Goal: Task Accomplishment & Management: Complete application form

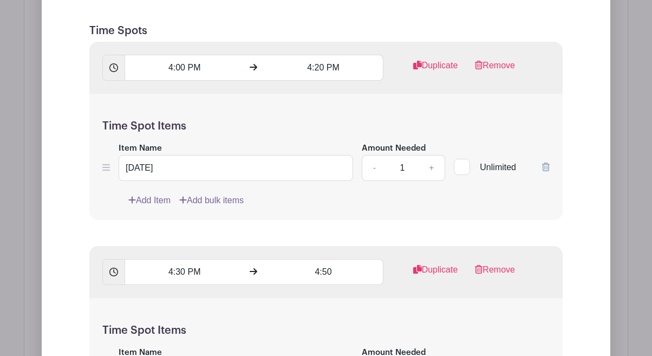
scroll to position [844, 0]
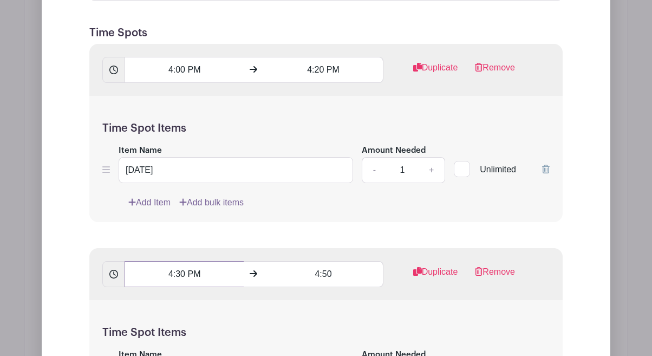
click at [181, 276] on input "4:30 PM" at bounding box center [184, 274] width 119 height 26
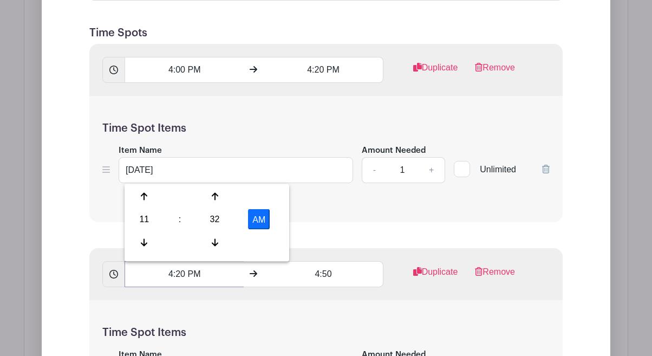
type input "4:20 PM"
click at [328, 273] on input "4:50" at bounding box center [323, 274] width 119 height 26
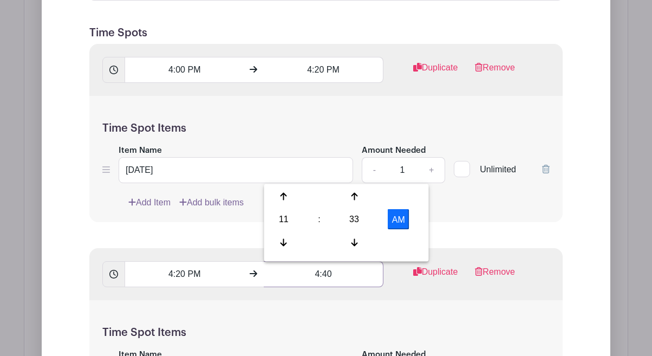
type input "4:40"
click at [346, 308] on div "Time Spot Items Item Name [DATE] Amount Needed - 1 + Unlimited Add Item Add bul…" at bounding box center [326, 363] width 474 height 126
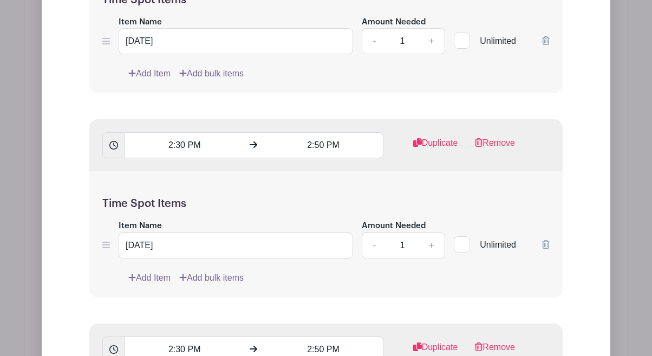
scroll to position [2021, 0]
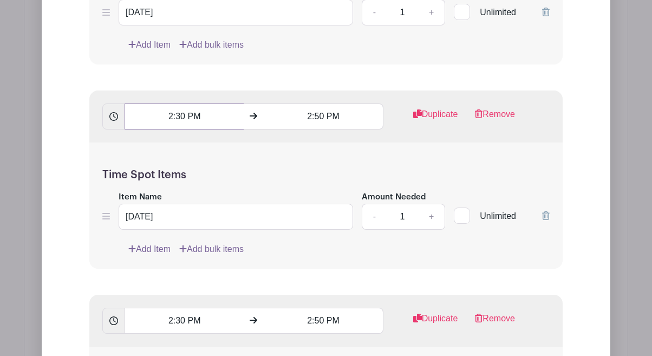
click at [182, 115] on input "2:30 PM" at bounding box center [184, 116] width 119 height 26
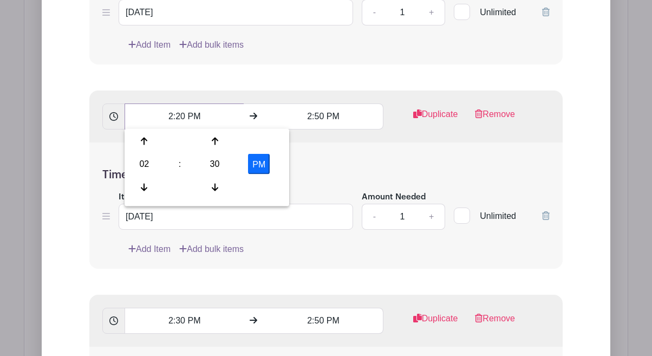
type input "2:20 PM"
click at [320, 115] on input "2:50 PM" at bounding box center [323, 116] width 119 height 26
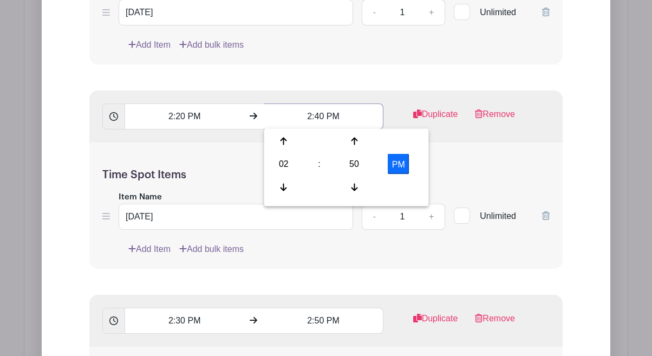
type input "2:40 PM"
click at [432, 141] on div "2:20 PM 2:40 PM Duplicate Remove" at bounding box center [326, 116] width 474 height 52
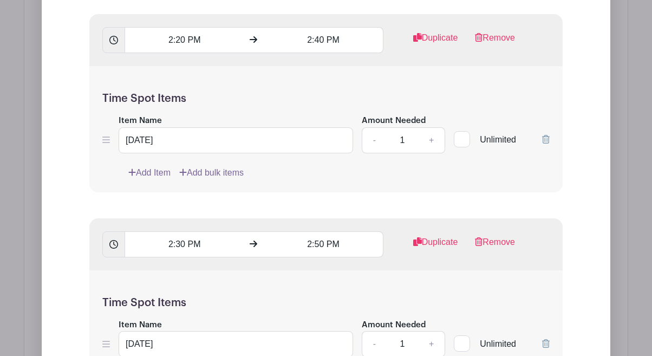
scroll to position [2101, 0]
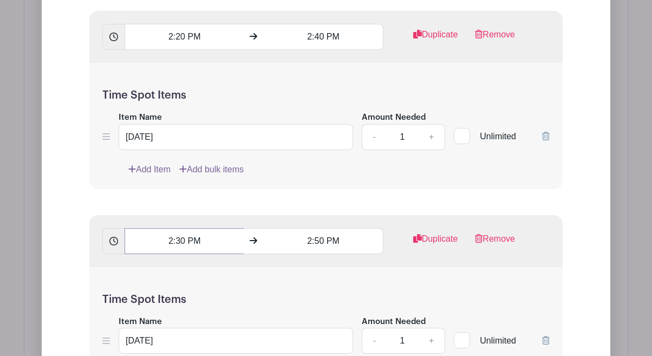
click at [181, 239] on input "2:30 PM" at bounding box center [184, 241] width 119 height 26
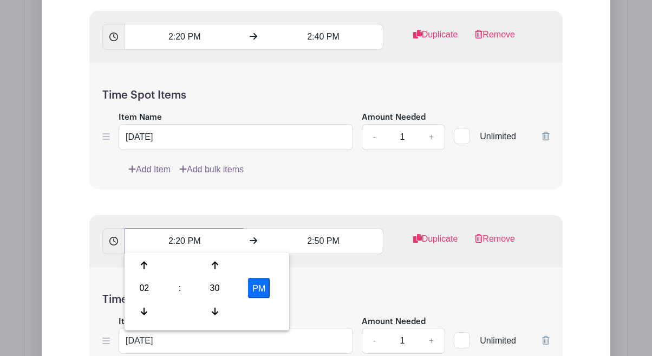
type input "2:20 PM"
click at [319, 239] on input "2:50 PM" at bounding box center [323, 241] width 119 height 26
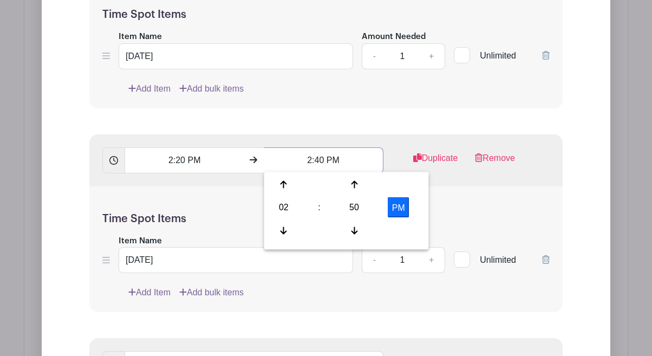
scroll to position [2188, 0]
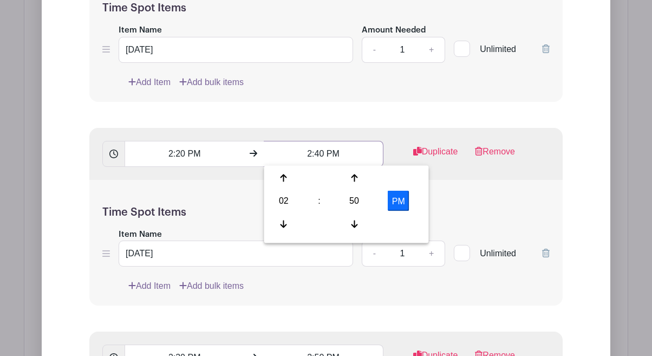
type input "2:40 PM"
click at [226, 213] on h5 "Time Spot Items" at bounding box center [326, 212] width 448 height 13
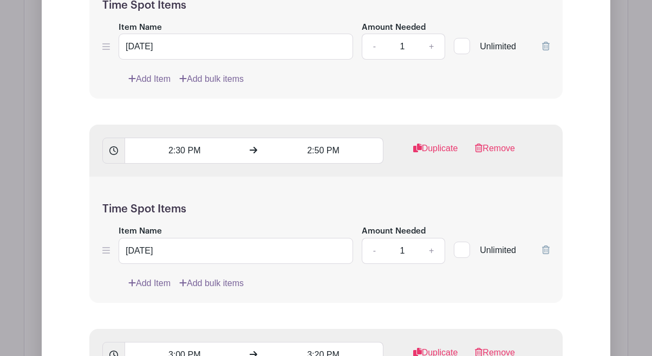
scroll to position [2399, 0]
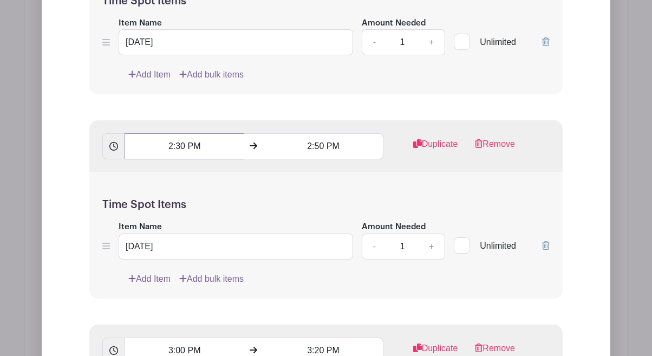
click at [180, 144] on input "2:30 PM" at bounding box center [184, 146] width 119 height 26
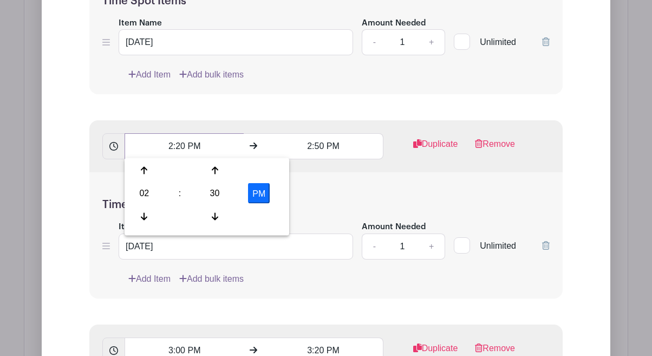
type input "2:20 PM"
click at [320, 144] on input "2:50 PM" at bounding box center [323, 146] width 119 height 26
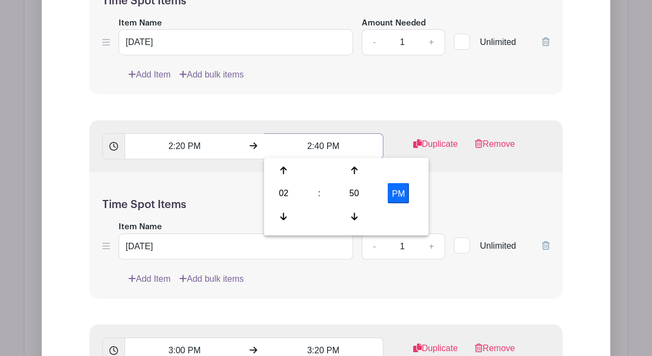
type input "2:40 PM"
click at [342, 122] on div "2:20 PM 2:40 PM Duplicate Remove" at bounding box center [326, 146] width 474 height 52
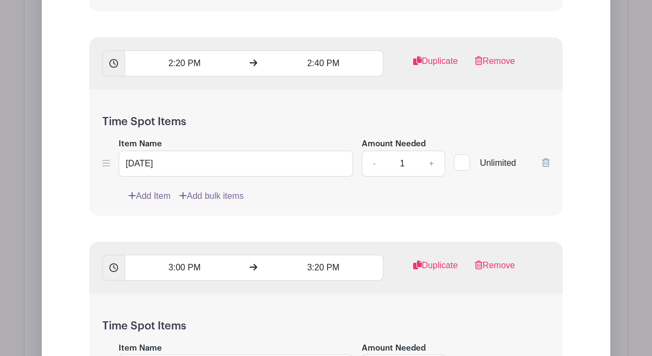
scroll to position [2484, 0]
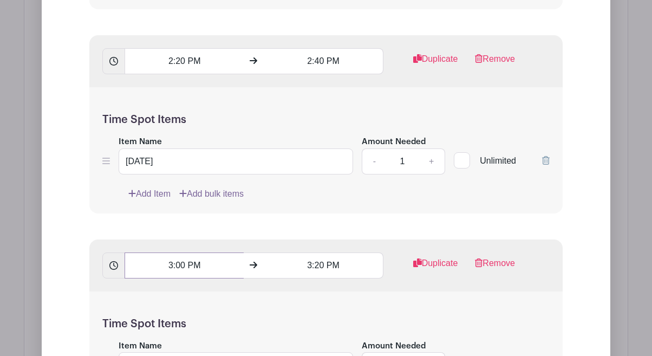
drag, startPoint x: 182, startPoint y: 263, endPoint x: 165, endPoint y: 262, distance: 16.3
click at [165, 262] on input "3:00 PM" at bounding box center [184, 265] width 119 height 26
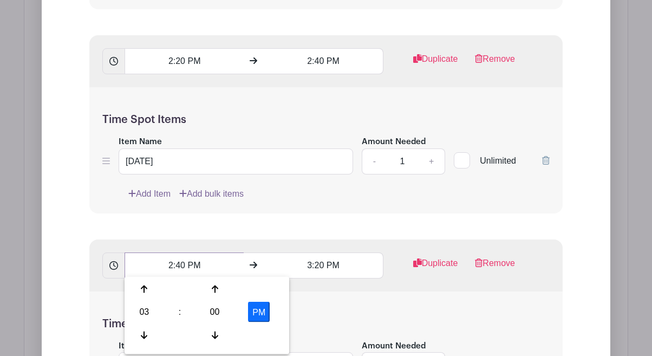
type input "2:40 PM"
click at [320, 264] on input "3:20 PM" at bounding box center [323, 265] width 119 height 26
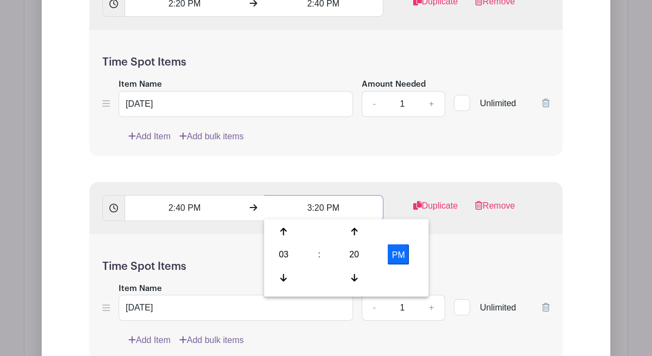
scroll to position [2548, 0]
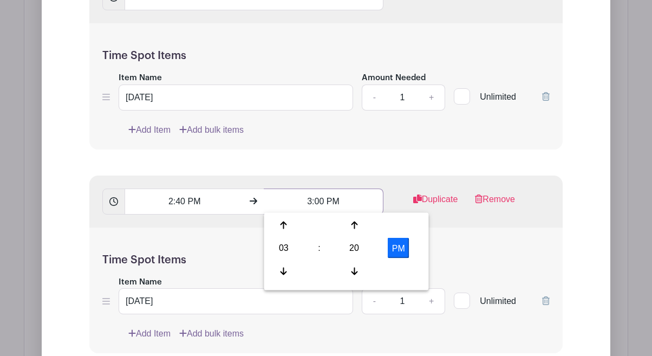
type input "3:00 PM"
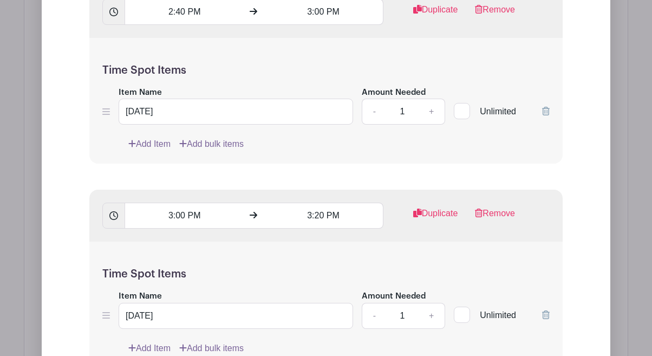
scroll to position [2748, 0]
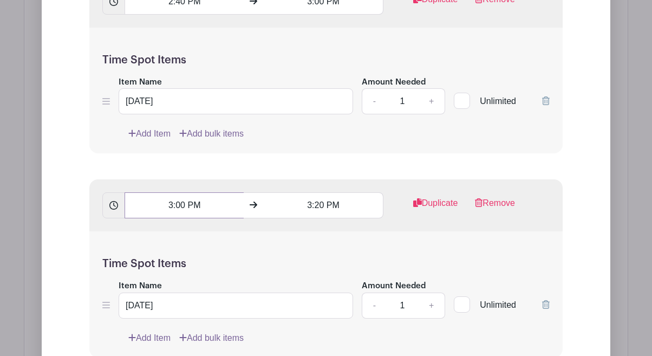
drag, startPoint x: 180, startPoint y: 205, endPoint x: 157, endPoint y: 205, distance: 23.3
click at [157, 205] on input "3:00 PM" at bounding box center [184, 205] width 119 height 26
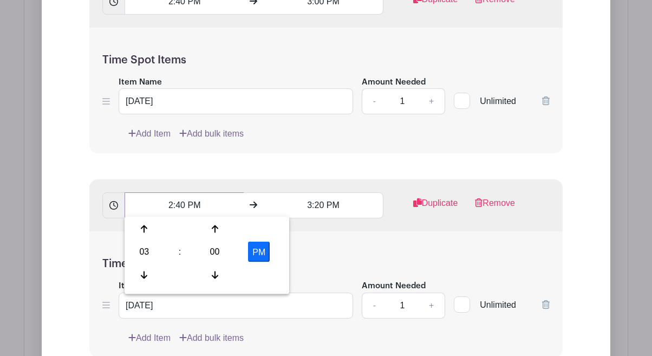
type input "2:40 PM"
click at [321, 200] on input "3:20 PM" at bounding box center [323, 205] width 119 height 26
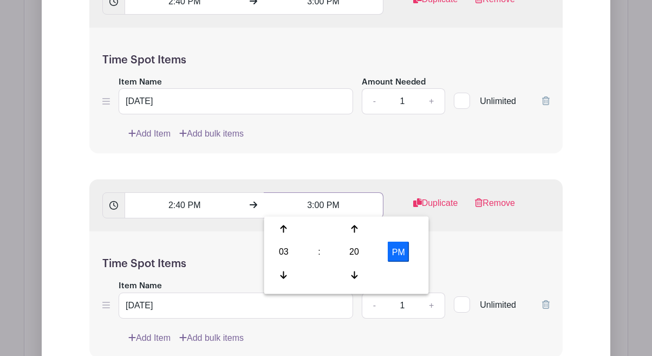
type input "3:00 PM"
click at [238, 241] on div "Time Spot Items Item Name [DATE] Amount Needed - 1 + Unlimited Add Item Add bul…" at bounding box center [326, 294] width 474 height 126
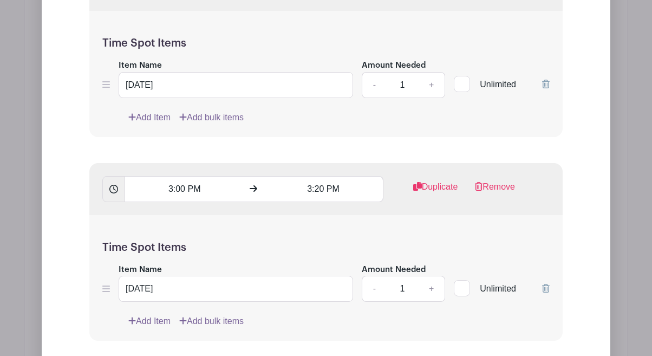
scroll to position [2972, 0]
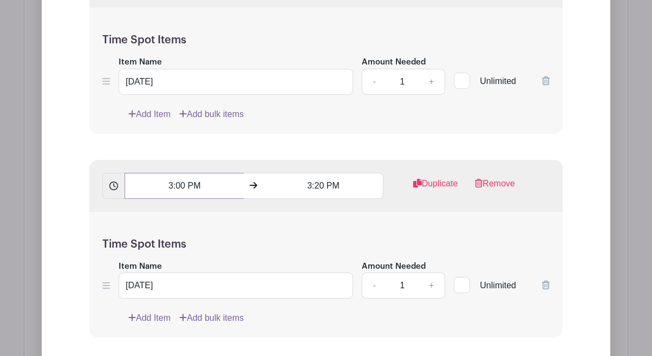
drag, startPoint x: 181, startPoint y: 182, endPoint x: 166, endPoint y: 183, distance: 14.6
click at [166, 183] on input "3:00 PM" at bounding box center [184, 186] width 119 height 26
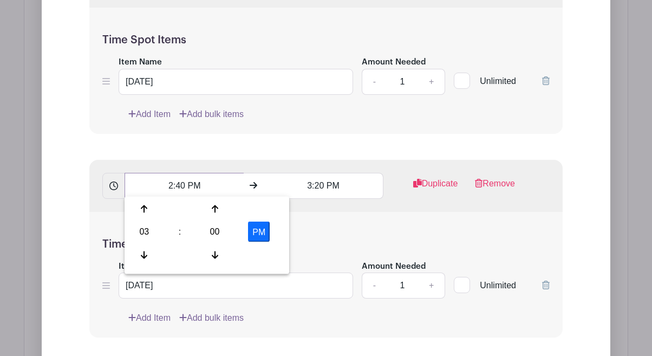
type input "2:40 PM"
click at [319, 182] on input "3:20 PM" at bounding box center [323, 186] width 119 height 26
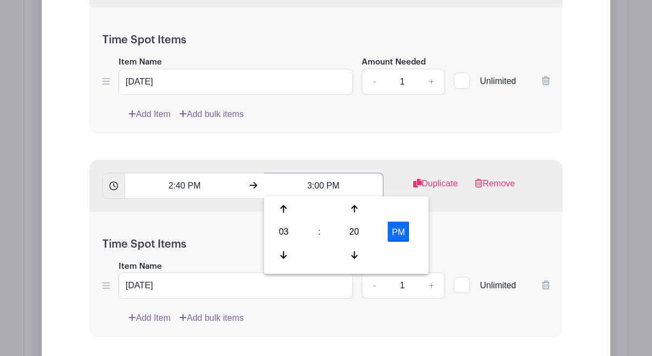
type input "3:00 PM"
click at [325, 155] on form "List Name Availability Time Spots 4:00 PM 4:20 PM Duplicate Remove Time Spot It…" at bounding box center [326, 97] width 500 height 4562
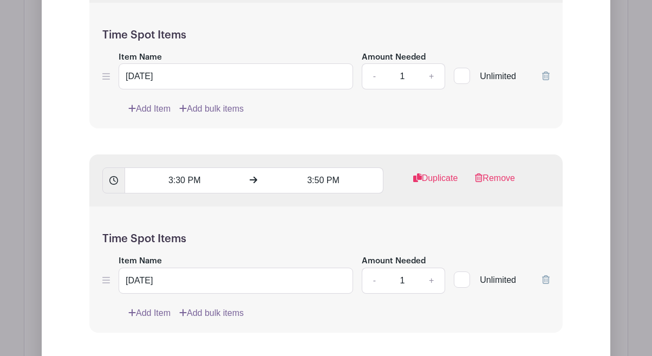
scroll to position [3182, 0]
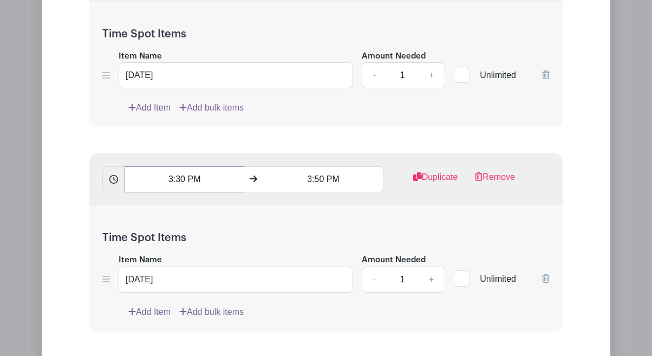
click at [182, 177] on input "3:30 PM" at bounding box center [184, 179] width 119 height 26
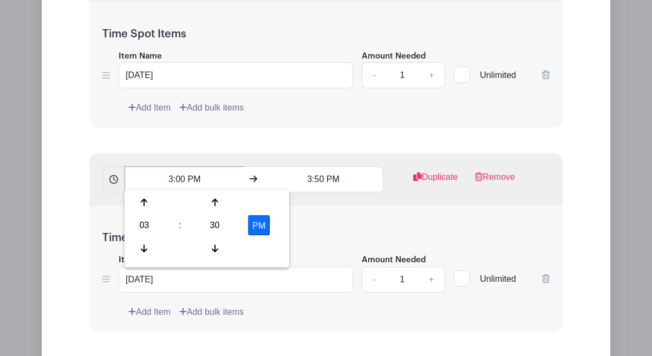
type input "3:00 PM"
click at [320, 177] on input "3:50 PM" at bounding box center [323, 179] width 119 height 26
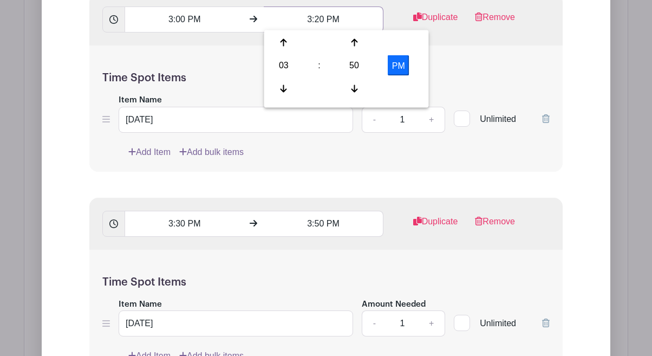
scroll to position [3356, 0]
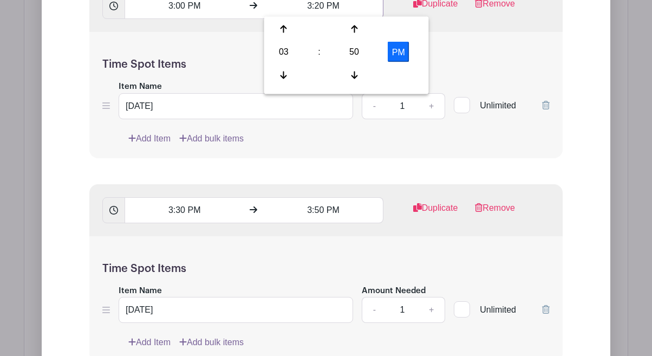
type input "3:20 PM"
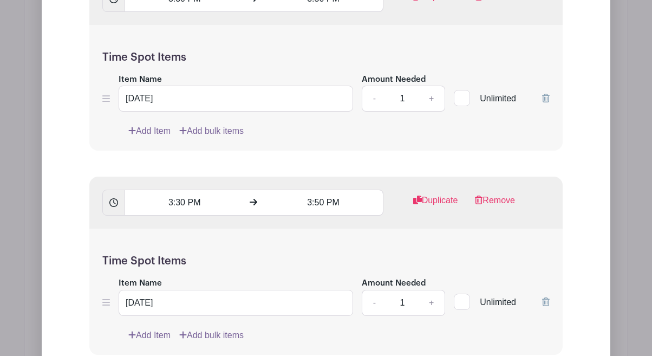
scroll to position [3578, 0]
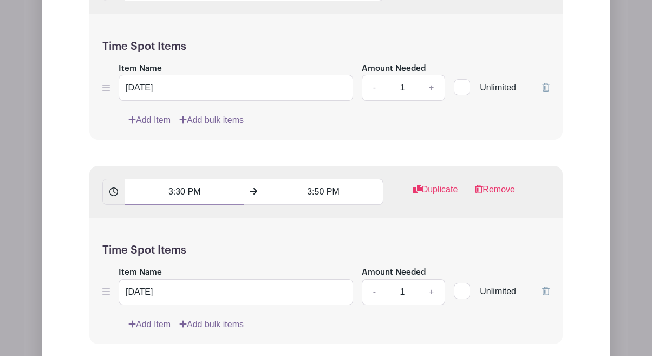
click at [180, 190] on input "3:30 PM" at bounding box center [184, 192] width 119 height 26
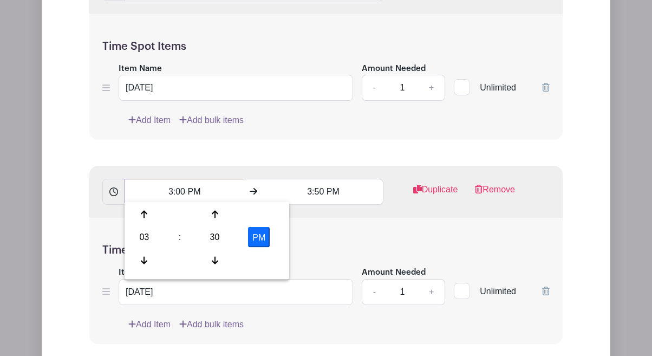
type input "3:00 PM"
click at [319, 191] on input "3:50 PM" at bounding box center [323, 192] width 119 height 26
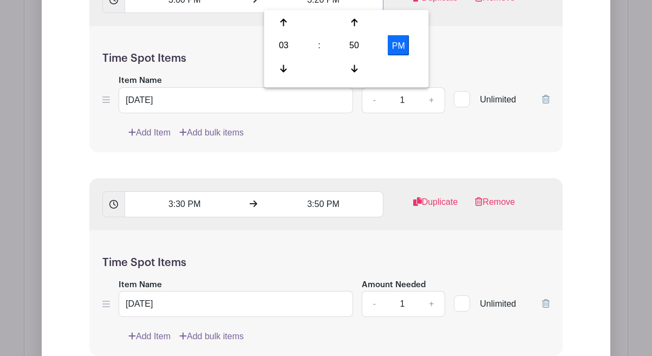
scroll to position [3777, 0]
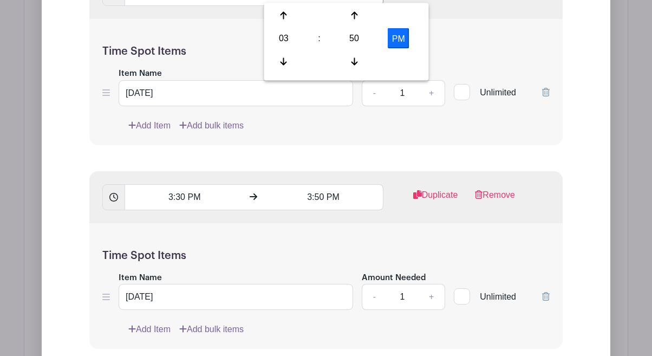
type input "3:20 PM"
click at [182, 195] on input "3:30 PM" at bounding box center [184, 197] width 119 height 26
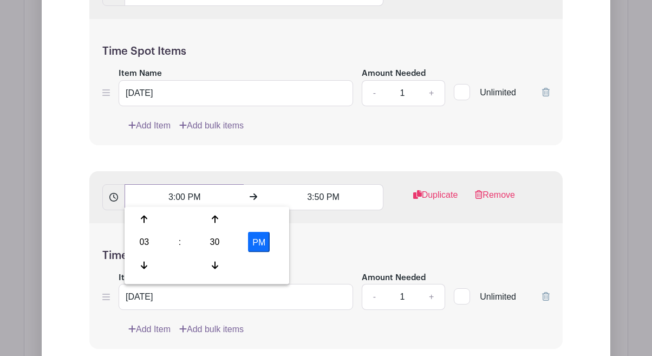
type input "3:00 PM"
click at [318, 196] on input "3:50 PM" at bounding box center [323, 197] width 119 height 26
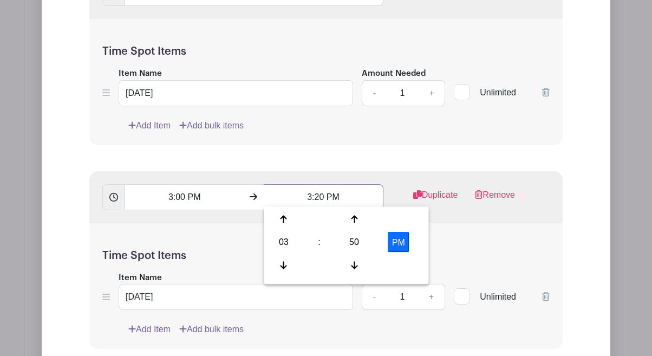
type input "3:20 PM"
click at [366, 171] on div "3:00 PM 3:20 PM Duplicate Remove" at bounding box center [326, 197] width 474 height 52
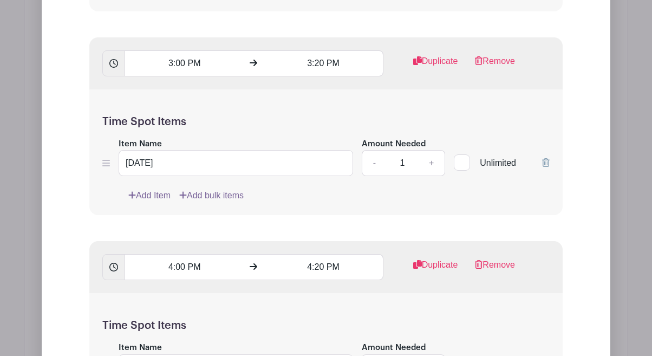
scroll to position [3905, 0]
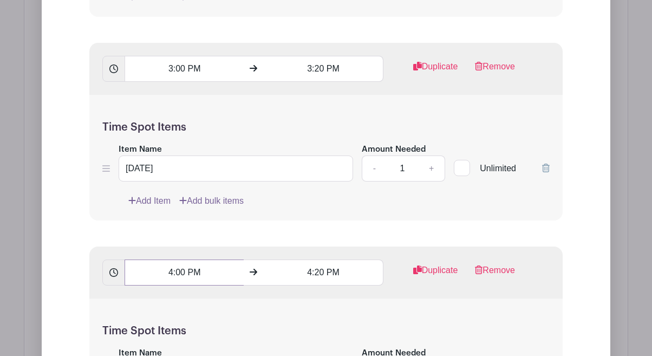
drag, startPoint x: 179, startPoint y: 267, endPoint x: 166, endPoint y: 267, distance: 13.0
click at [166, 267] on input "4:00 PM" at bounding box center [184, 273] width 119 height 26
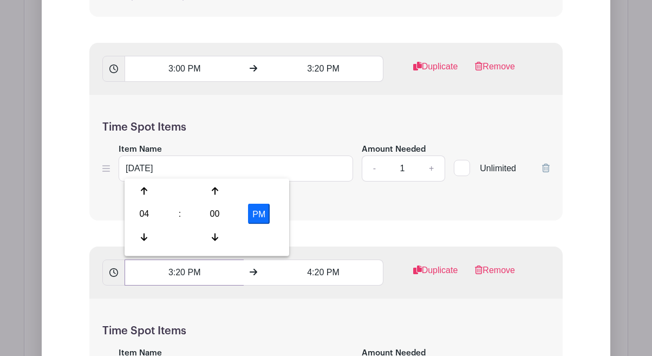
type input "3:20 PM"
drag, startPoint x: 320, startPoint y: 272, endPoint x: 306, endPoint y: 271, distance: 14.1
click at [306, 271] on input "4:20 PM" at bounding box center [323, 273] width 119 height 26
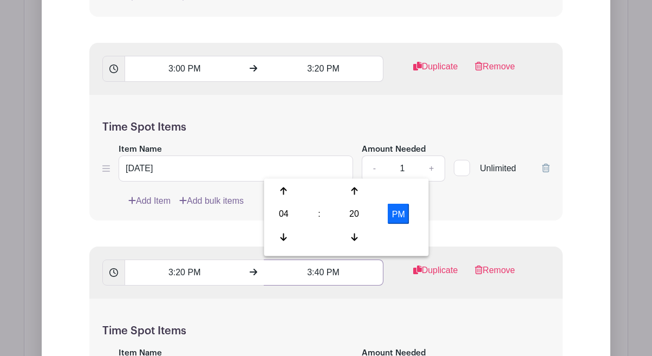
type input "3:40 PM"
click at [368, 305] on div "Time Spot Items Item Name [DATE] Amount Needed - 1 + Unlimited Add Item Add bul…" at bounding box center [326, 362] width 474 height 126
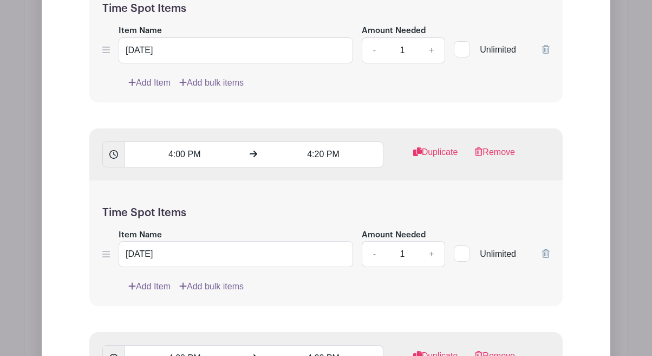
scroll to position [4232, 0]
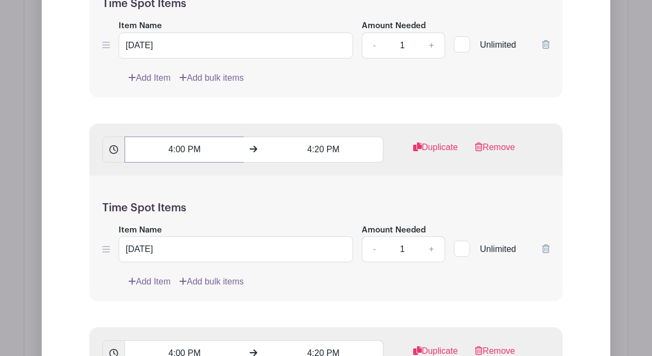
drag, startPoint x: 186, startPoint y: 146, endPoint x: 162, endPoint y: 146, distance: 23.8
click at [162, 146] on input "4:00 PM" at bounding box center [184, 150] width 119 height 26
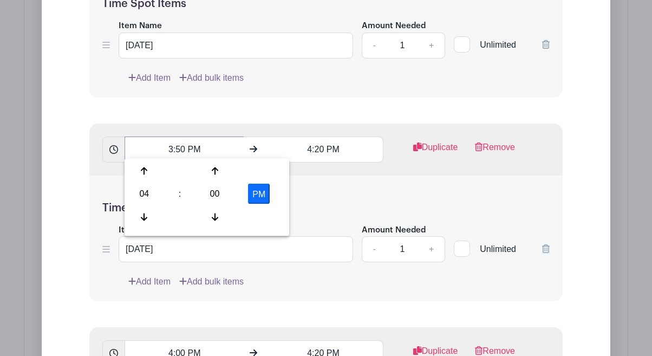
type input "3:50 PM"
click at [320, 147] on input "4:20 PM" at bounding box center [323, 150] width 119 height 26
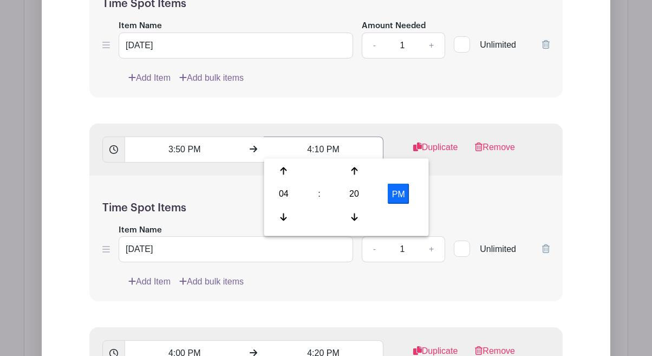
type input "4:10 PM"
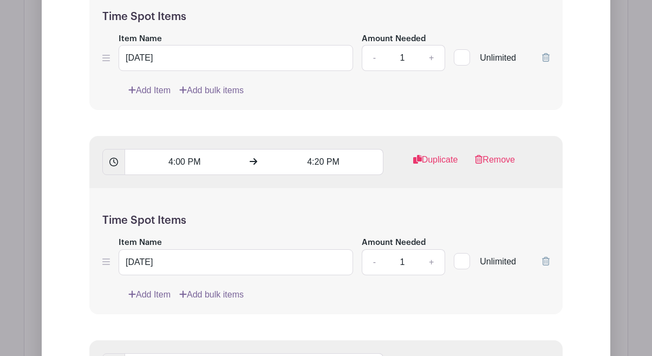
scroll to position [4435, 0]
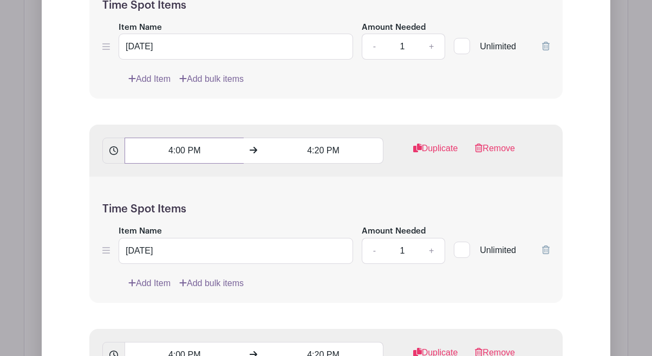
drag, startPoint x: 185, startPoint y: 146, endPoint x: 162, endPoint y: 146, distance: 23.3
click at [162, 146] on input "4:00 PM" at bounding box center [184, 151] width 119 height 26
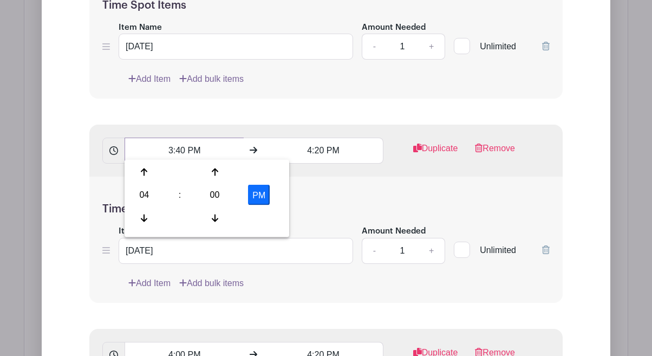
type input "3:40 PM"
click at [319, 144] on input "4:20 PM" at bounding box center [323, 151] width 119 height 26
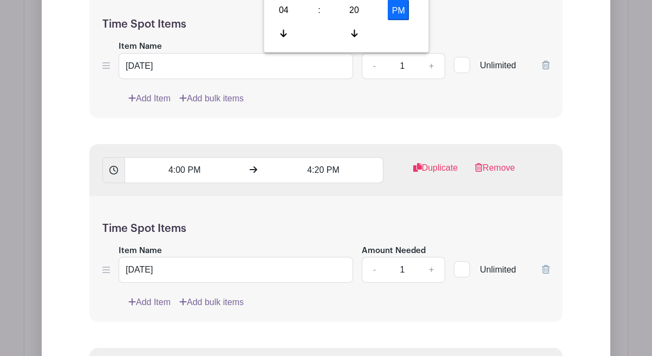
scroll to position [4632, 0]
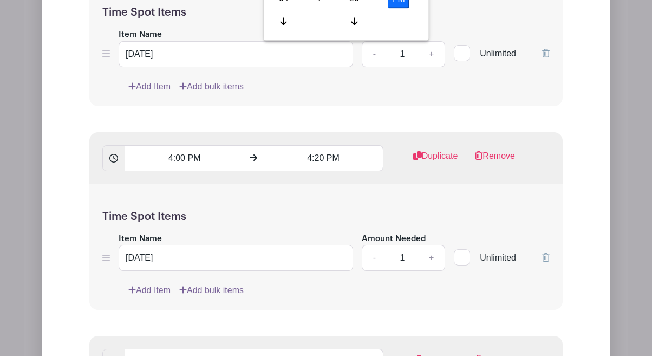
type input "4:00 PM"
drag, startPoint x: 185, startPoint y: 157, endPoint x: 164, endPoint y: 155, distance: 20.7
click at [164, 155] on input "4:00 PM" at bounding box center [184, 158] width 119 height 26
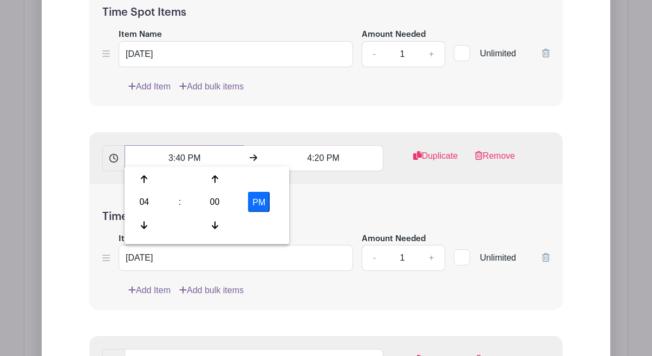
type input "3:40 PM"
click at [320, 153] on input "4:20 PM" at bounding box center [323, 158] width 119 height 26
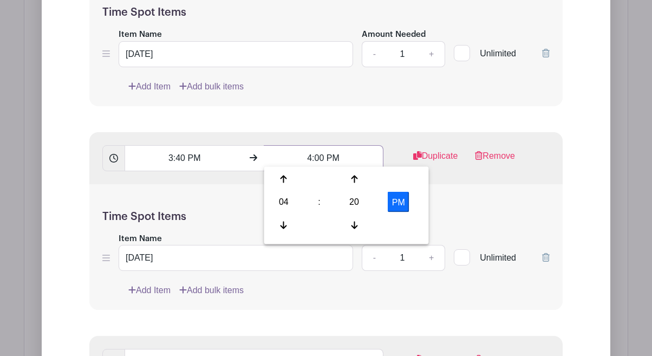
type input "4:00 PM"
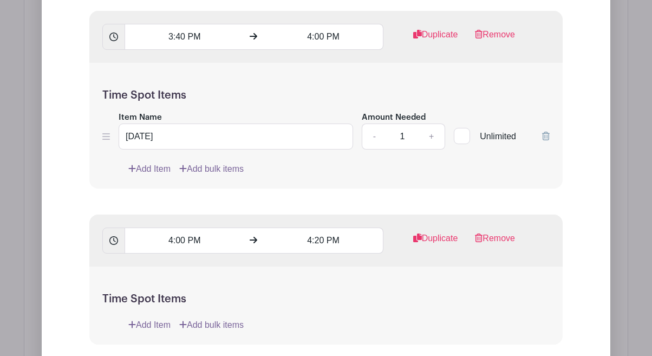
scroll to position [4750, 0]
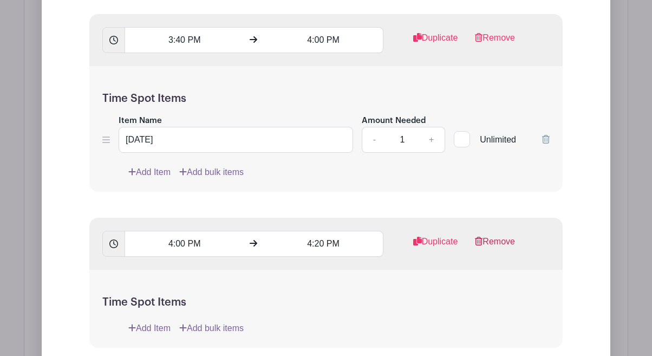
click at [487, 237] on link "Remove" at bounding box center [495, 246] width 40 height 22
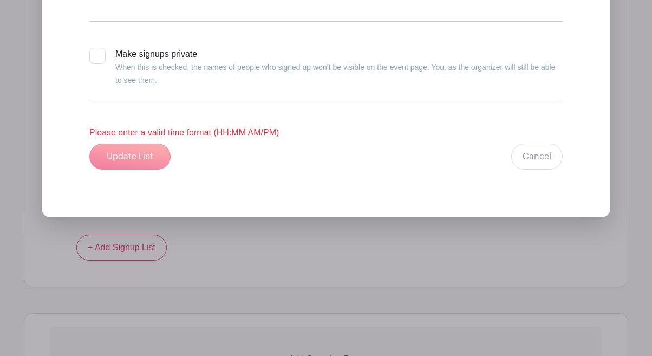
scroll to position [5137, 0]
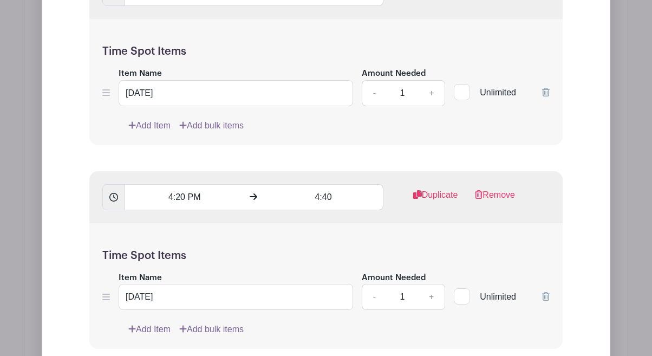
scroll to position [920, 0]
click at [335, 195] on input "4:40" at bounding box center [323, 198] width 119 height 26
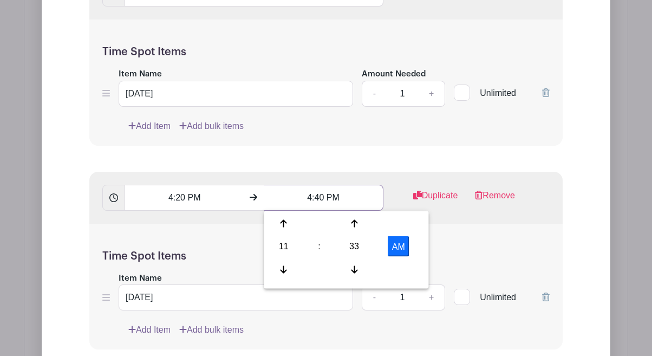
type input "4:40 PM"
click at [441, 135] on div "Time Spot Items Item Name [DATE] Amount Needed - 1 + Unlimited Add Item Add bul…" at bounding box center [326, 83] width 474 height 126
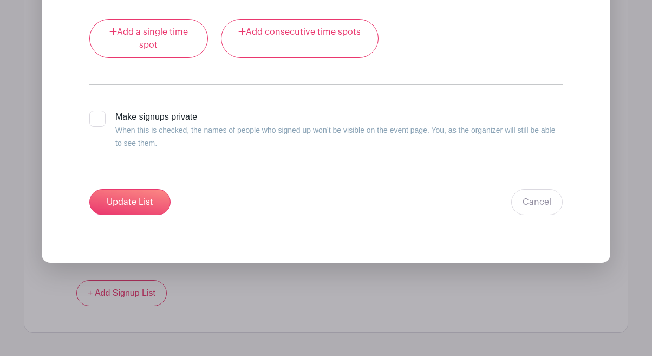
scroll to position [4927, 0]
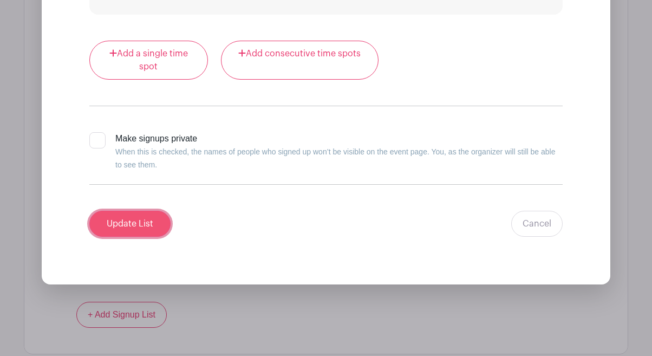
click at [156, 213] on input "Update List" at bounding box center [129, 224] width 81 height 26
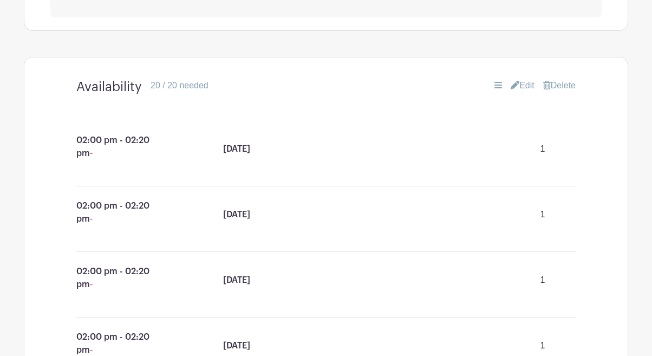
scroll to position [592, 0]
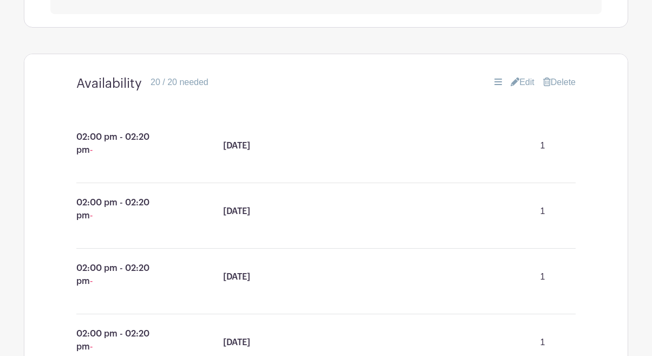
click at [495, 81] on icon at bounding box center [499, 81] width 8 height 9
click at [522, 81] on link "Edit" at bounding box center [523, 82] width 24 height 13
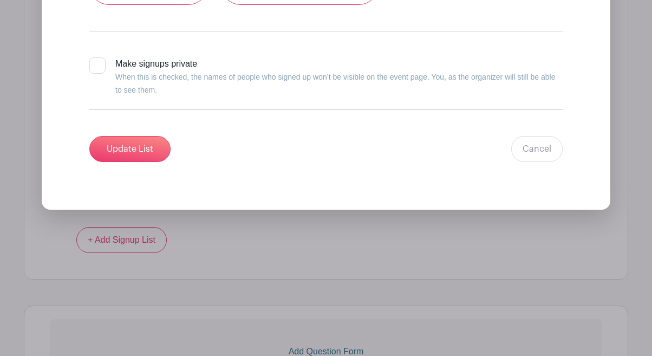
scroll to position [5025, 0]
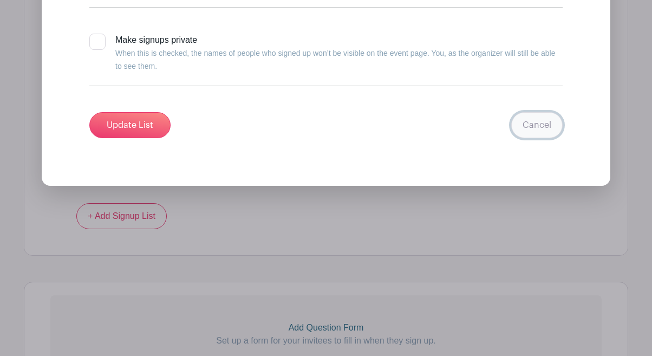
click at [539, 121] on link "Cancel" at bounding box center [536, 125] width 51 height 26
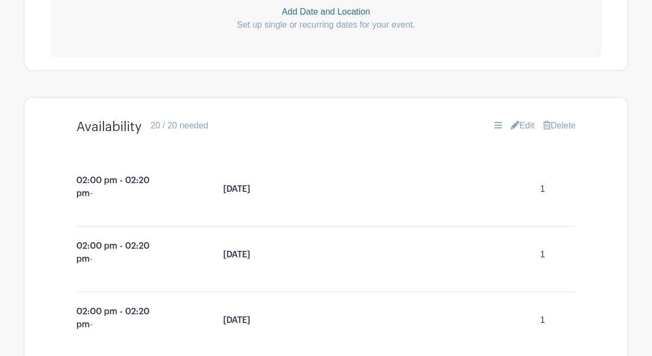
scroll to position [631, 0]
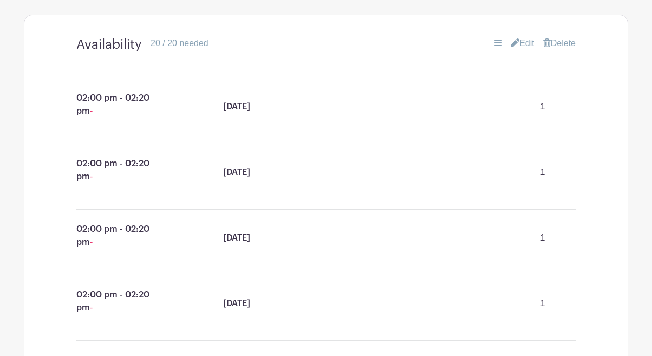
click at [565, 41] on link "Delete" at bounding box center [559, 43] width 33 height 13
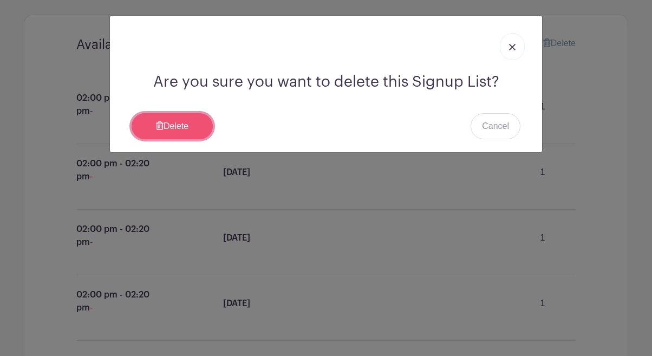
click at [199, 132] on link "Delete" at bounding box center [172, 126] width 81 height 26
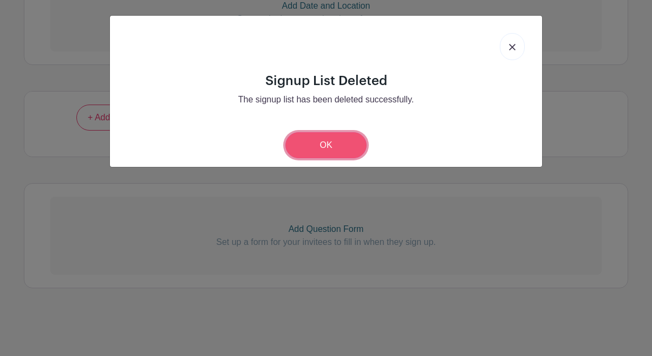
click at [328, 144] on link "OK" at bounding box center [326, 145] width 81 height 26
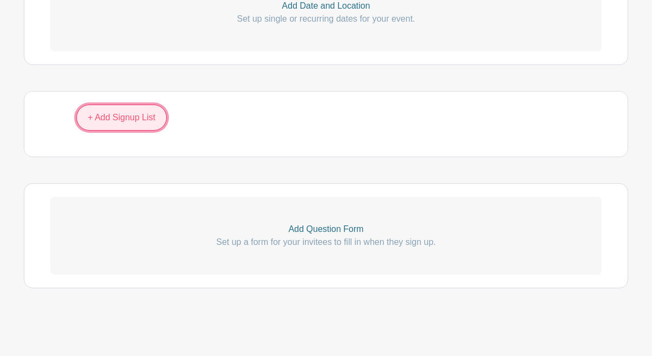
click at [134, 118] on link "+ Add Signup List" at bounding box center [121, 118] width 90 height 26
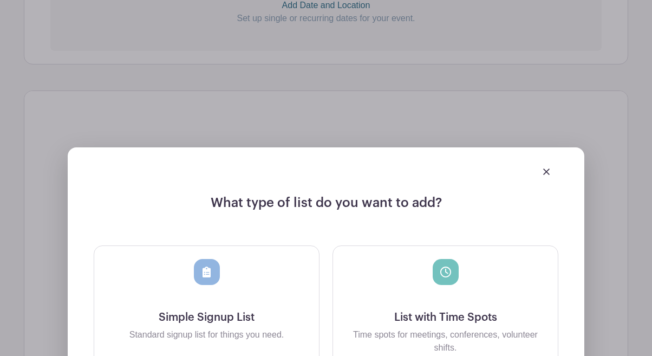
click at [426, 274] on div at bounding box center [446, 285] width 208 height 52
click at [462, 271] on div at bounding box center [446, 285] width 208 height 52
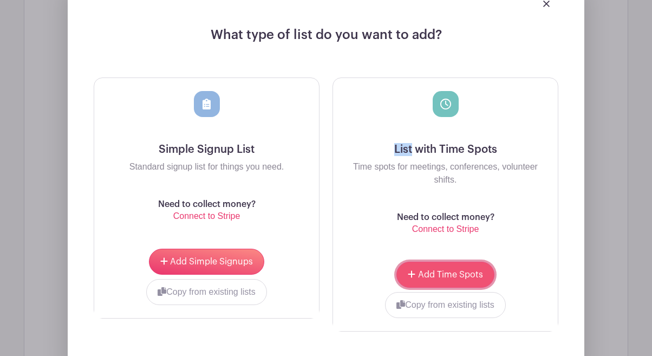
click at [446, 283] on button "Add Time Spots" at bounding box center [446, 275] width 98 height 26
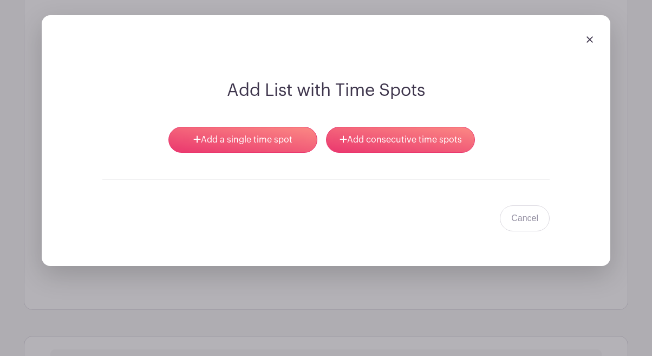
scroll to position [733, 0]
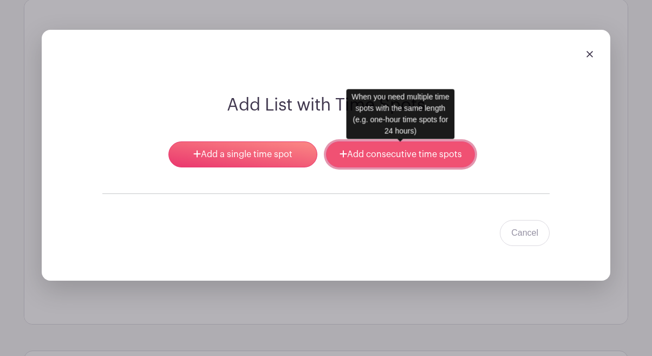
click at [365, 154] on link "Add consecutive time spots" at bounding box center [400, 154] width 149 height 26
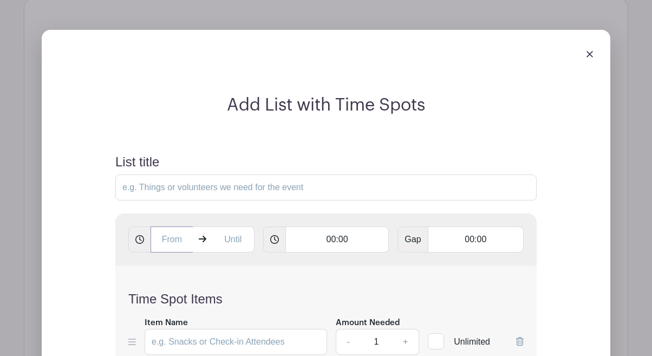
click at [178, 240] on input "text" at bounding box center [172, 239] width 42 height 26
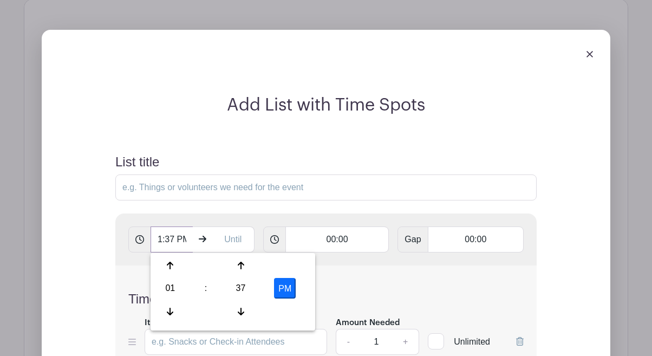
click at [178, 240] on input "1:37 PM" at bounding box center [172, 239] width 42 height 26
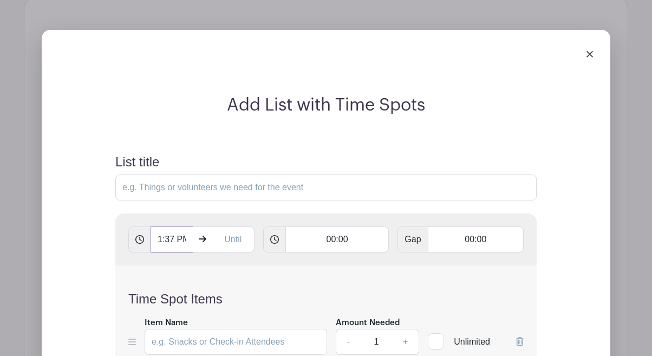
click at [178, 240] on input "1:37 PM" at bounding box center [172, 239] width 42 height 26
type input "2"
type input "4:00 PM"
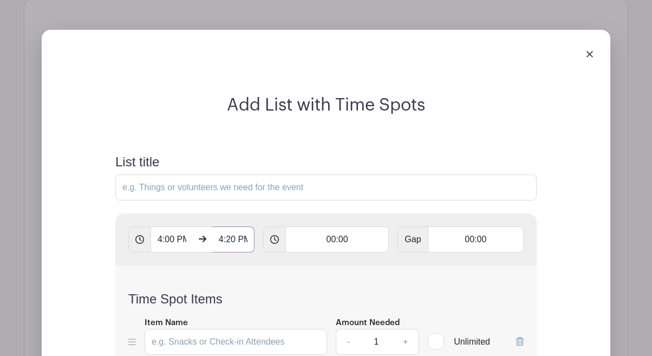
scroll to position [0, 4]
type input "4:20 PM"
click at [344, 241] on input "00:00" at bounding box center [338, 239] width 104 height 26
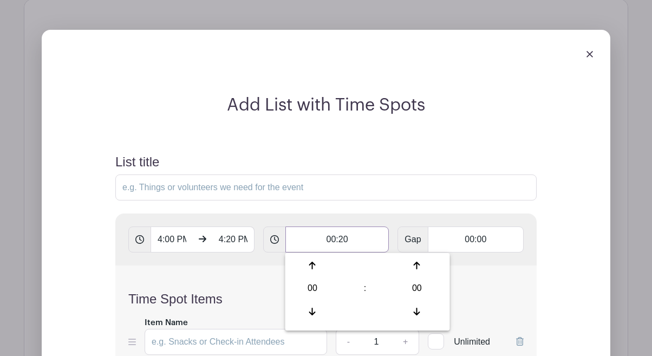
type input "00:20"
click at [488, 240] on input "00:00" at bounding box center [476, 239] width 96 height 26
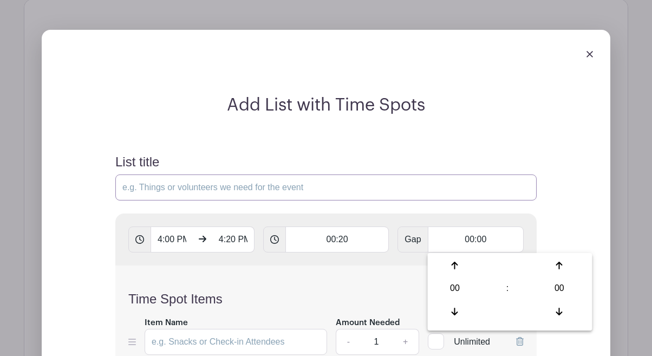
click at [477, 180] on input "List title" at bounding box center [326, 187] width 422 height 26
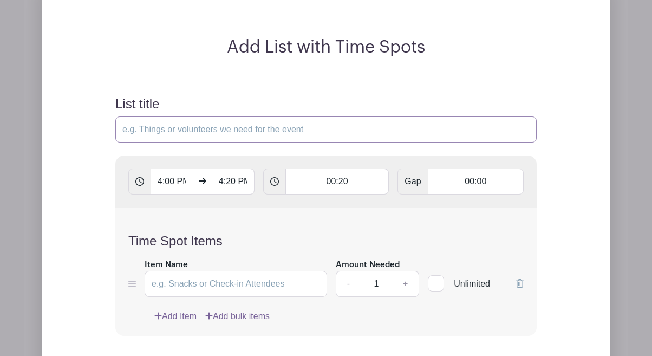
scroll to position [795, 0]
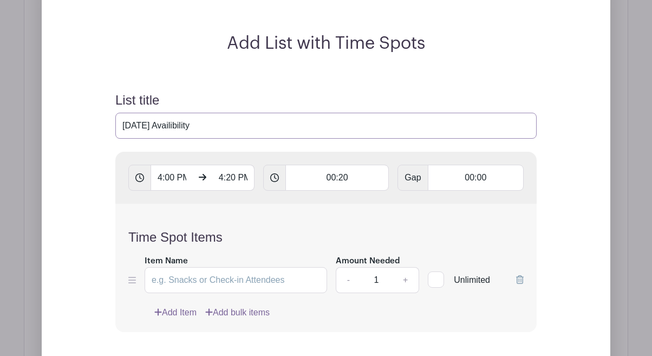
type input "[DATE] Availibility"
click at [587, 121] on div "Add List with Time Spots List title [DATE] Availibility 4:00 PM 4:20 PM 00:20 G…" at bounding box center [326, 232] width 569 height 529
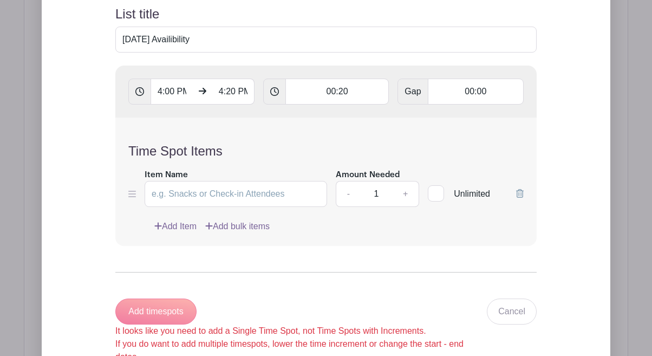
scroll to position [915, 0]
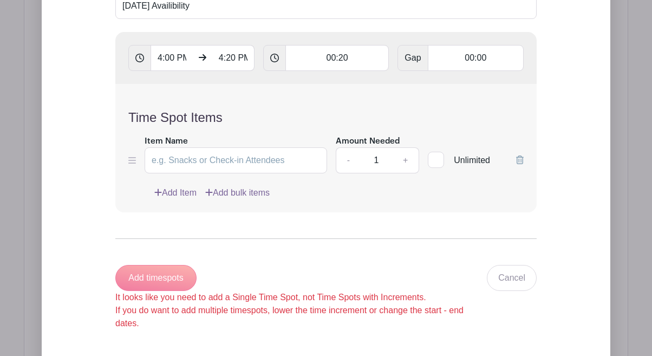
click at [165, 274] on div "Add timespots It looks like you need to add a Single Time Spot, not Time Spots …" at bounding box center [301, 297] width 372 height 65
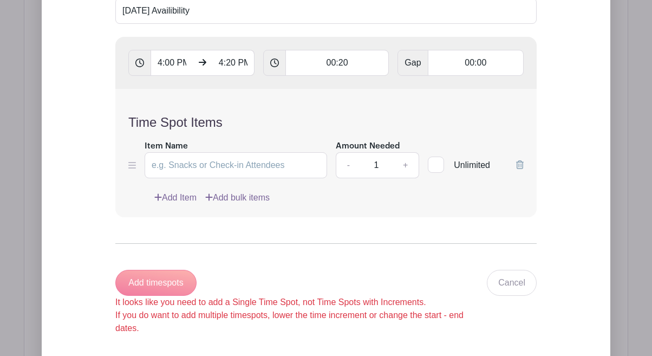
scroll to position [911, 0]
click at [231, 63] on input "4:20 PM" at bounding box center [233, 62] width 42 height 26
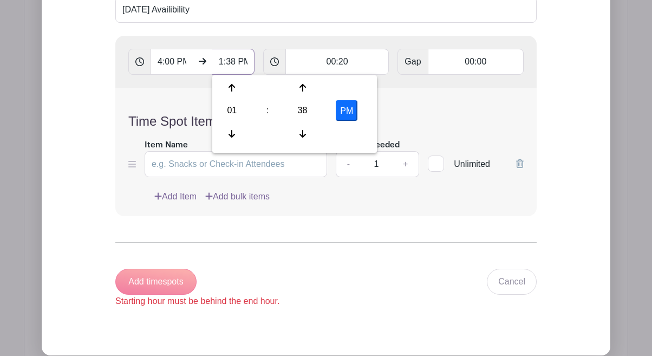
click at [231, 63] on input "1:38 PM" at bounding box center [233, 62] width 42 height 26
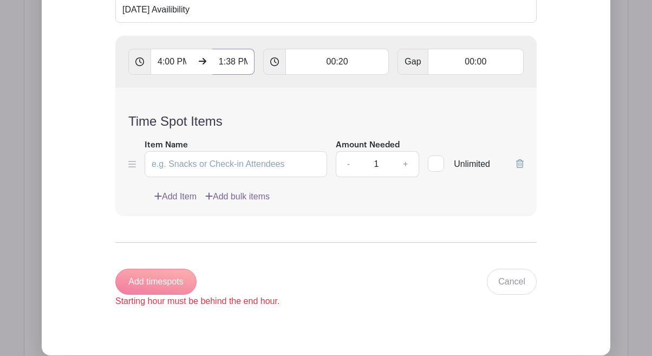
click at [231, 63] on input "1:38 PM" at bounding box center [233, 62] width 42 height 26
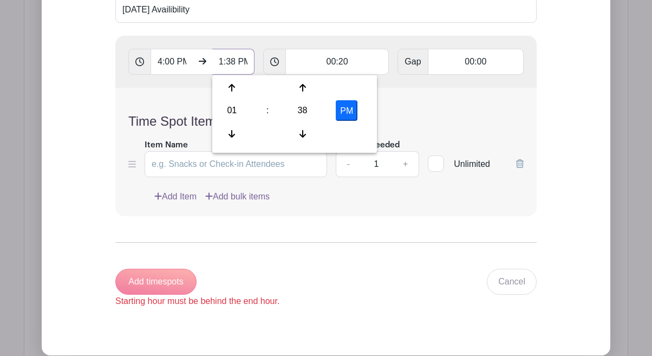
click at [231, 63] on input "1:38 PM" at bounding box center [233, 62] width 42 height 26
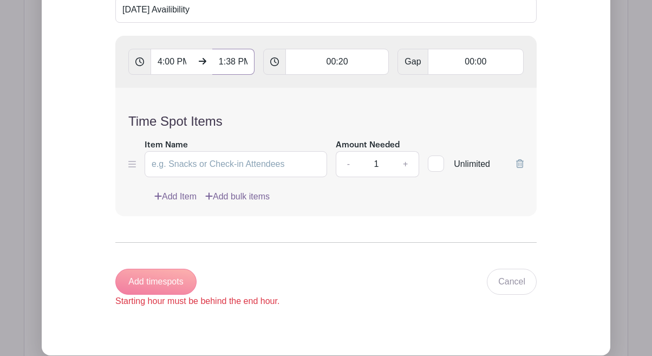
click at [231, 63] on input "1:38 PM" at bounding box center [233, 62] width 42 height 26
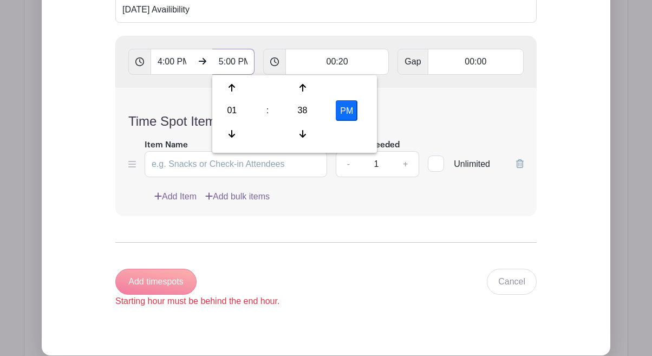
type input "5:00 PM"
type input "Add 3 timespots"
click at [446, 119] on h4 "Time Spot Items" at bounding box center [326, 122] width 396 height 16
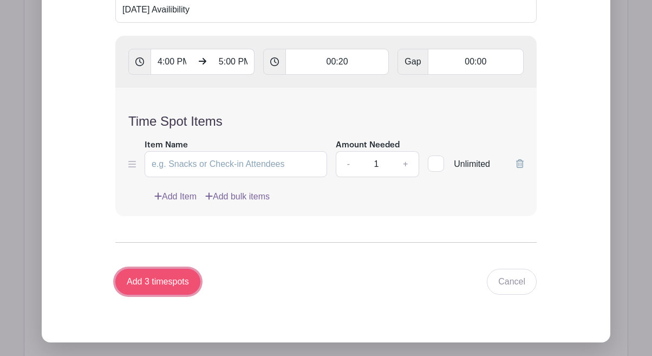
click at [151, 282] on input "Add 3 timespots" at bounding box center [157, 282] width 85 height 26
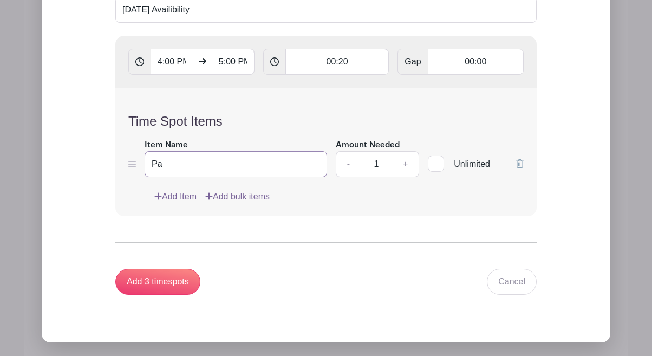
type input "P"
type input "[DATE]"
click at [176, 285] on input "Add 3 timespots" at bounding box center [157, 282] width 85 height 26
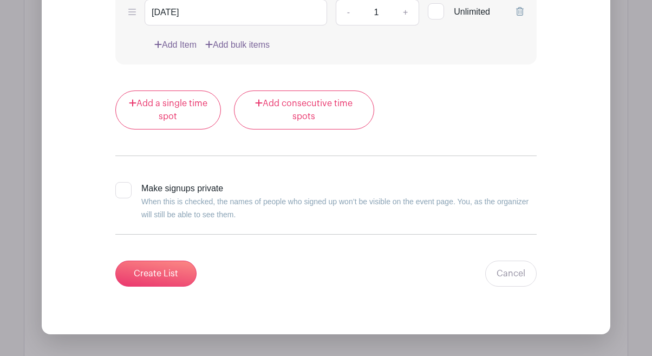
scroll to position [1517, 0]
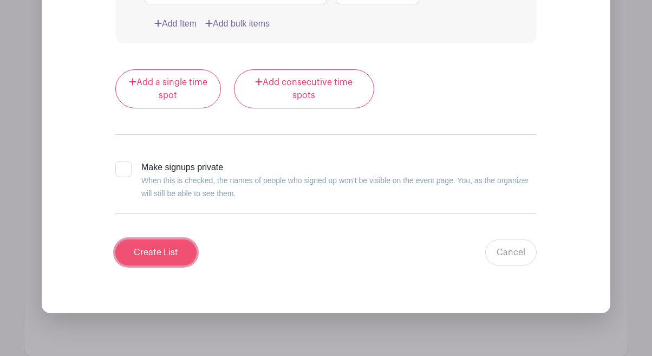
click at [158, 258] on input "Create List" at bounding box center [155, 252] width 81 height 26
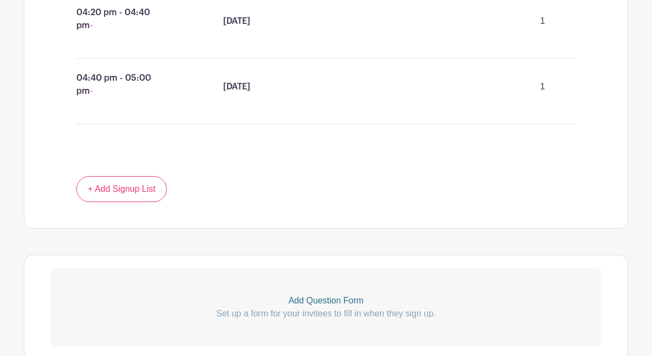
scroll to position [777, 0]
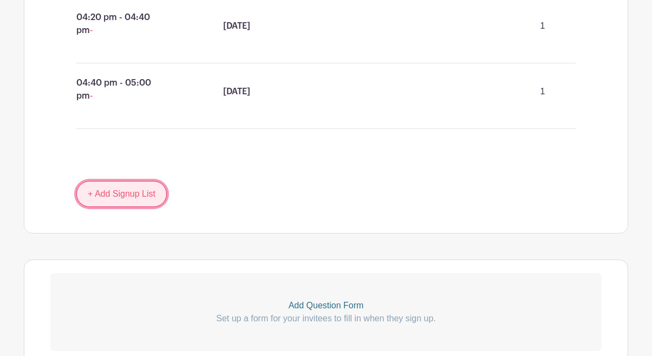
click at [155, 195] on link "+ Add Signup List" at bounding box center [121, 194] width 90 height 26
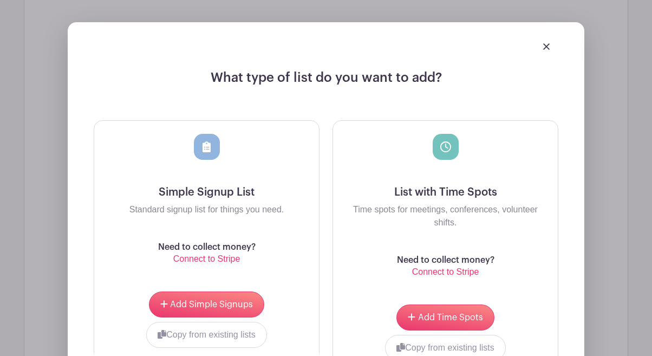
scroll to position [988, 0]
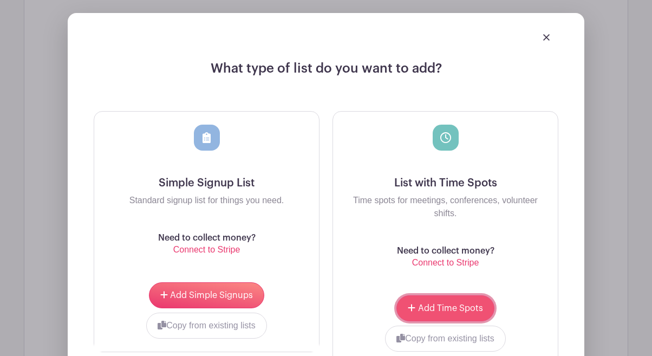
click at [450, 310] on span "Add Time Spots" at bounding box center [450, 308] width 65 height 9
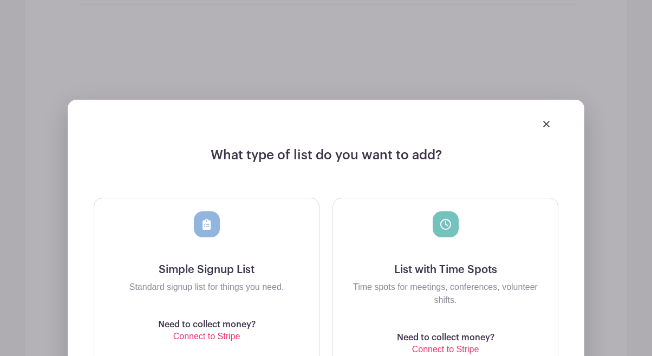
scroll to position [1075, 0]
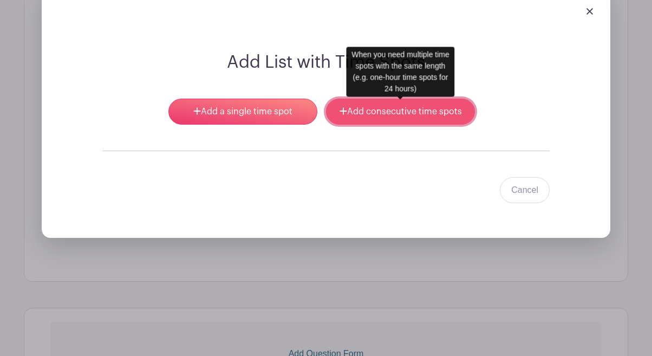
click at [361, 115] on link "Add consecutive time spots" at bounding box center [400, 112] width 149 height 26
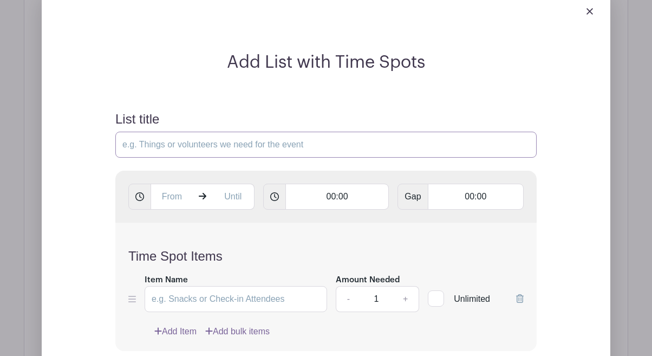
click at [325, 151] on input "List title" at bounding box center [326, 145] width 422 height 26
click at [206, 143] on input "Tu" at bounding box center [326, 145] width 422 height 26
type input "[DATE] Availibility"
click at [178, 199] on input "text" at bounding box center [172, 197] width 42 height 26
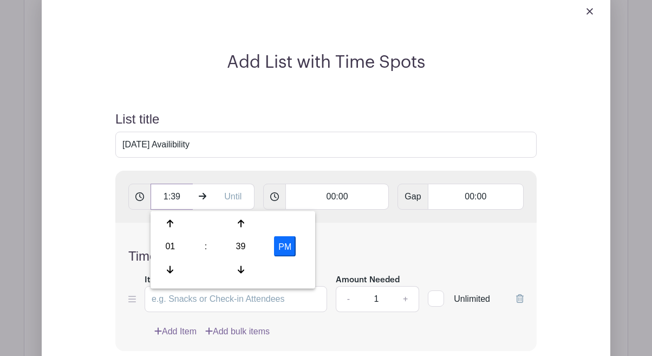
scroll to position [0, 0]
type input "1"
type input "2:00 PM"
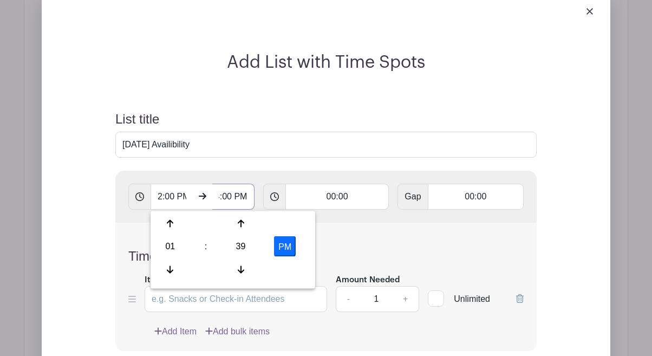
type input "4:00 PM"
click at [344, 197] on input "00:00" at bounding box center [338, 197] width 104 height 26
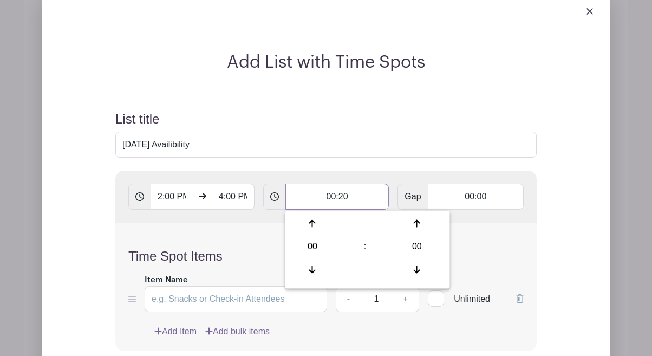
type input "00:20"
type input "Add 6 timespots"
click at [444, 143] on input "[DATE] Availibility" at bounding box center [326, 145] width 422 height 26
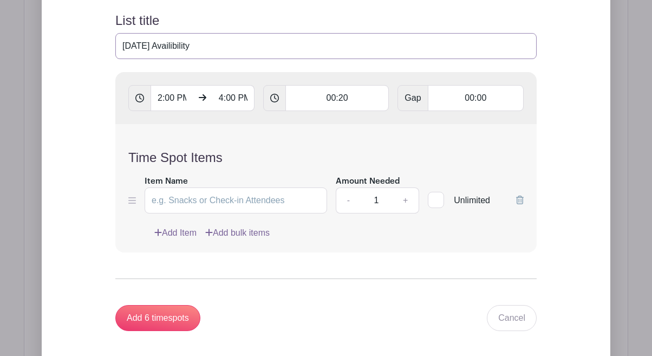
scroll to position [1182, 0]
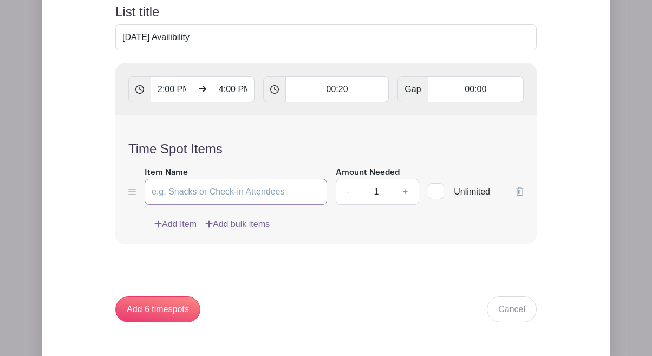
click at [282, 193] on input "Item Name" at bounding box center [236, 192] width 183 height 26
type input "[DATE]"
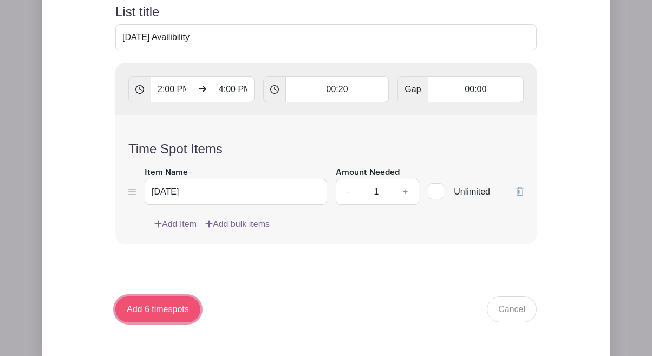
click at [164, 313] on input "Add 6 timespots" at bounding box center [157, 309] width 85 height 26
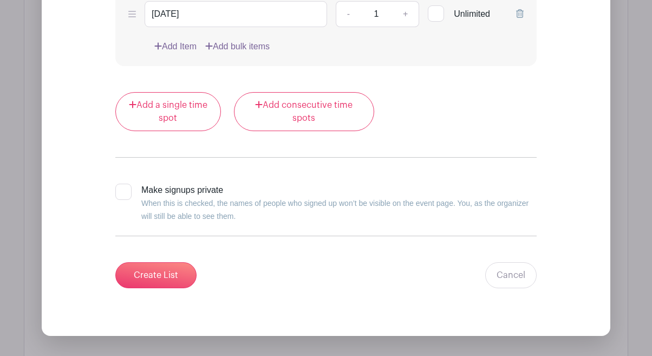
scroll to position [2423, 0]
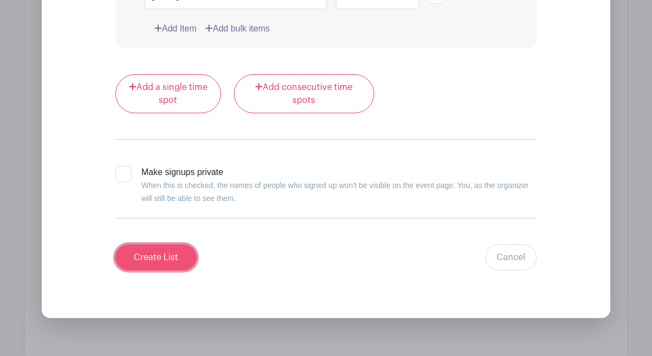
click at [167, 265] on input "Create List" at bounding box center [155, 257] width 81 height 26
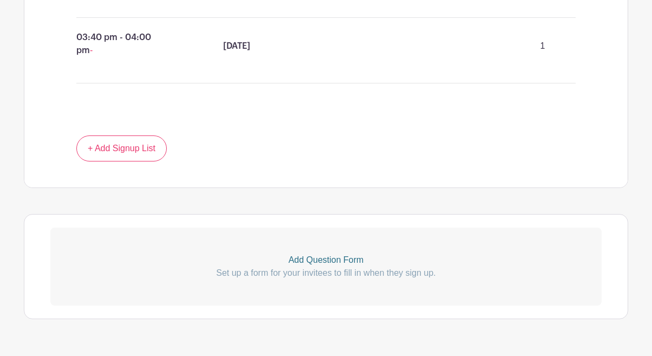
scroll to position [1327, 0]
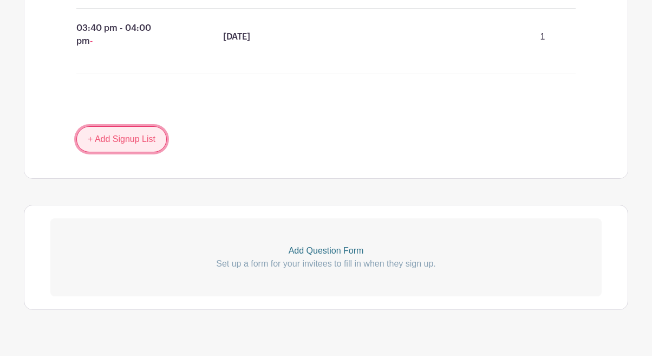
click at [154, 150] on link "+ Add Signup List" at bounding box center [121, 139] width 90 height 26
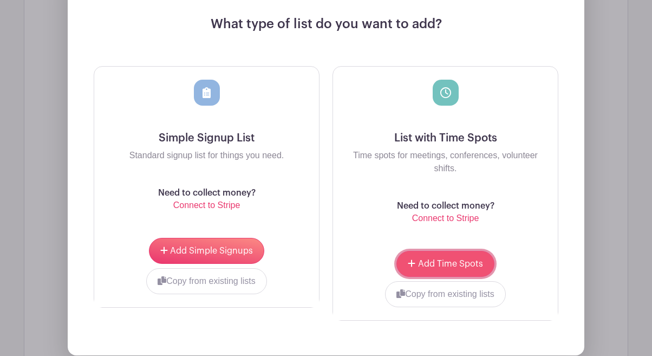
click at [456, 265] on span "Add Time Spots" at bounding box center [450, 264] width 65 height 9
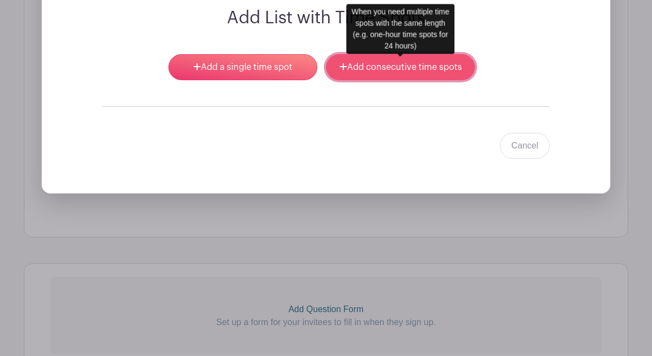
click at [400, 68] on link "Add consecutive time spots" at bounding box center [400, 67] width 149 height 26
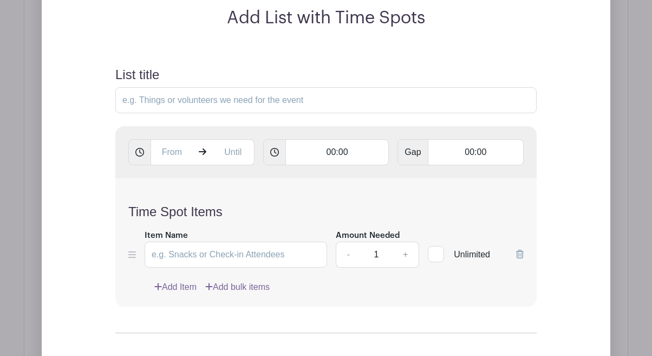
drag, startPoint x: 300, startPoint y: 35, endPoint x: 282, endPoint y: 35, distance: 17.3
click at [282, 35] on div "Add List with Time Spots List title 00:00 Gap 00:00 Time Spot Items Item Name A…" at bounding box center [326, 203] width 500 height 391
click at [183, 107] on input "List title" at bounding box center [326, 100] width 422 height 26
type input "[DATE] Availiability"
click at [180, 157] on input "text" at bounding box center [172, 152] width 42 height 26
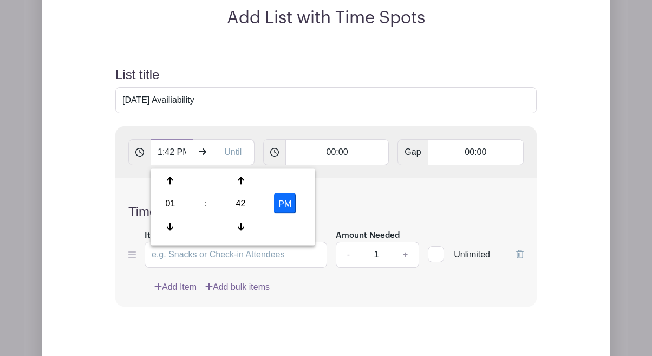
click at [180, 157] on input "1:42 PM" at bounding box center [172, 152] width 42 height 26
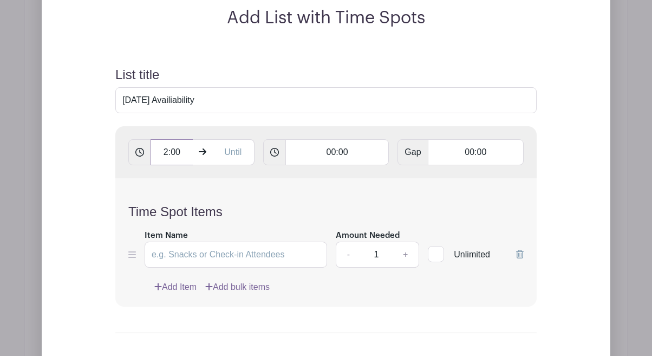
type input "2:00"
click at [231, 157] on input "text" at bounding box center [233, 152] width 42 height 26
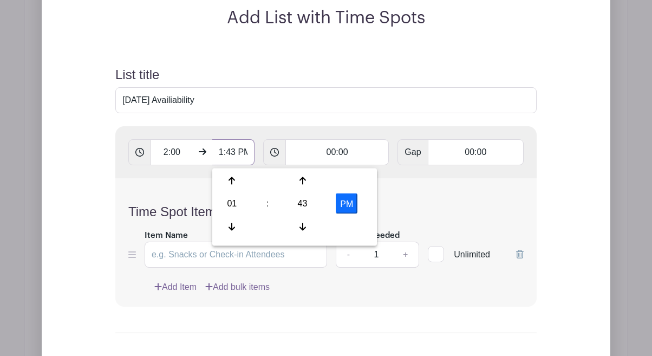
drag, startPoint x: 237, startPoint y: 156, endPoint x: 218, endPoint y: 156, distance: 18.4
click at [217, 156] on input "1:43 PM" at bounding box center [233, 152] width 42 height 26
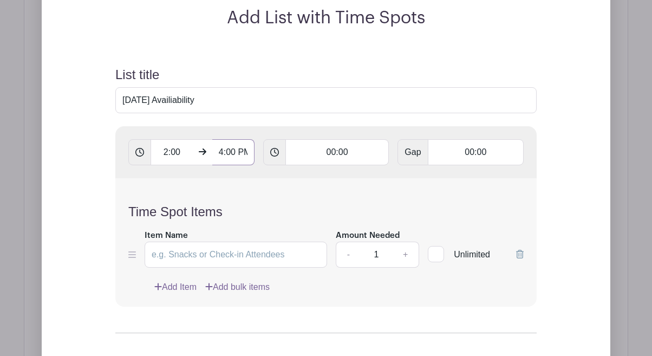
type input "4:00 PM"
click at [343, 153] on input "00:00" at bounding box center [338, 152] width 104 height 26
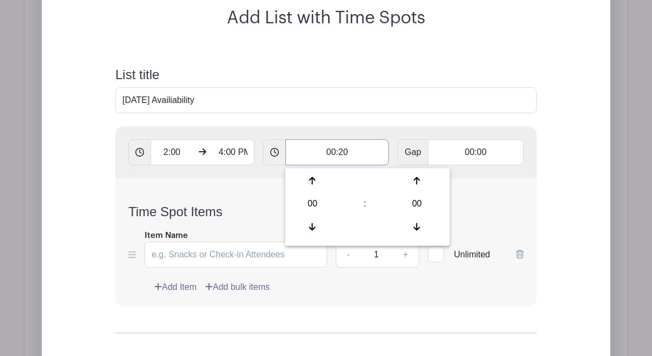
type input "00:20"
type input "Add 42 timespots"
click at [525, 207] on div "Time Spot Items Item Name Amount Needed - 1 + Unlimited Add Item Add bulk items" at bounding box center [326, 242] width 422 height 128
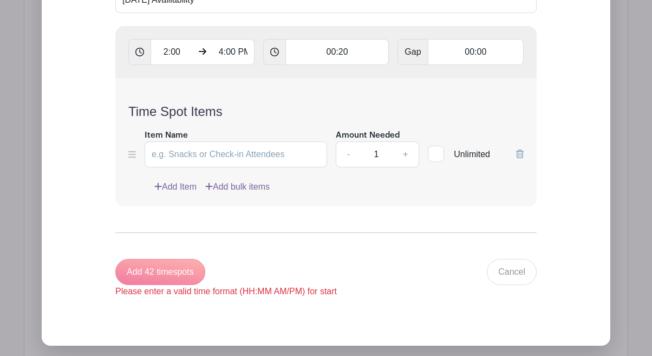
scroll to position [1730, 0]
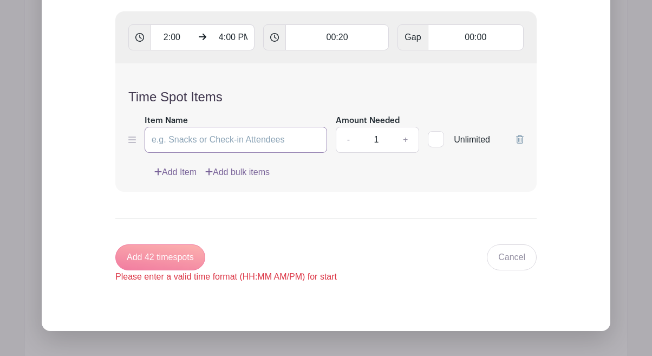
click at [280, 142] on input "Item Name" at bounding box center [236, 140] width 183 height 26
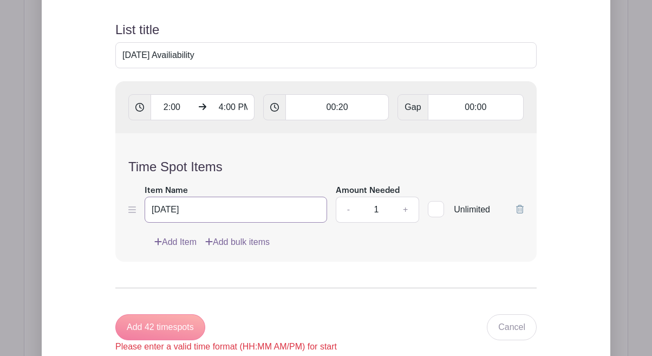
scroll to position [1649, 0]
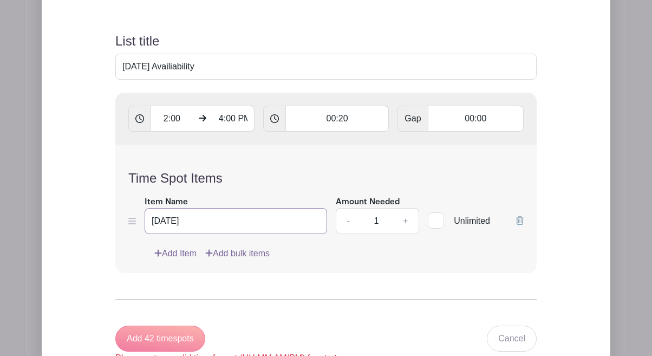
type input "[DATE]"
click at [189, 119] on input "2:00" at bounding box center [172, 119] width 42 height 26
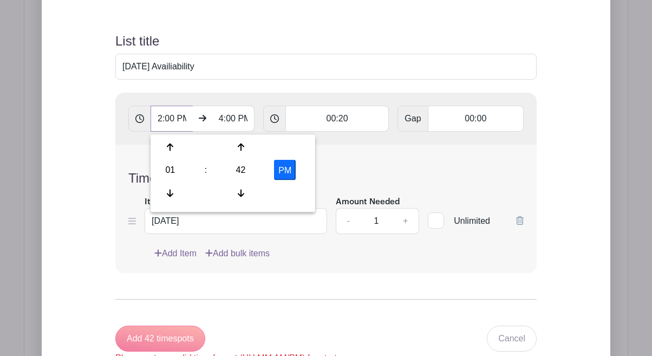
scroll to position [0, 3]
type input "2:00 PM"
type input "Add 6 timespots"
click at [377, 165] on div "Time Spot Items Item Name [DATE] Amount Needed - 1 + Unlimited Add Item Add bul…" at bounding box center [326, 209] width 422 height 128
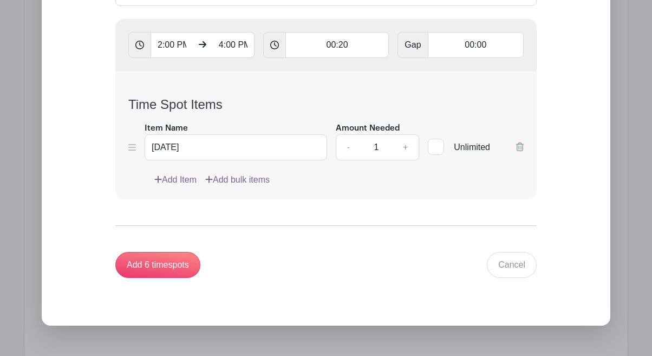
scroll to position [1727, 0]
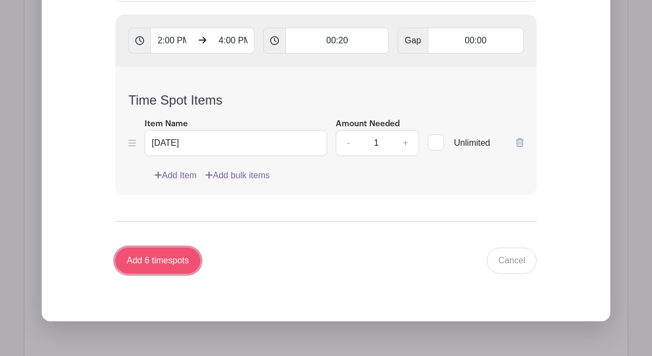
click at [179, 263] on input "Add 6 timespots" at bounding box center [157, 261] width 85 height 26
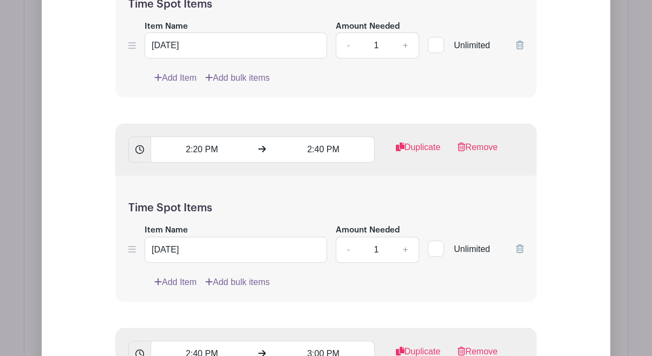
scroll to position [1849, 0]
click at [494, 150] on link "Remove" at bounding box center [478, 152] width 40 height 22
click at [480, 148] on link "Remove" at bounding box center [478, 152] width 40 height 22
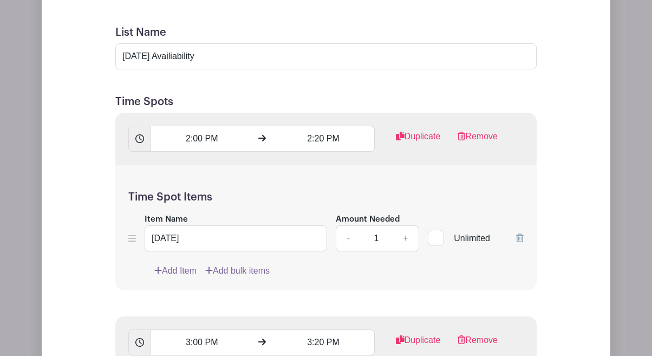
scroll to position [1639, 0]
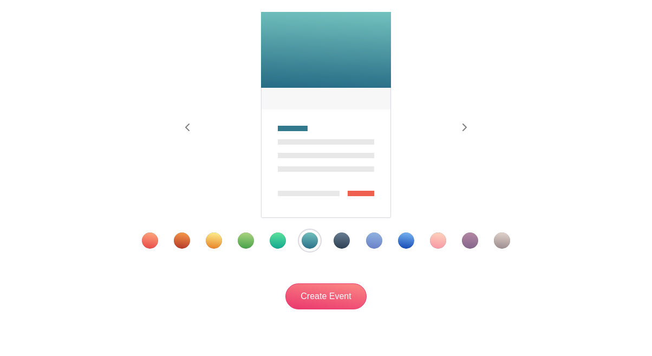
scroll to position [174, 0]
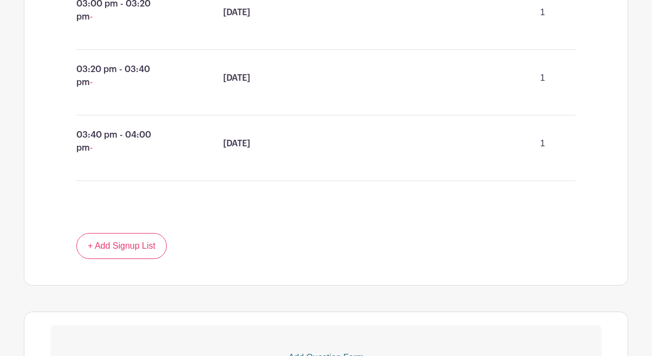
scroll to position [1308, 0]
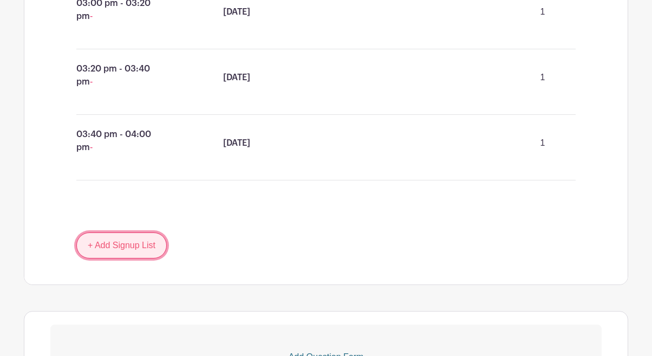
click at [146, 245] on link "+ Add Signup List" at bounding box center [121, 245] width 90 height 26
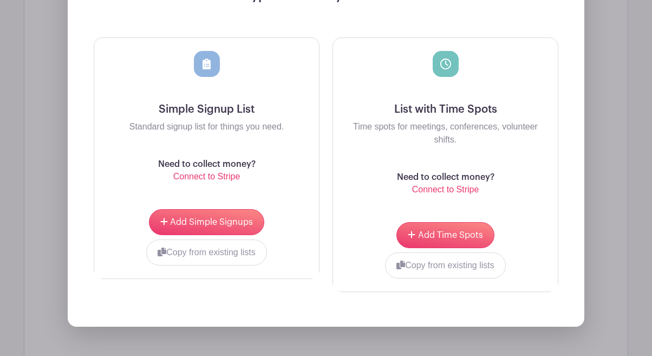
scroll to position [1681, 0]
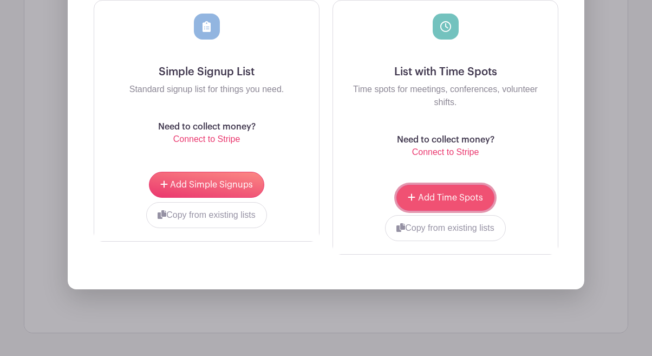
click at [448, 200] on span "Add Time Spots" at bounding box center [450, 197] width 65 height 9
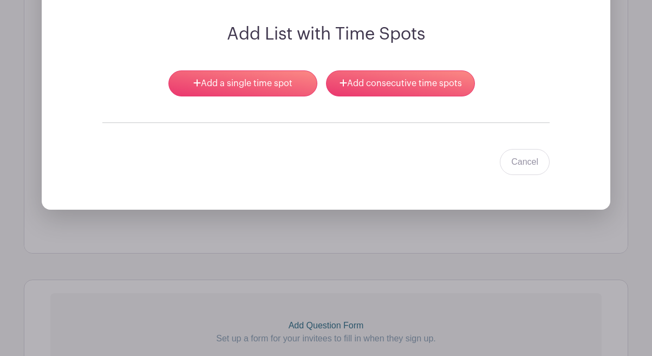
scroll to position [1595, 0]
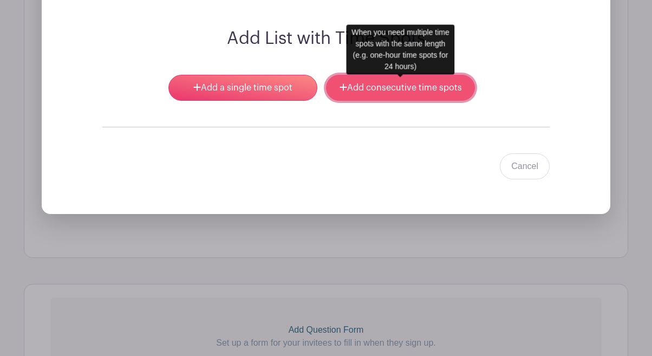
click at [419, 95] on link "Add consecutive time spots" at bounding box center [400, 88] width 149 height 26
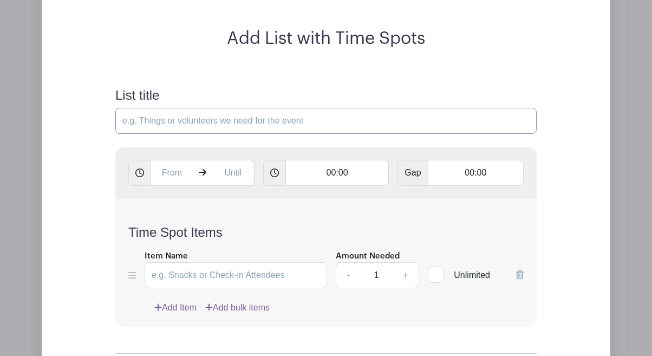
click at [269, 125] on input "List title" at bounding box center [326, 121] width 422 height 26
type input "[DATE] Availiability"
click at [189, 176] on input "text" at bounding box center [172, 173] width 42 height 26
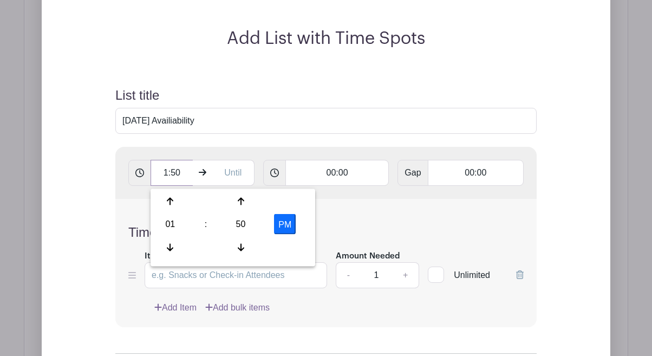
scroll to position [0, 0]
type input "1"
click at [189, 176] on input "2:00" at bounding box center [172, 173] width 42 height 26
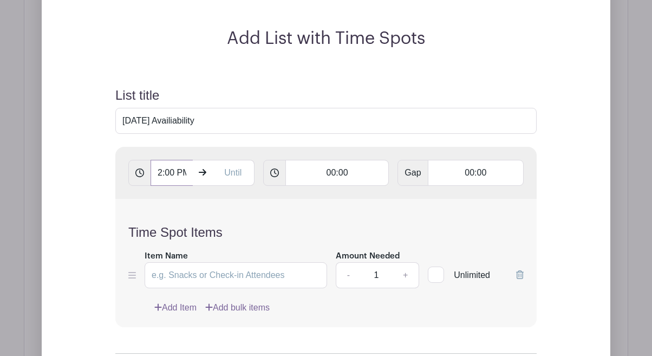
scroll to position [0, 3]
type input "2:00 PM"
type input "4:00 PM"
click at [345, 175] on input "00:00" at bounding box center [338, 173] width 104 height 26
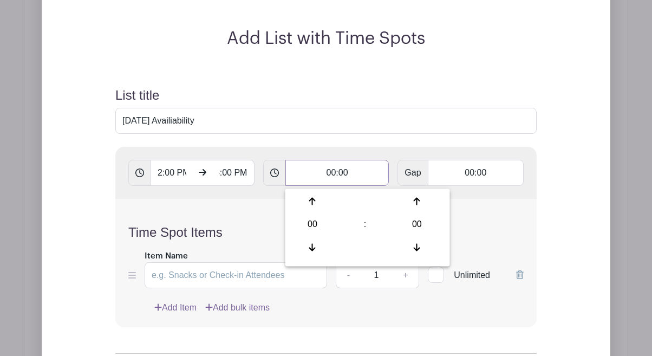
scroll to position [0, 0]
type input "00:20"
type input "Add 6 timespots"
click at [509, 217] on div "Time Spot Items Item Name Amount Needed - 1 + Unlimited Add Item Add bulk items" at bounding box center [326, 263] width 422 height 128
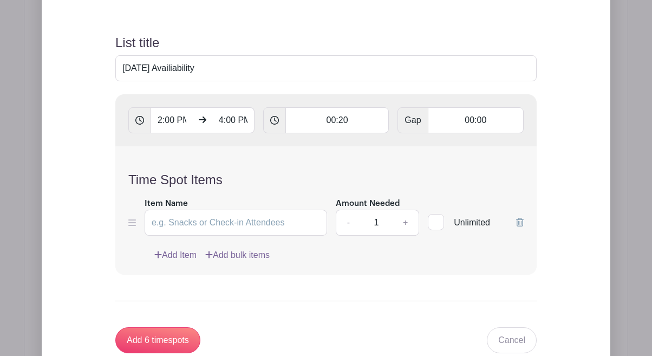
scroll to position [1676, 0]
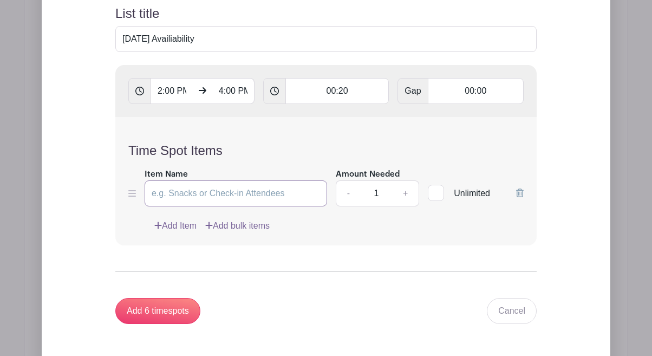
click at [302, 197] on input "Item Name" at bounding box center [236, 193] width 183 height 26
type input "[DATE]"
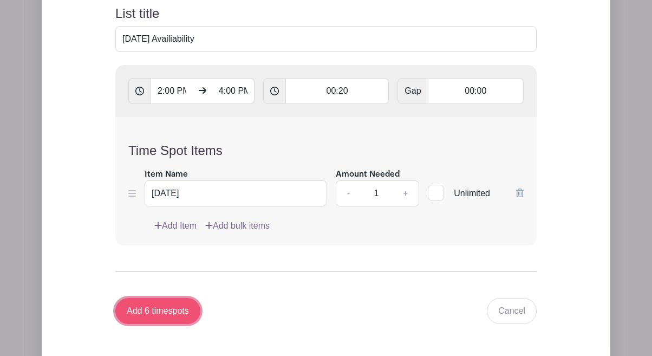
click at [176, 312] on input "Add 6 timespots" at bounding box center [157, 311] width 85 height 26
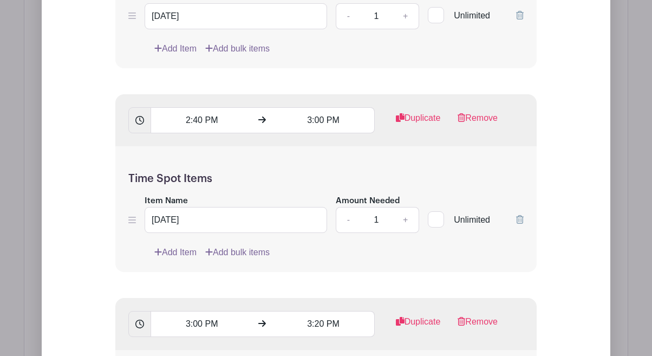
scroll to position [2083, 0]
click at [472, 119] on link "Remove" at bounding box center [478, 122] width 40 height 22
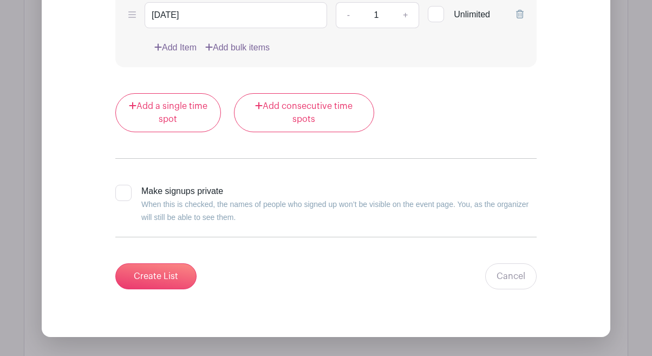
scroll to position [2493, 0]
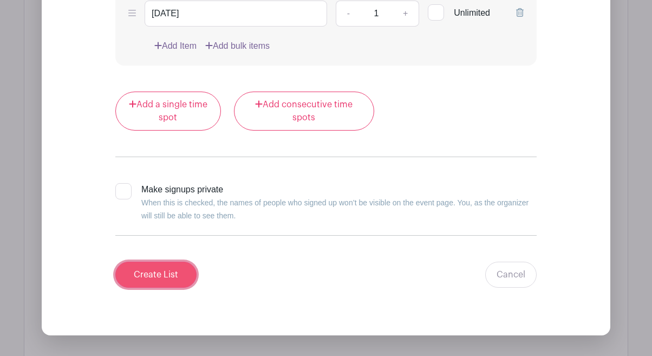
click at [166, 275] on input "Create List" at bounding box center [155, 275] width 81 height 26
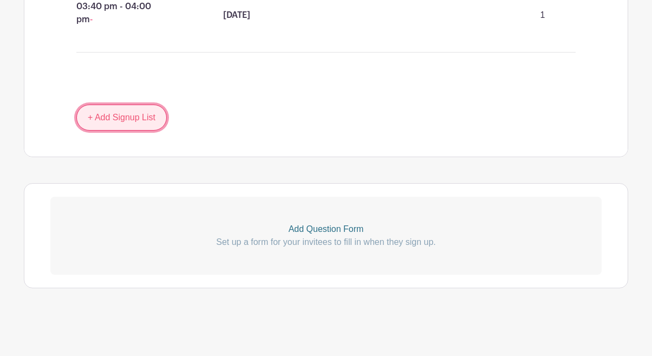
click at [143, 116] on link "+ Add Signup List" at bounding box center [121, 118] width 90 height 26
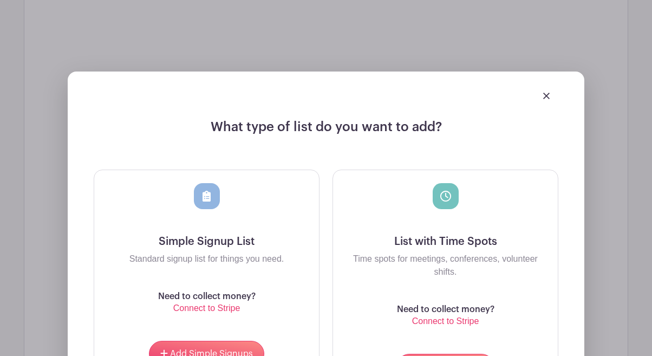
scroll to position [2008, 0]
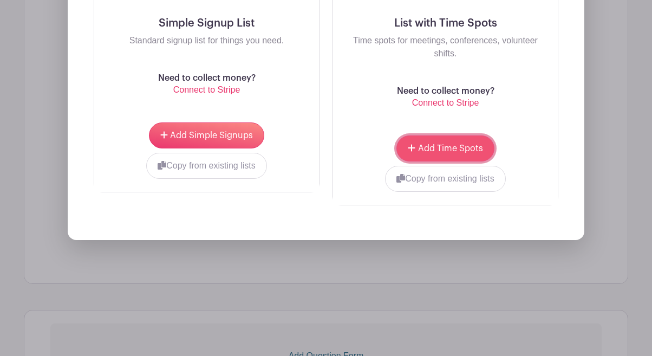
click at [467, 153] on span "Add Time Spots" at bounding box center [450, 148] width 65 height 9
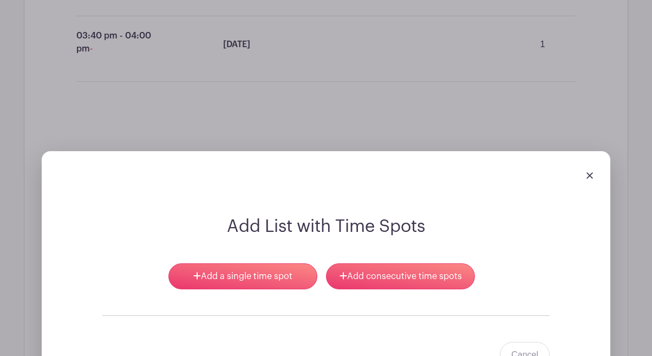
scroll to position [1779, 0]
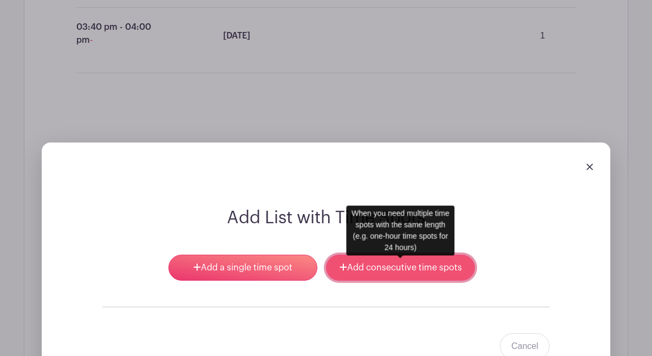
click at [424, 270] on link "Add consecutive time spots" at bounding box center [400, 268] width 149 height 26
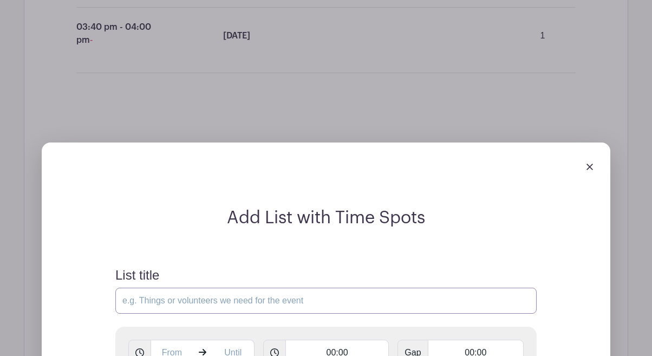
click at [381, 299] on input "List title" at bounding box center [326, 301] width 422 height 26
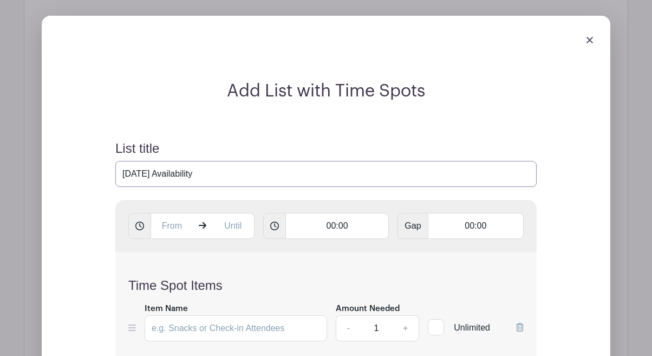
scroll to position [1915, 0]
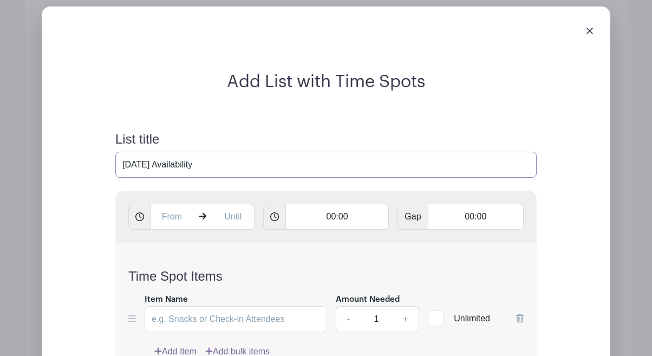
type input "[DATE] Availability"
click at [184, 218] on input "text" at bounding box center [172, 217] width 42 height 26
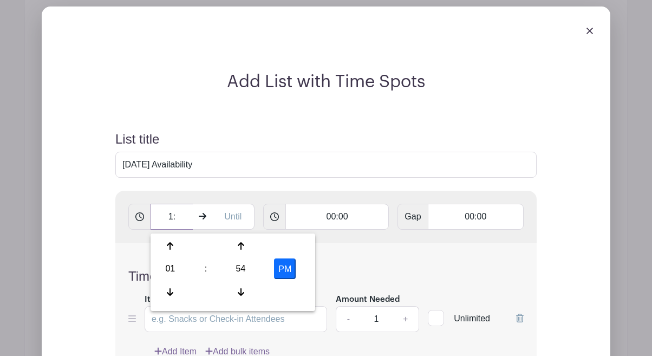
type input "1"
type input "2:00 PM"
type input "4:00 PM"
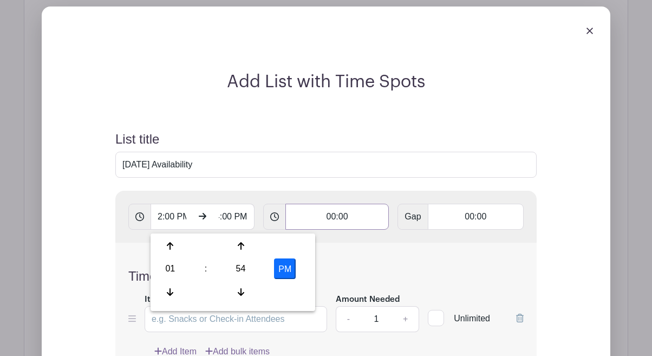
click at [343, 221] on input "00:00" at bounding box center [338, 217] width 104 height 26
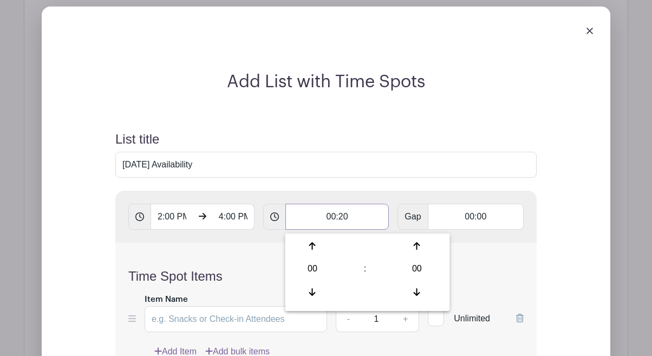
type input "00:20"
type input "Add 6 timespots"
click at [396, 181] on form "List title [DATE] Availability 2:00 PM 4:00 PM 00:20 Gap 00:00 Time Spot Items …" at bounding box center [326, 297] width 448 height 357
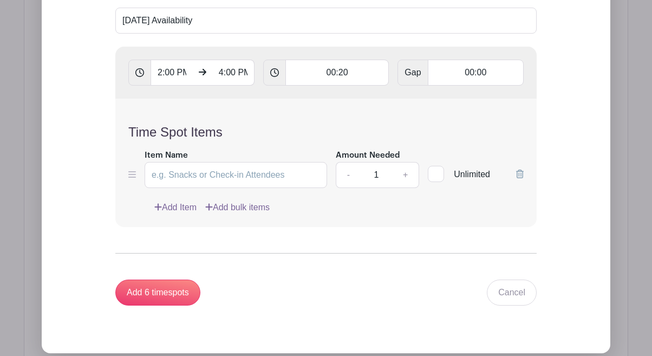
scroll to position [2064, 0]
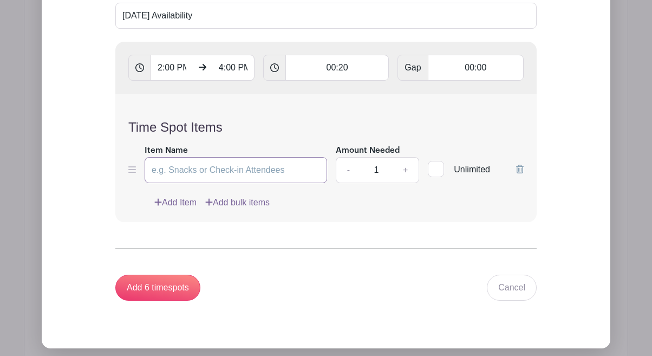
click at [275, 167] on input "Item Name" at bounding box center [236, 170] width 183 height 26
type input "[DATE]"
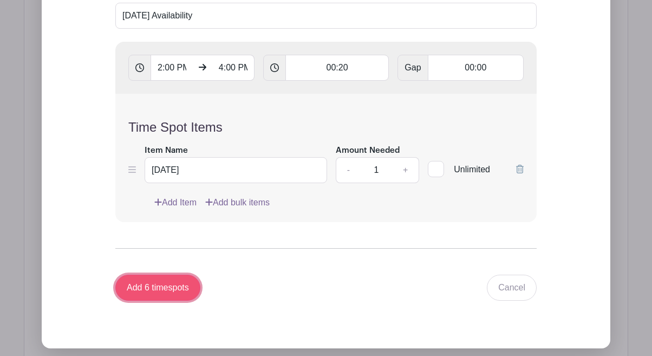
click at [183, 286] on input "Add 6 timespots" at bounding box center [157, 288] width 85 height 26
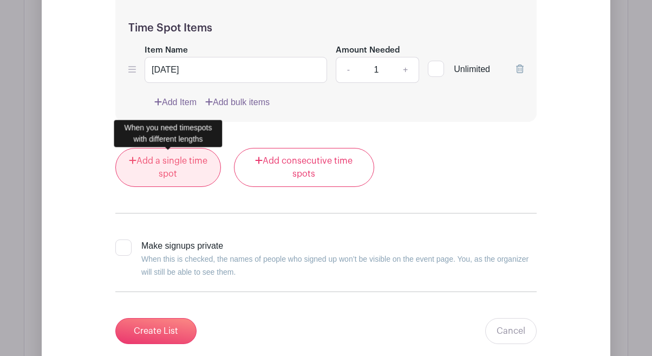
scroll to position [3271, 0]
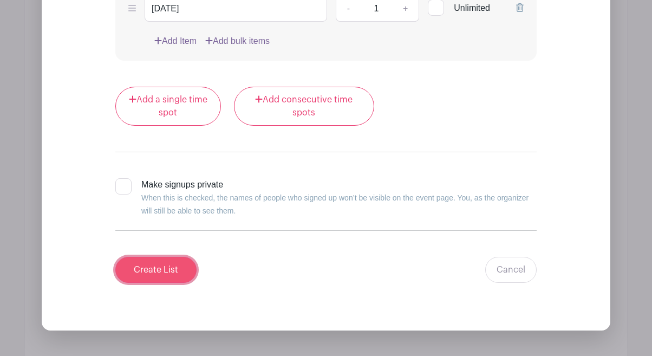
click at [181, 270] on input "Create List" at bounding box center [155, 270] width 81 height 26
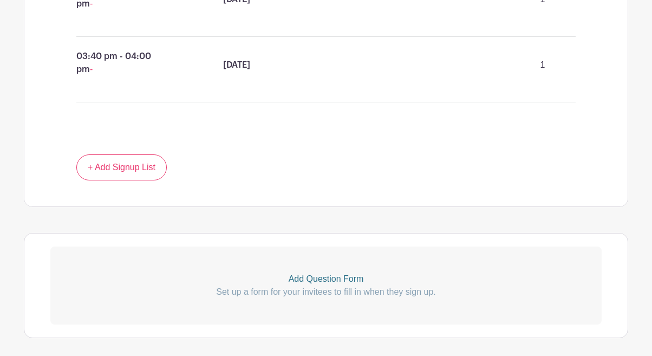
scroll to position [2214, 0]
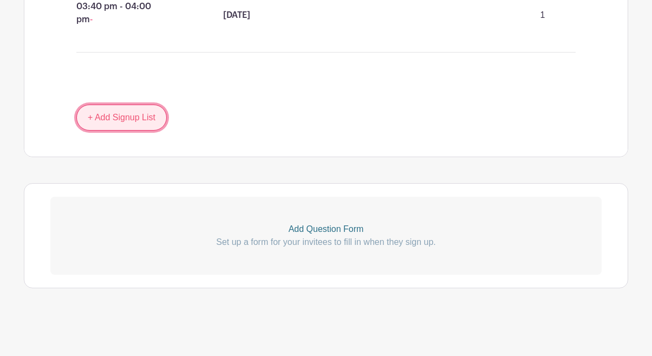
click at [155, 127] on link "+ Add Signup List" at bounding box center [121, 118] width 90 height 26
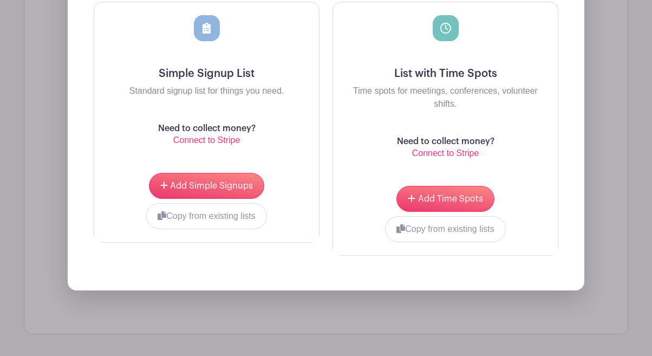
scroll to position [2464, 0]
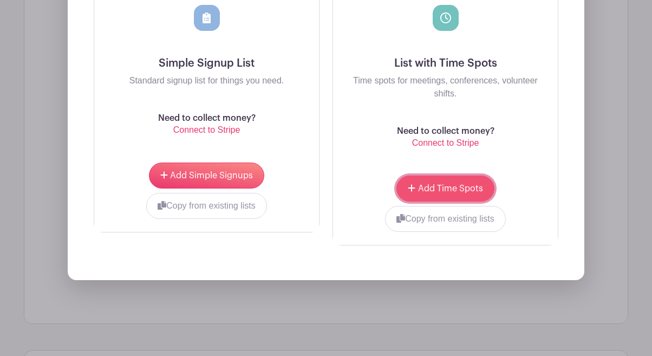
click at [468, 193] on span "Add Time Spots" at bounding box center [450, 188] width 65 height 9
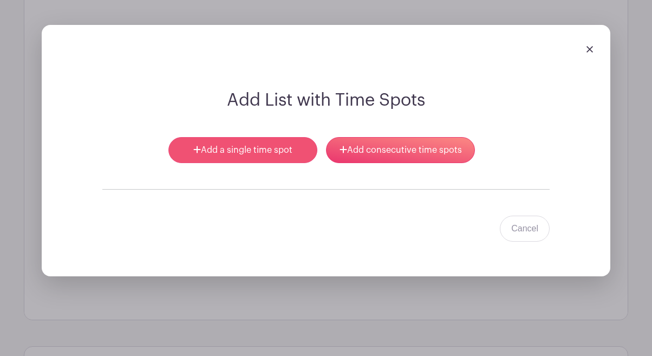
scroll to position [2383, 0]
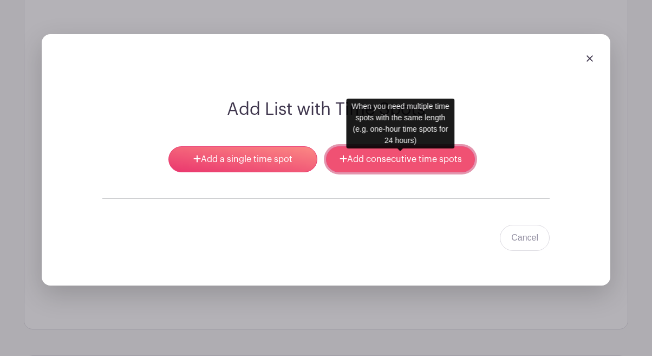
click at [368, 172] on link "Add consecutive time spots" at bounding box center [400, 159] width 149 height 26
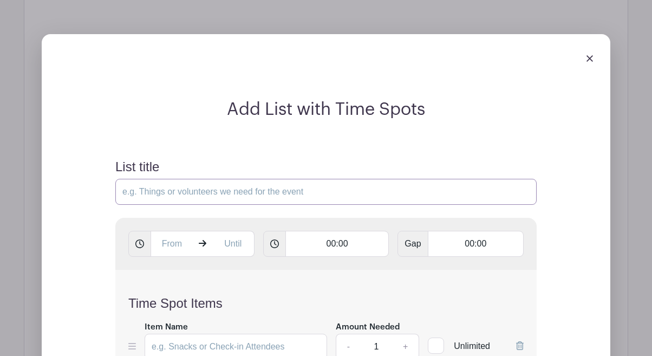
click at [204, 204] on input "List title" at bounding box center [326, 192] width 422 height 26
type input "[DATE] Availiability"
click at [287, 161] on form "List title [DATE] Availiability 00:00 Gap 00:00 Time Spot Items Item Name Amoun…" at bounding box center [326, 318] width 448 height 344
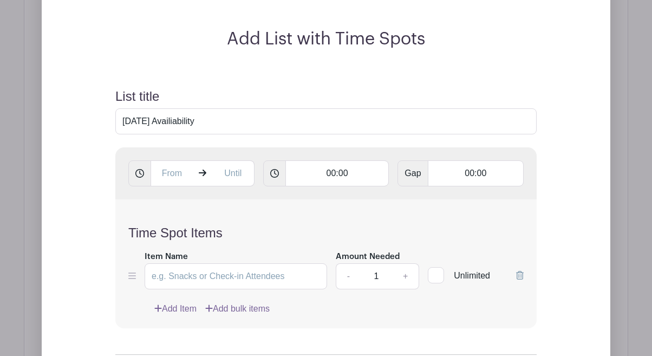
scroll to position [2496, 0]
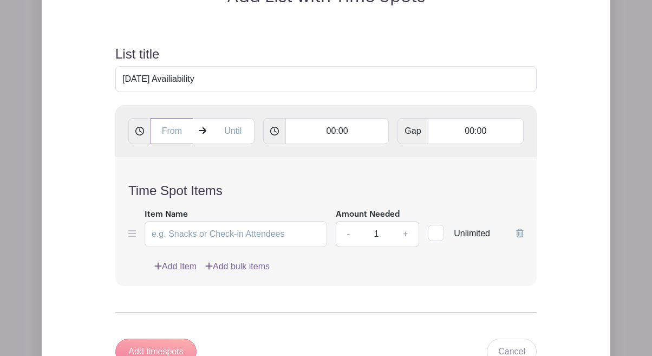
click at [173, 139] on input "text" at bounding box center [172, 131] width 42 height 26
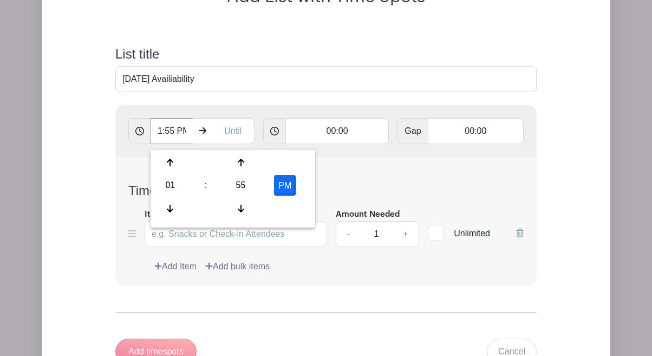
click at [173, 139] on input "1:55 PM" at bounding box center [172, 131] width 42 height 26
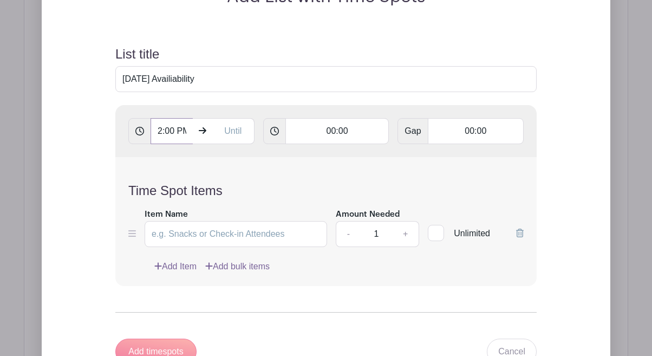
scroll to position [0, 3]
type input "2:00 PM"
type input "4:00 PM"
click at [344, 134] on input "00:00" at bounding box center [338, 131] width 104 height 26
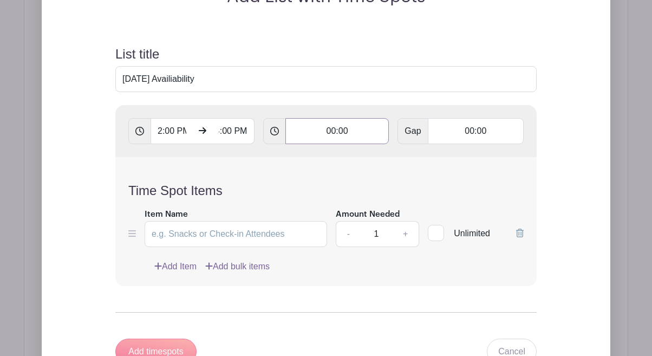
scroll to position [0, 0]
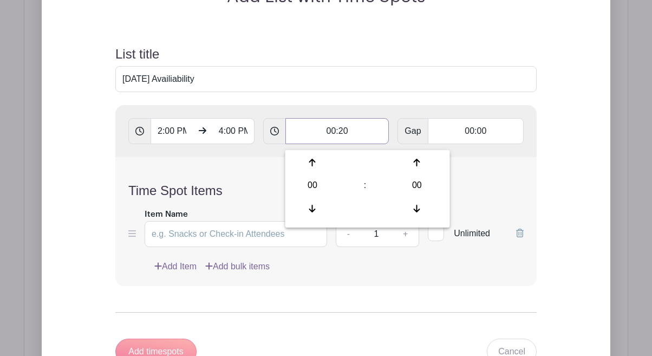
type input "00:20"
type input "Add 6 timespots"
click at [508, 183] on div "Time Spot Items Item Name Amount Needed - 1 + Unlimited Add Item Add bulk items" at bounding box center [326, 221] width 422 height 128
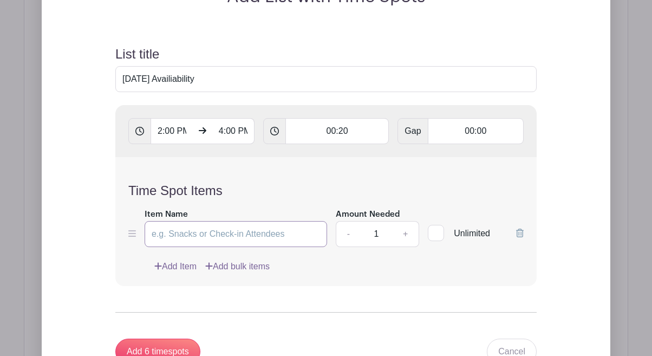
click at [290, 237] on input "Item Name" at bounding box center [236, 234] width 183 height 26
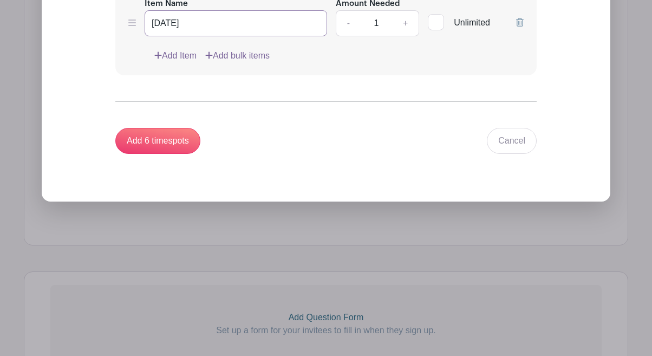
scroll to position [2713, 0]
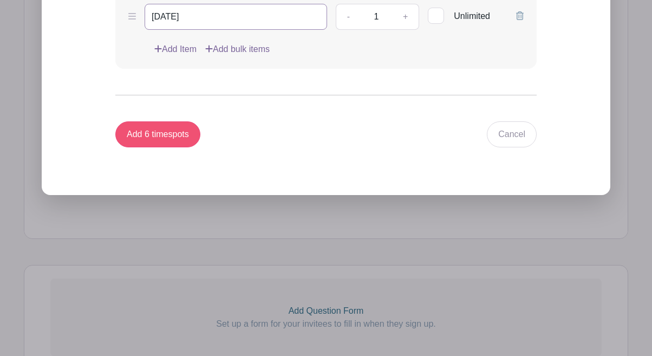
type input "[DATE]"
click at [185, 135] on input "Add 6 timespots" at bounding box center [157, 134] width 85 height 26
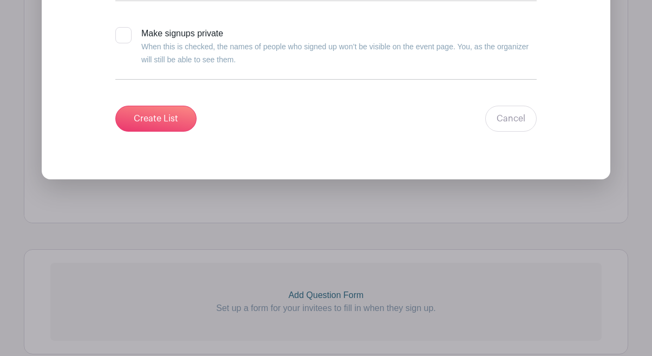
scroll to position [3988, 0]
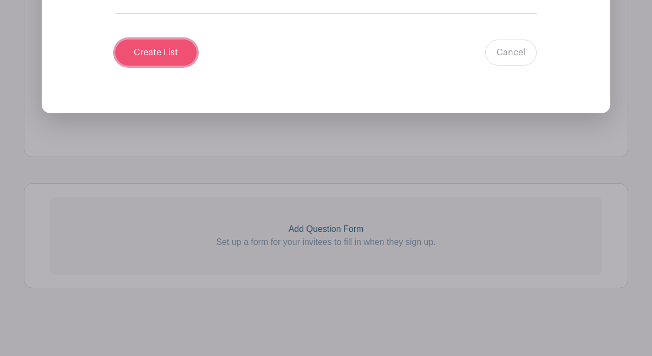
click at [181, 62] on input "Create List" at bounding box center [155, 53] width 81 height 26
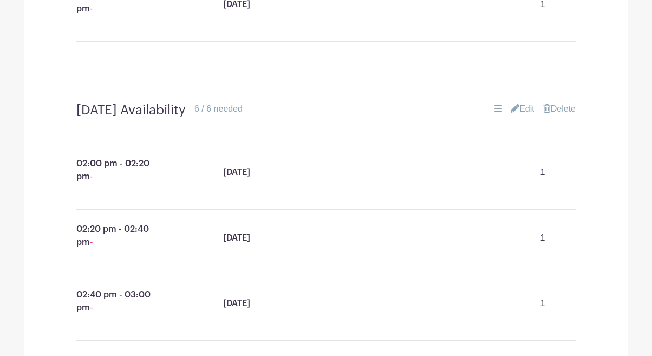
scroll to position [1722, 0]
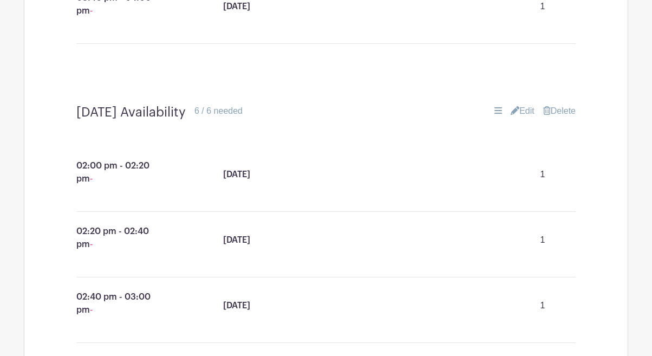
click at [526, 115] on link "Edit" at bounding box center [523, 111] width 24 height 13
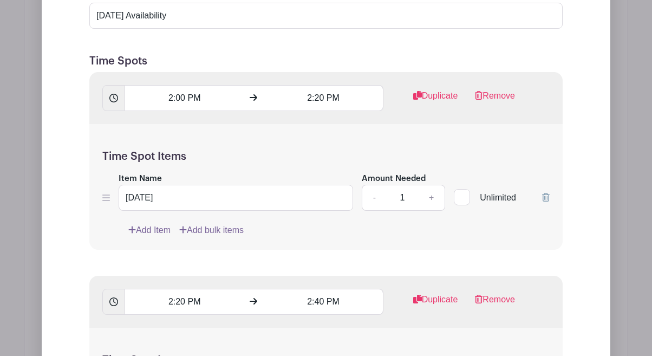
scroll to position [1977, 0]
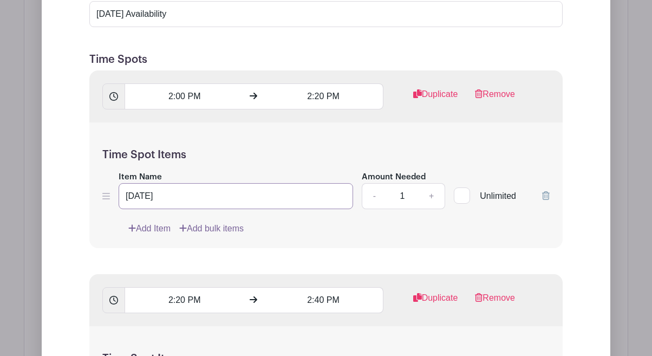
click at [182, 200] on input "[DATE]" at bounding box center [236, 196] width 235 height 26
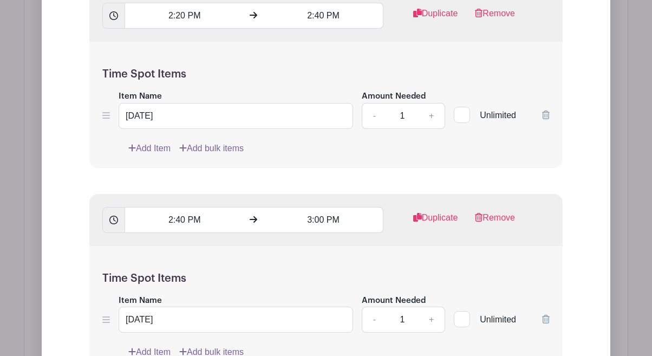
scroll to position [2265, 0]
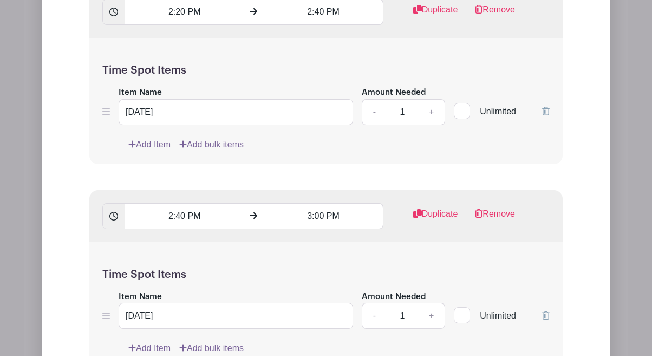
type input "[DATE]"
click at [181, 114] on input "[DATE]" at bounding box center [236, 112] width 235 height 26
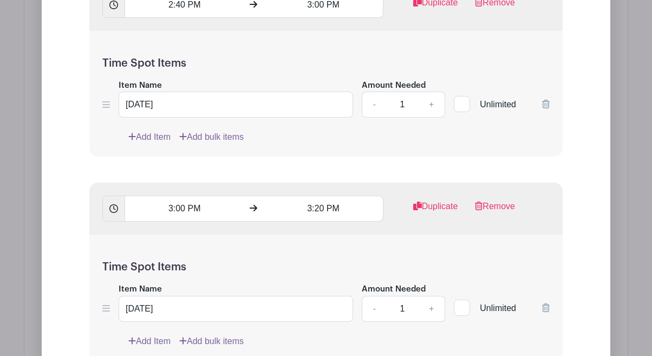
scroll to position [2542, 0]
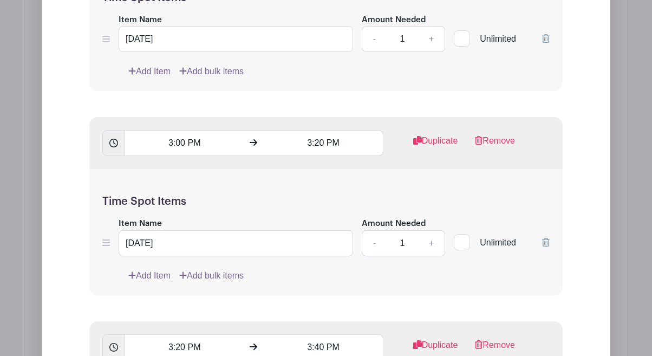
type input "[DATE]"
click at [180, 42] on input "[DATE]" at bounding box center [236, 39] width 235 height 26
type input "[DATE]"
click at [182, 243] on input "[DATE]" at bounding box center [236, 243] width 235 height 26
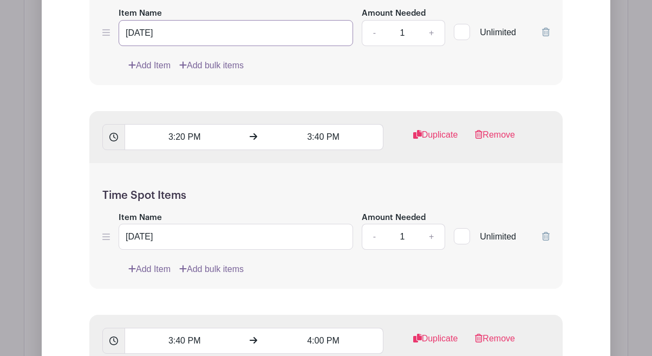
scroll to position [2762, 0]
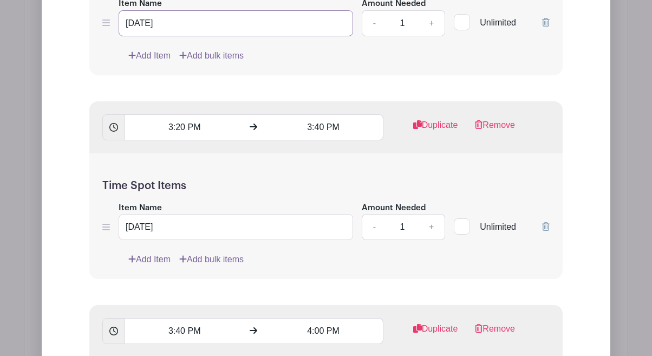
type input "[DATE]"
click at [181, 231] on input "[DATE]" at bounding box center [236, 227] width 235 height 26
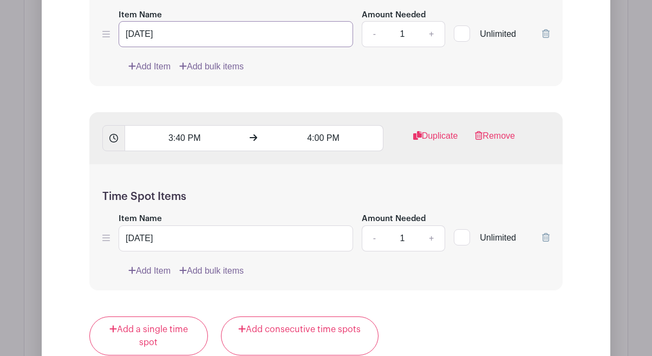
scroll to position [2978, 0]
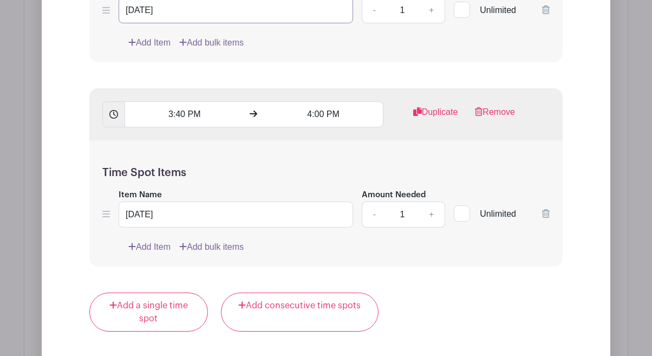
type input "[DATE]"
click at [184, 216] on input "[DATE]" at bounding box center [236, 215] width 235 height 26
type input "[DATE]"
click at [359, 262] on div "Time Spot Items Item Name [DATE] Amount Needed - 1 + Unlimited Add Item Add bul…" at bounding box center [326, 203] width 474 height 126
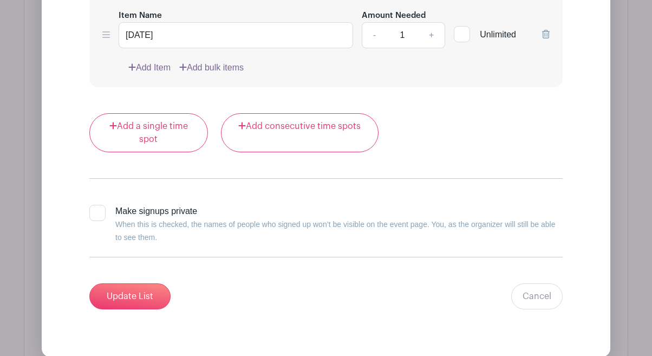
scroll to position [3159, 0]
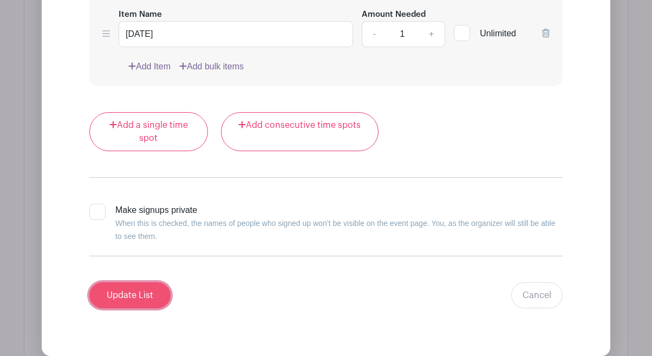
click at [159, 303] on input "Update List" at bounding box center [129, 295] width 81 height 26
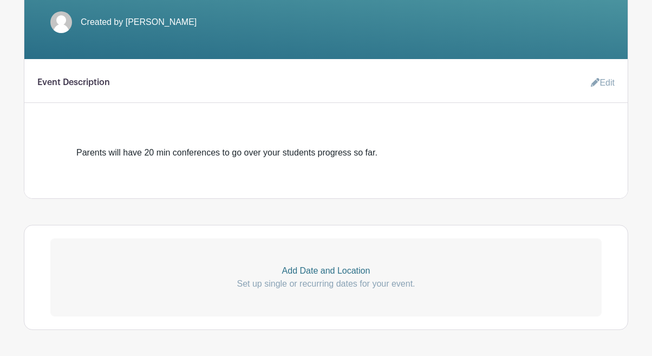
scroll to position [351, 0]
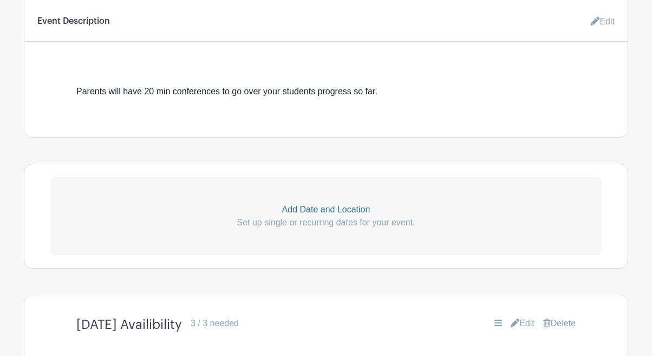
click at [349, 208] on p "Add Date and Location" at bounding box center [326, 209] width 552 height 13
select select "8"
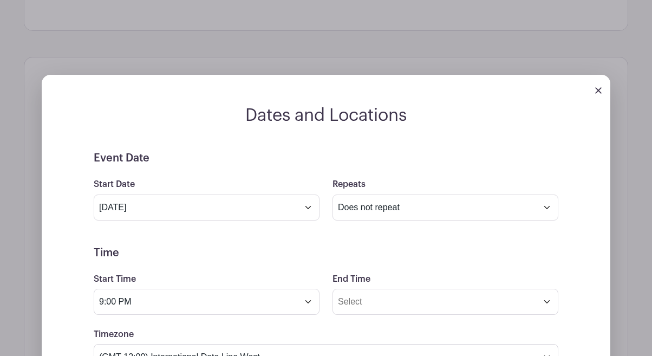
scroll to position [515, 0]
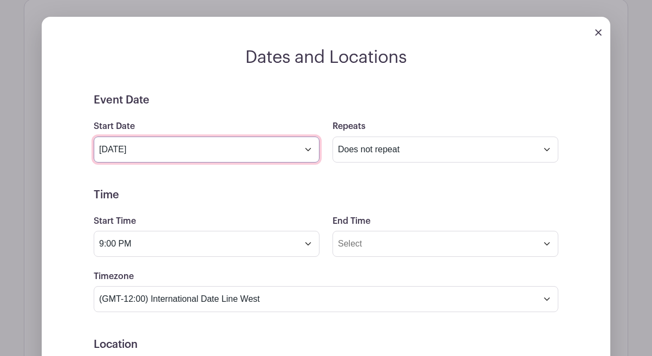
click at [308, 147] on input "[DATE]" at bounding box center [207, 150] width 226 height 26
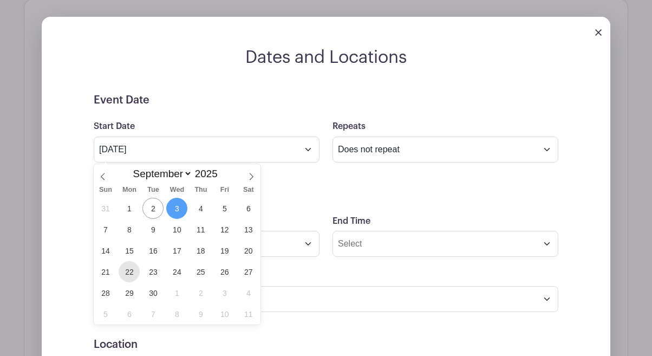
click at [129, 276] on span "22" at bounding box center [129, 271] width 21 height 21
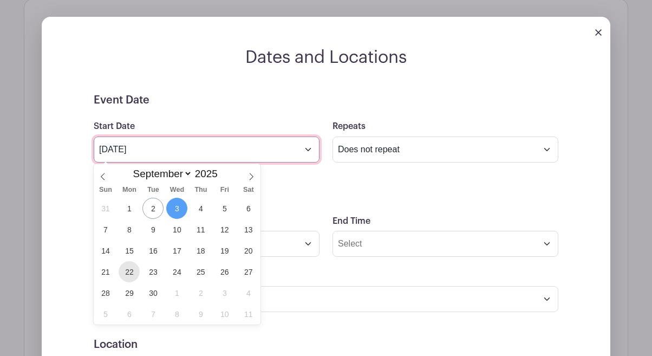
type input "[DATE]"
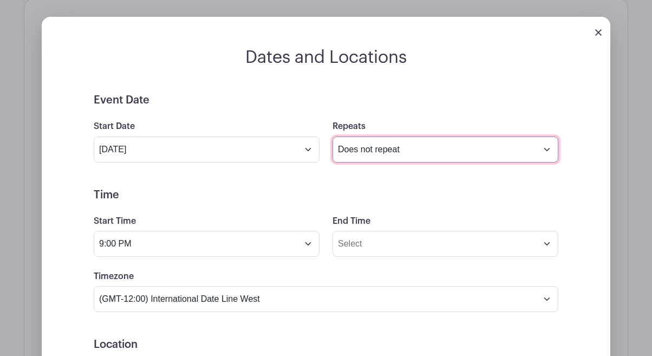
click at [382, 150] on select "Does not repeat Daily Weekly Monthly on day 22 Monthly on the fourth [DATE] Oth…" at bounding box center [446, 150] width 226 height 26
select select "daily"
click at [333, 137] on select "Does not repeat Daily Weekly Monthly on day 22 Monthly on the fourth [DATE] Oth…" at bounding box center [446, 150] width 226 height 26
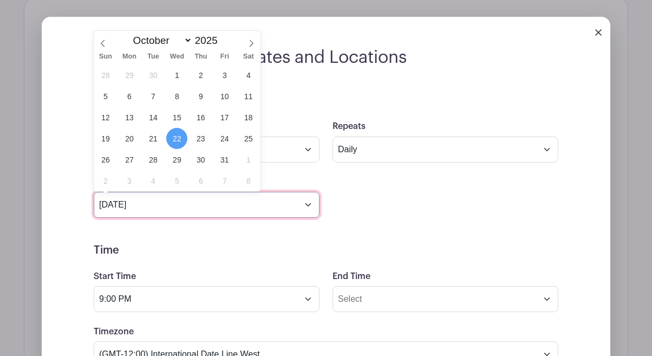
click at [294, 202] on input "[DATE]" at bounding box center [207, 205] width 226 height 26
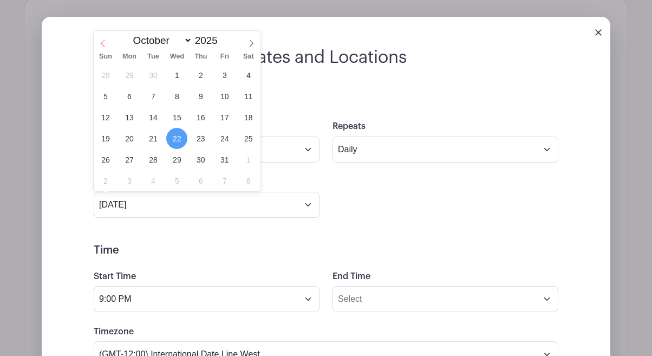
click at [105, 41] on icon at bounding box center [103, 44] width 8 height 8
select select "8"
click at [226, 137] on span "26" at bounding box center [224, 138] width 21 height 21
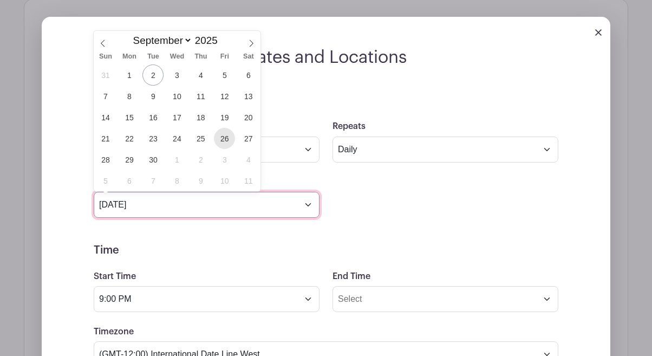
type input "[DATE]"
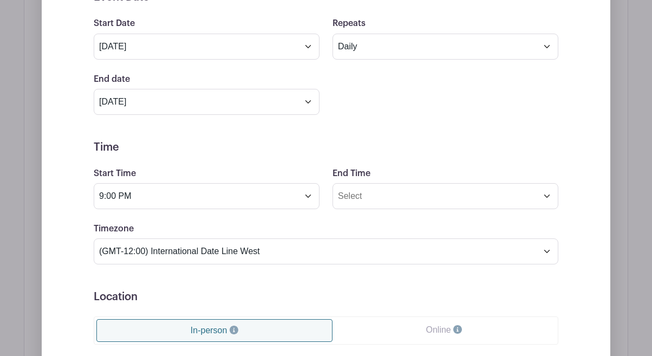
scroll to position [638, 0]
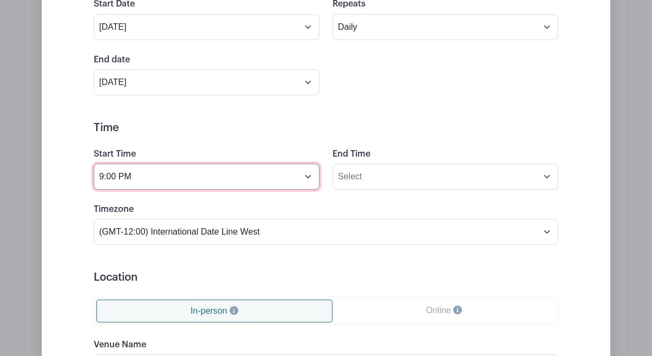
click at [309, 173] on input "9:00 PM" at bounding box center [207, 177] width 226 height 26
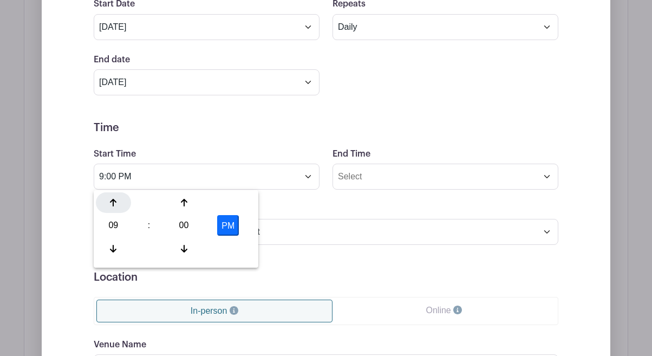
click at [118, 202] on div at bounding box center [113, 202] width 35 height 21
click at [366, 137] on form "Event Date Start Date [DATE] Repeats Does not repeat Daily Weekly Monthly on da…" at bounding box center [326, 242] width 465 height 543
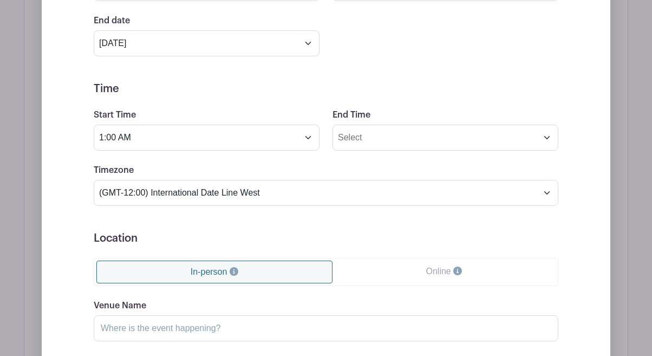
scroll to position [671, 0]
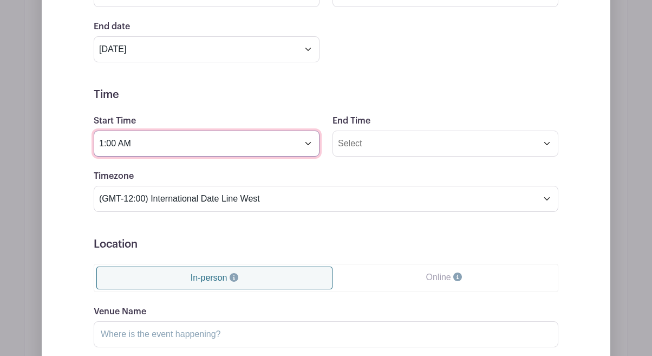
click at [312, 145] on input "1:00 AM" at bounding box center [207, 144] width 226 height 26
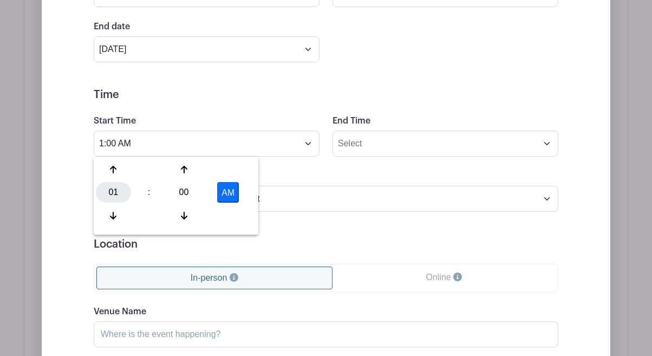
click at [114, 189] on div "01" at bounding box center [113, 192] width 35 height 21
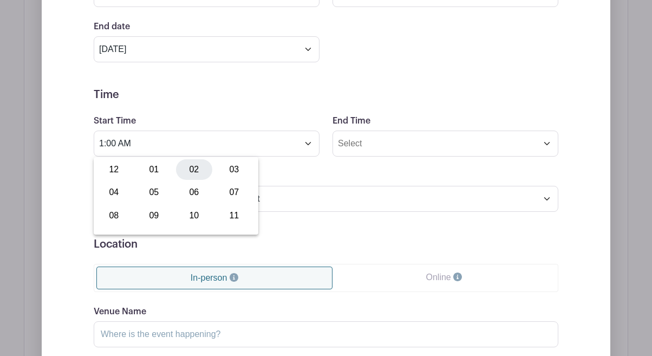
click at [195, 165] on div "02" at bounding box center [194, 169] width 36 height 21
click at [232, 198] on button "AM" at bounding box center [228, 192] width 22 height 21
type input "2:00 PM"
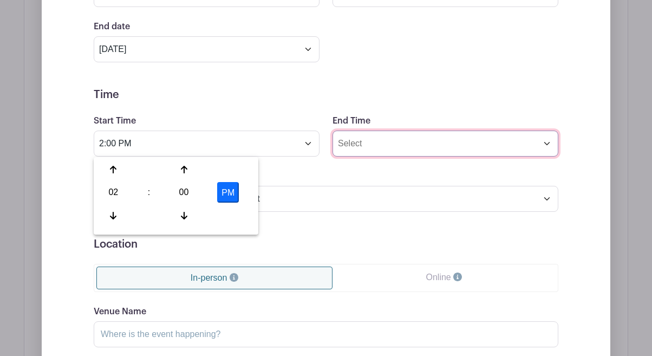
click at [368, 149] on input "End Time" at bounding box center [446, 144] width 226 height 26
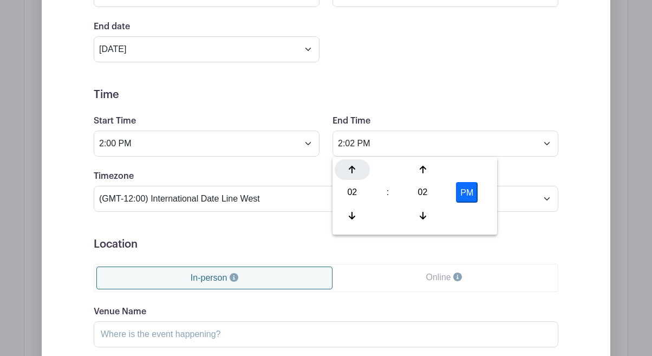
click at [354, 167] on icon at bounding box center [352, 169] width 7 height 9
click at [427, 216] on div at bounding box center [422, 215] width 35 height 21
type input "4:00 PM"
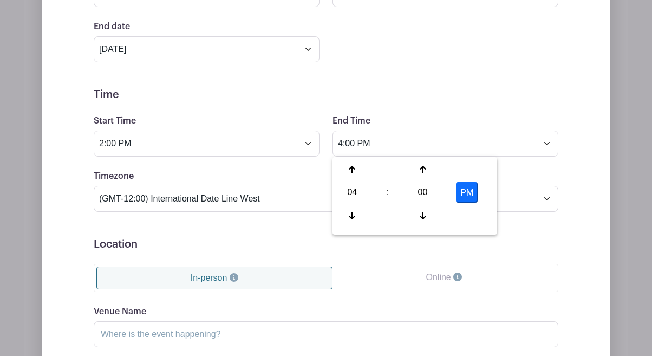
click at [502, 89] on h5 "Time" at bounding box center [326, 94] width 465 height 13
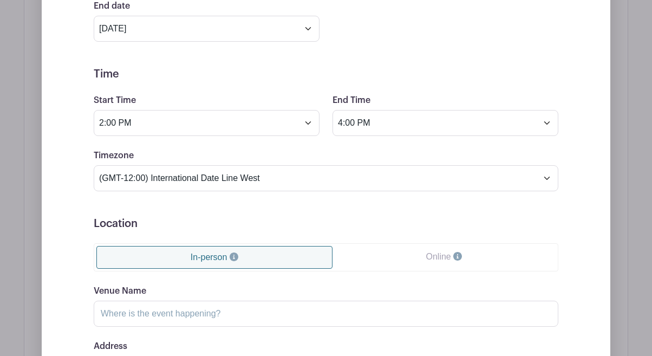
scroll to position [693, 0]
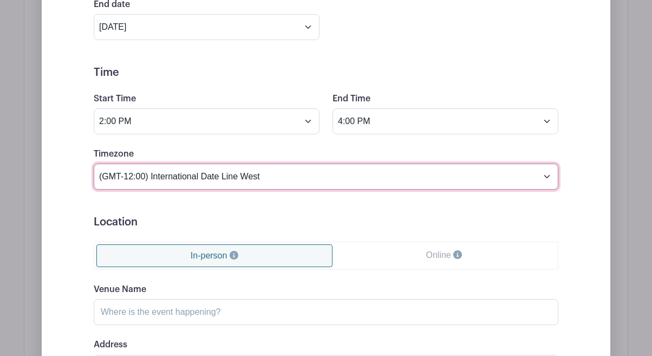
click at [422, 177] on select "(GMT-12:00) International Date Line West (GMT-11:00) [US_STATE] (GMT-11:00) [GE…" at bounding box center [326, 177] width 465 height 26
select select "Pacific Time ([GEOGRAPHIC_DATA] & [GEOGRAPHIC_DATA])"
click at [94, 164] on select "(GMT-12:00) International Date Line West (GMT-11:00) [US_STATE] (GMT-11:00) [GE…" at bounding box center [326, 177] width 465 height 26
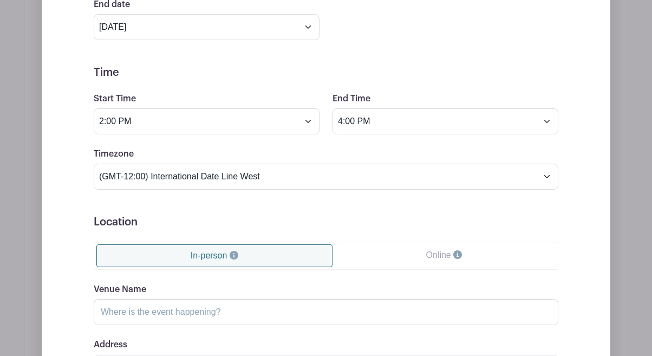
click at [406, 218] on h5 "Location" at bounding box center [326, 222] width 465 height 13
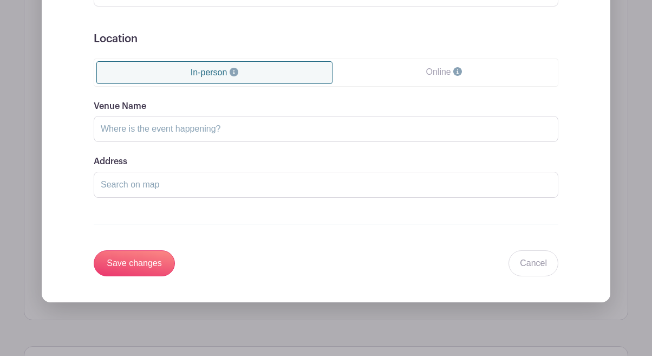
scroll to position [878, 0]
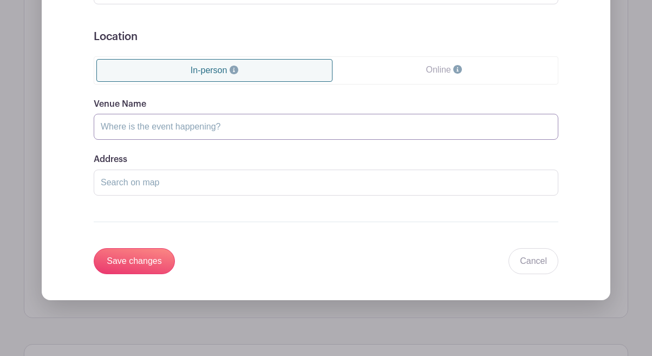
click at [390, 129] on input "Venue Name" at bounding box center [326, 127] width 465 height 26
type input "[GEOGRAPHIC_DATA] 309"
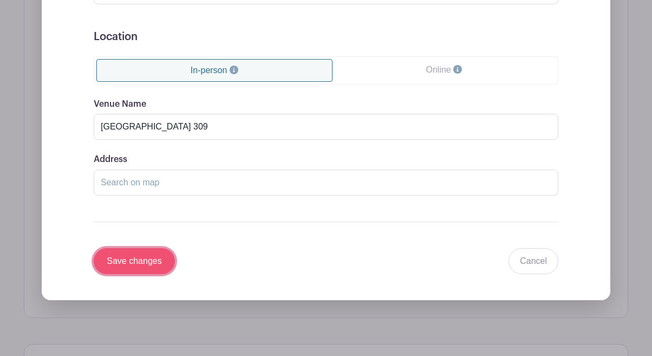
click at [165, 265] on input "Save changes" at bounding box center [134, 261] width 81 height 26
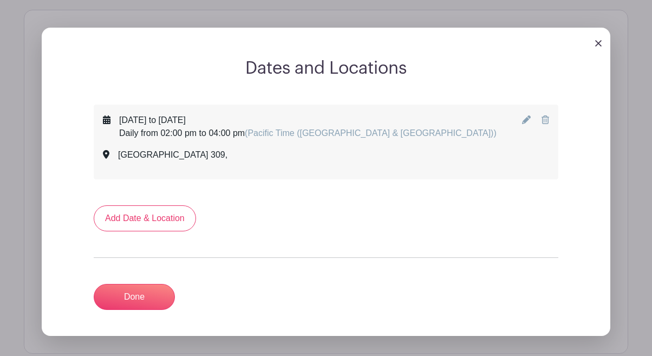
scroll to position [502, 0]
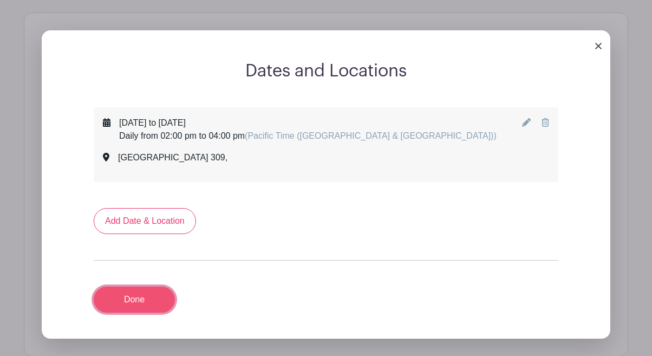
click at [160, 305] on link "Done" at bounding box center [134, 300] width 81 height 26
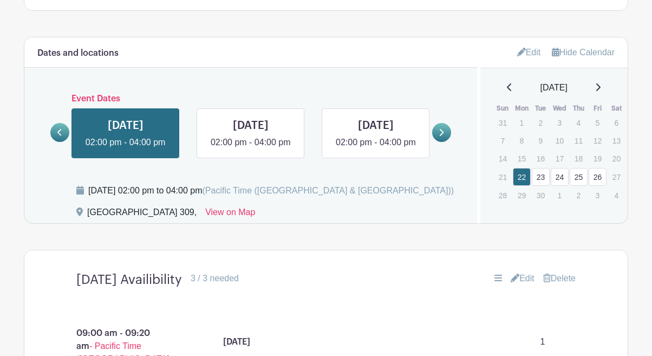
scroll to position [478, 0]
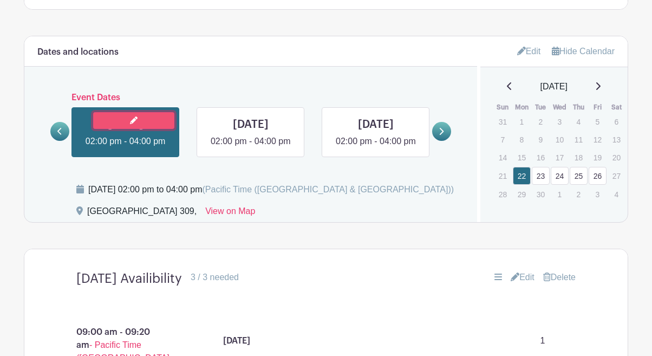
click at [134, 120] on icon at bounding box center [134, 120] width 8 height 8
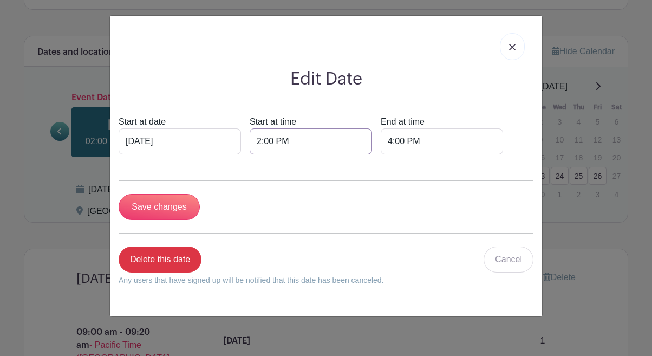
click at [250, 143] on input "2:00 PM" at bounding box center [311, 141] width 122 height 26
type input "4:00 PM"
click at [381, 141] on input "4:00 PM" at bounding box center [442, 141] width 122 height 26
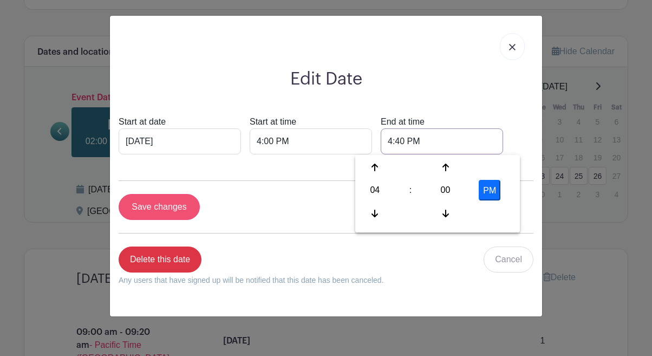
type input "4:40 PM"
click at [189, 209] on input "Save changes" at bounding box center [159, 207] width 81 height 26
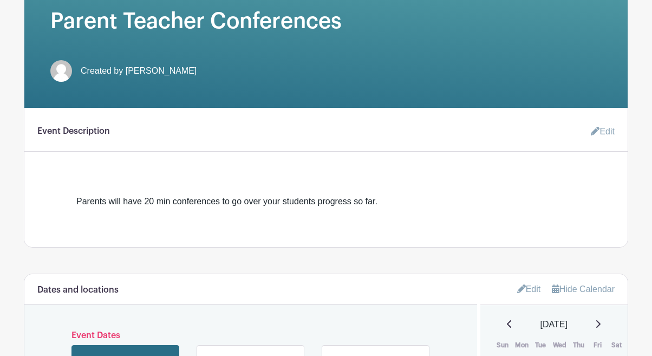
scroll to position [304, 0]
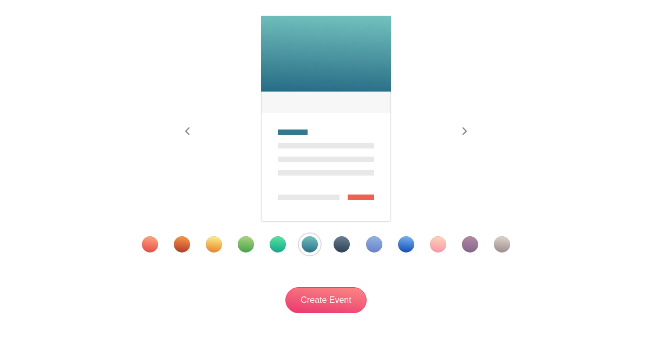
scroll to position [174, 0]
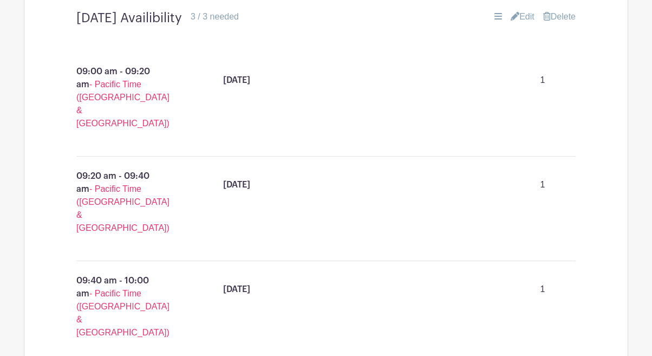
scroll to position [834, 0]
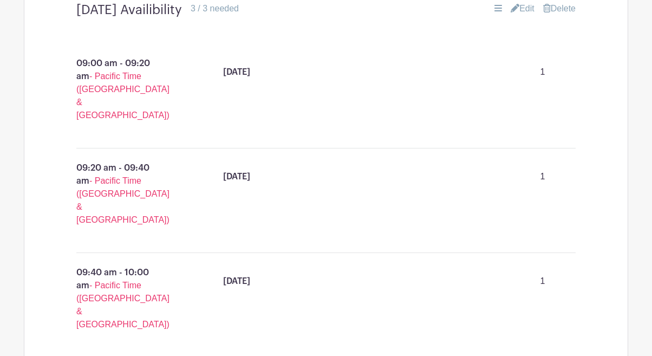
click at [525, 15] on link "Edit" at bounding box center [523, 8] width 24 height 13
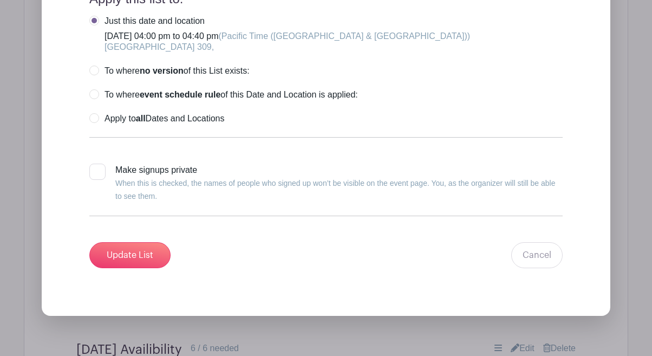
scroll to position [1735, 0]
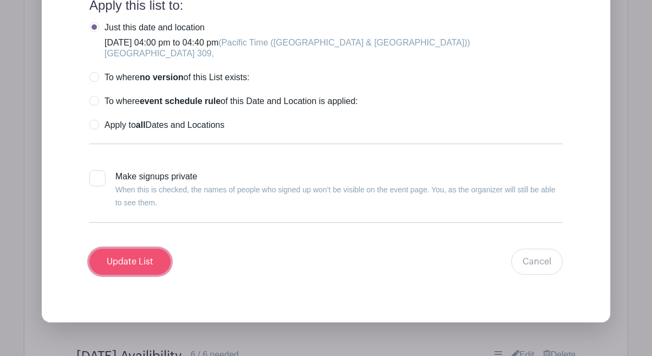
click at [155, 275] on input "Update List" at bounding box center [129, 262] width 81 height 26
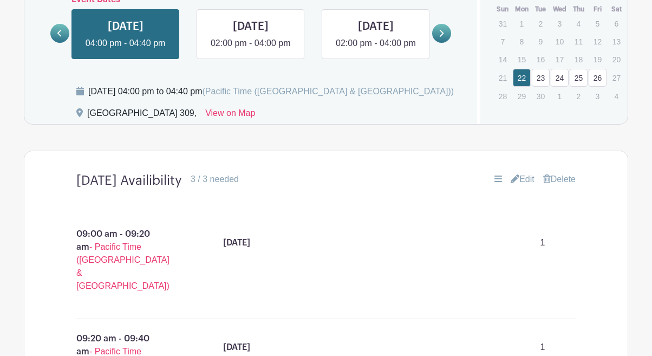
scroll to position [564, 0]
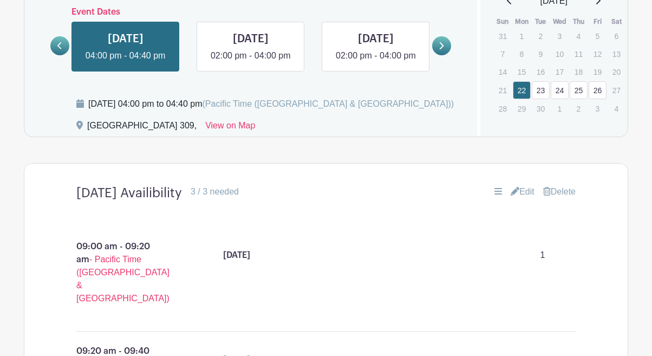
click at [147, 275] on span "- Pacific Time ([GEOGRAPHIC_DATA] & [GEOGRAPHIC_DATA])" at bounding box center [122, 279] width 93 height 48
click at [523, 198] on link "Edit" at bounding box center [523, 191] width 24 height 13
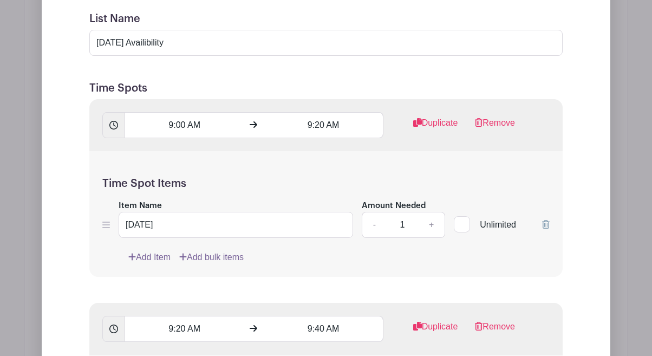
scroll to position [873, 0]
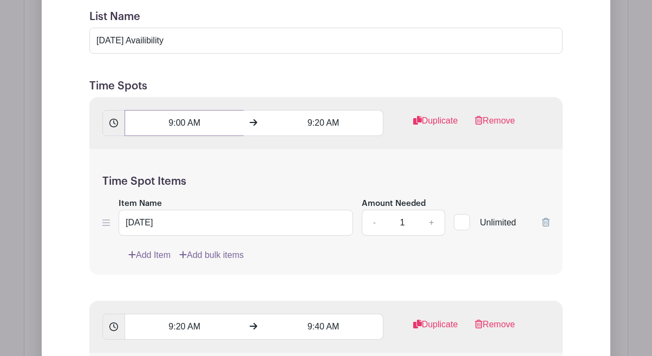
click at [196, 136] on input "9:00 AM" at bounding box center [184, 123] width 119 height 26
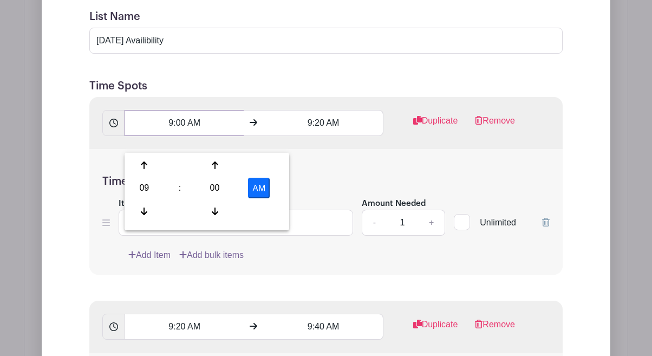
drag, startPoint x: 184, startPoint y: 139, endPoint x: 161, endPoint y: 139, distance: 22.8
click at [161, 136] on input "9:00 AM" at bounding box center [184, 123] width 119 height 26
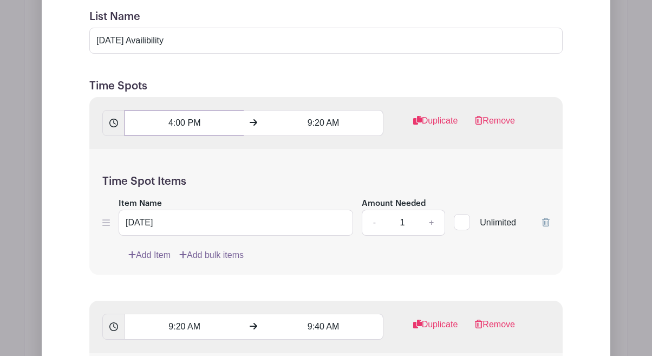
type input "4:00 PM"
click at [323, 136] on input "9:20 AM" at bounding box center [323, 123] width 119 height 26
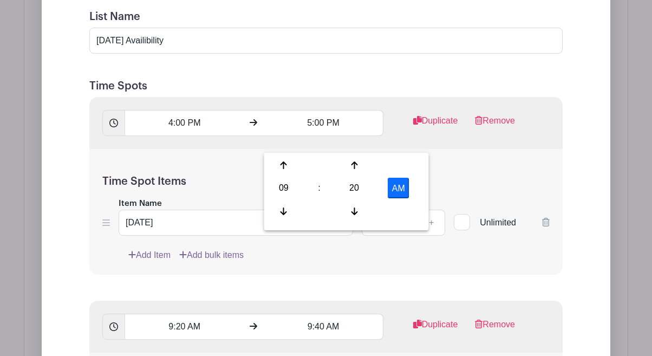
click at [433, 188] on div "Time Spot Items Item Name [DATE] Amount Needed - 1 + Unlimited Add Item Add bul…" at bounding box center [326, 212] width 474 height 126
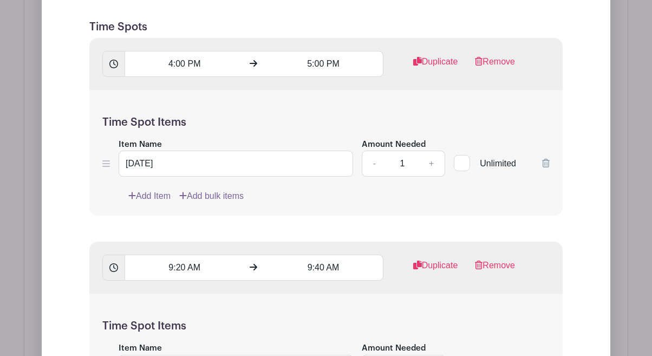
scroll to position [934, 0]
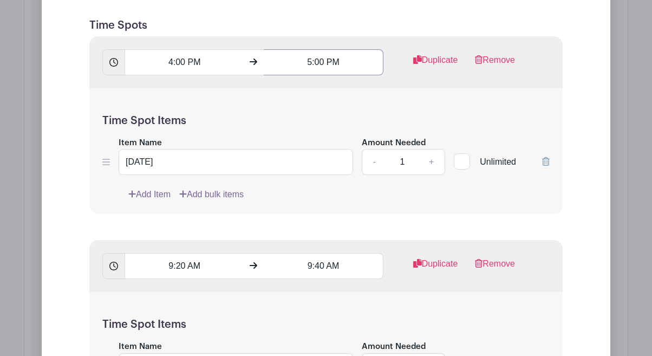
drag, startPoint x: 320, startPoint y: 78, endPoint x: 307, endPoint y: 77, distance: 12.5
click at [307, 75] on input "5:00 PM" at bounding box center [323, 62] width 119 height 26
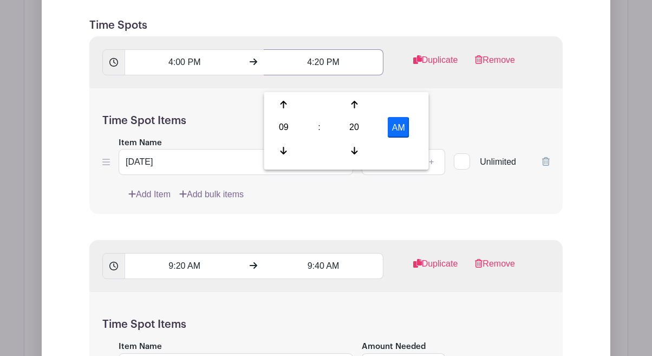
type input "4:20 PM"
click at [456, 116] on div "Time Spot Items Item Name [DATE] Amount Needed - 1 + Unlimited Add Item Add bul…" at bounding box center [326, 151] width 474 height 126
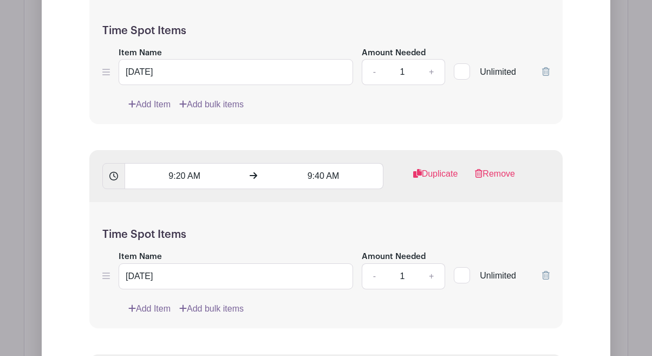
scroll to position [1051, 0]
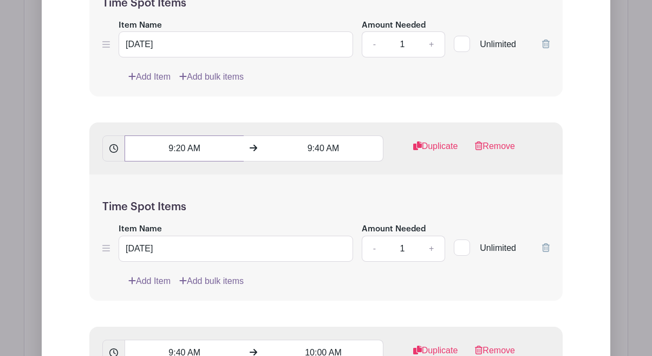
click at [173, 161] on input "9:20 AM" at bounding box center [184, 148] width 119 height 26
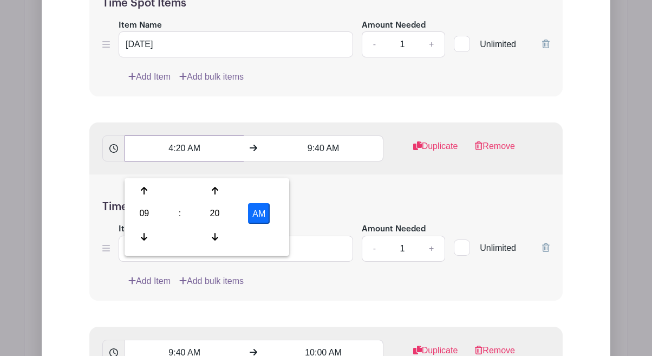
type input "4:20 AM"
click at [314, 160] on input "9:40 AM" at bounding box center [323, 148] width 119 height 26
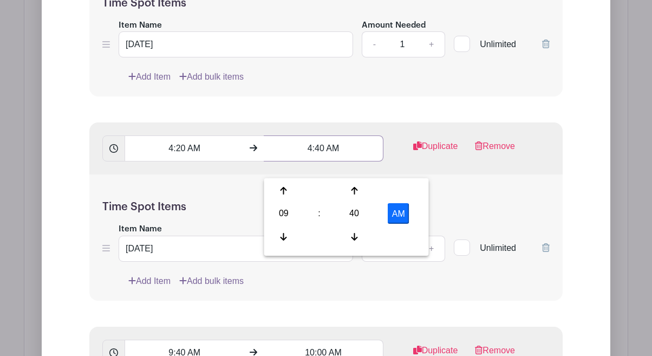
type input "4:40 AM"
click at [523, 197] on div "Time Spot Items Item Name [DATE] Amount Needed - 1 + Unlimited Add Item Add bul…" at bounding box center [326, 237] width 474 height 126
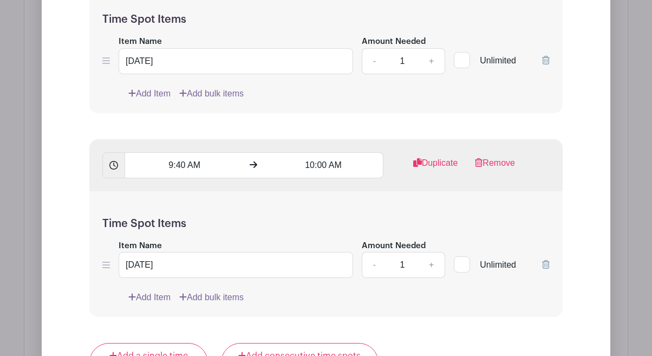
scroll to position [1262, 0]
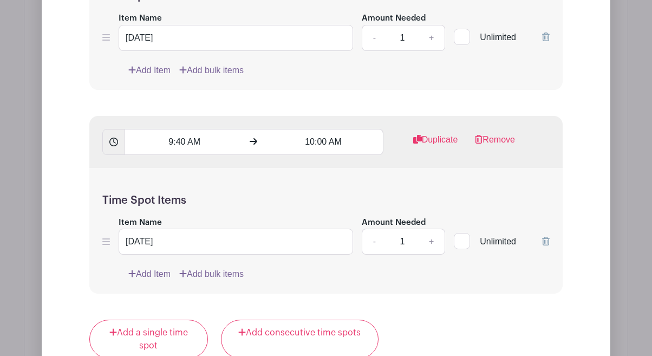
click at [318, 207] on h5 "Time Spot Items" at bounding box center [326, 200] width 448 height 13
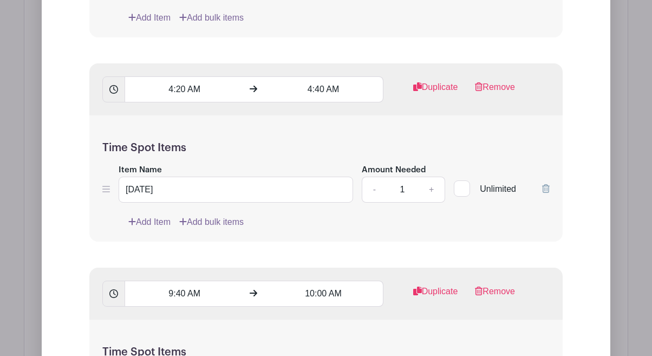
scroll to position [1112, 0]
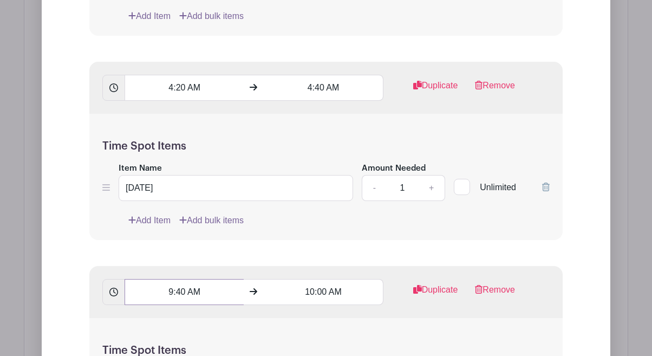
click at [172, 305] on input "9:40 AM" at bounding box center [184, 292] width 119 height 26
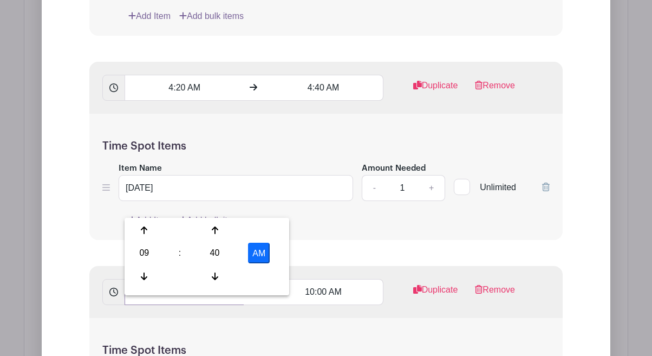
type input "4:40 AM"
drag, startPoint x: 212, startPoint y: 104, endPoint x: 189, endPoint y: 104, distance: 23.3
click at [189, 101] on input "4:20 AM" at bounding box center [184, 88] width 119 height 26
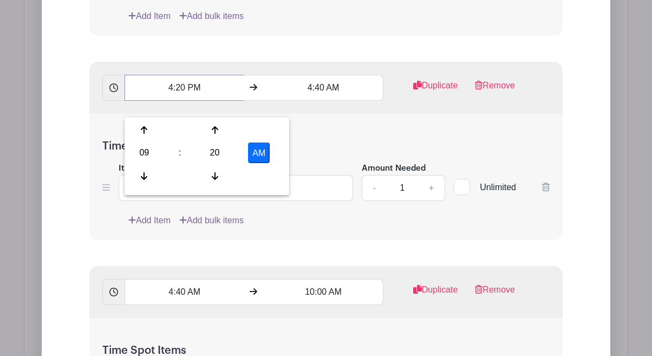
type input "4:20 PM"
drag, startPoint x: 342, startPoint y: 98, endPoint x: 331, endPoint y: 100, distance: 11.7
click at [331, 100] on input "4:40 AM" at bounding box center [323, 88] width 119 height 26
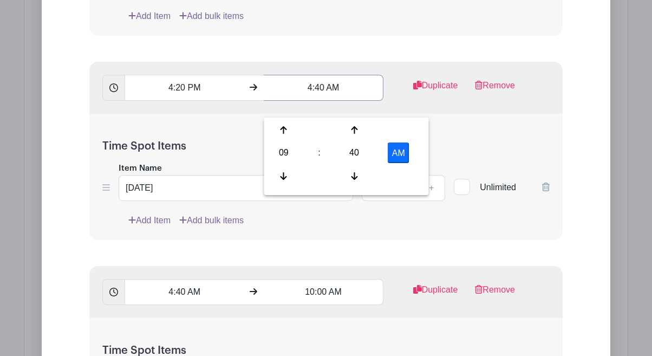
click at [348, 101] on input "4:40 AM" at bounding box center [323, 88] width 119 height 26
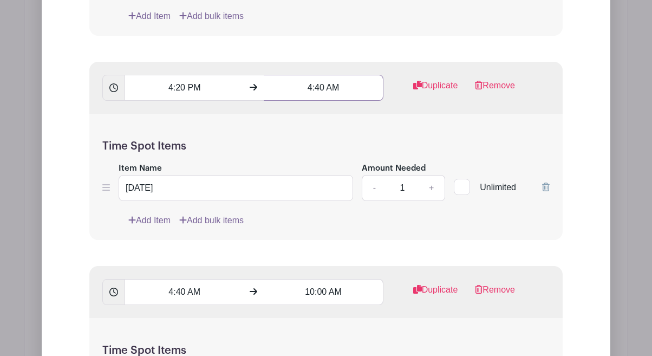
drag, startPoint x: 342, startPoint y: 106, endPoint x: 328, endPoint y: 106, distance: 14.1
click at [328, 101] on input "4:40 AM" at bounding box center [323, 88] width 119 height 26
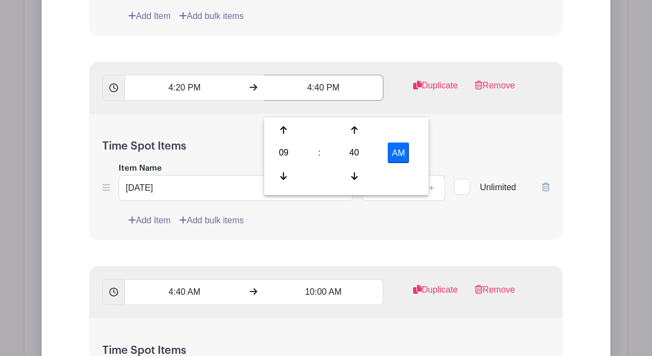
type input "4:40 PM"
click at [465, 147] on div "Time Spot Items Item Name [DATE] Amount Needed - 1 + Unlimited Add Item Add bul…" at bounding box center [326, 177] width 474 height 126
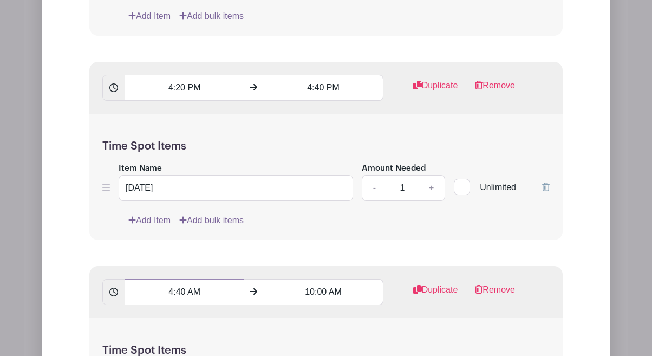
drag, startPoint x: 203, startPoint y: 308, endPoint x: 188, endPoint y: 309, distance: 15.2
click at [188, 305] on input "4:40 AM" at bounding box center [184, 292] width 119 height 26
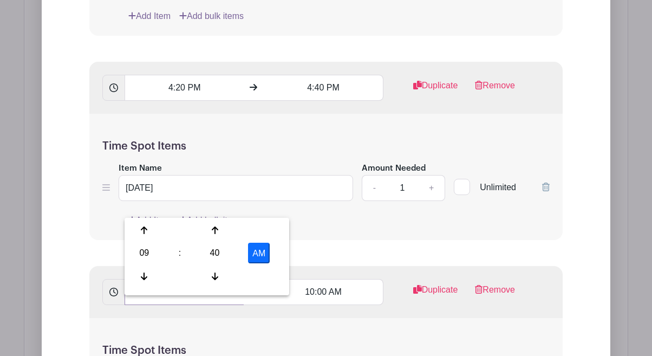
type input "4:40 PM"
drag, startPoint x: 342, startPoint y: 309, endPoint x: 298, endPoint y: 310, distance: 43.9
click at [298, 305] on input "10:00 AM" at bounding box center [323, 292] width 119 height 26
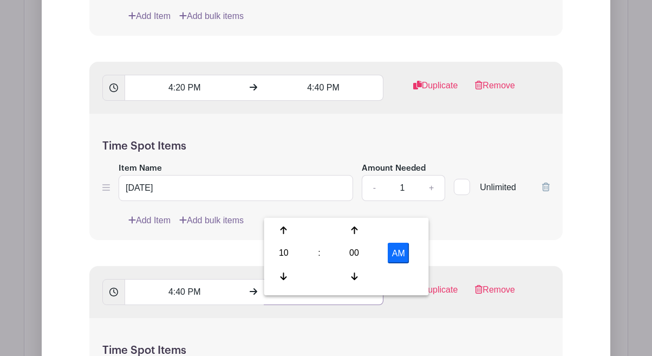
type input "5:00 PM"
click at [474, 240] on div "Time Spot Items Item Name [DATE] Amount Needed - 1 + Unlimited Add Item Add bul…" at bounding box center [326, 177] width 474 height 126
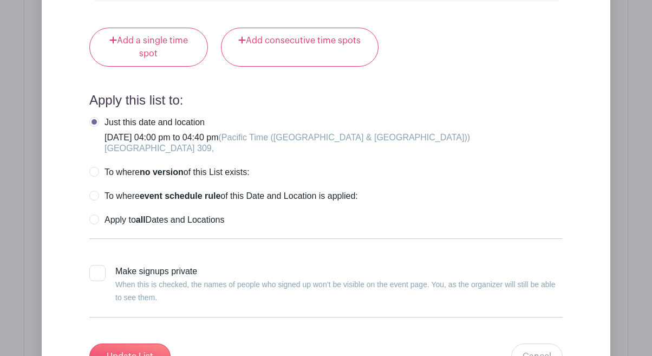
scroll to position [1559, 0]
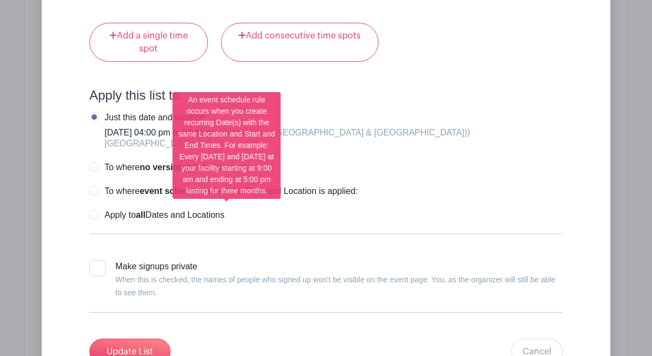
click at [147, 196] on strong "event schedule rule" at bounding box center [180, 190] width 81 height 9
radio input "true"
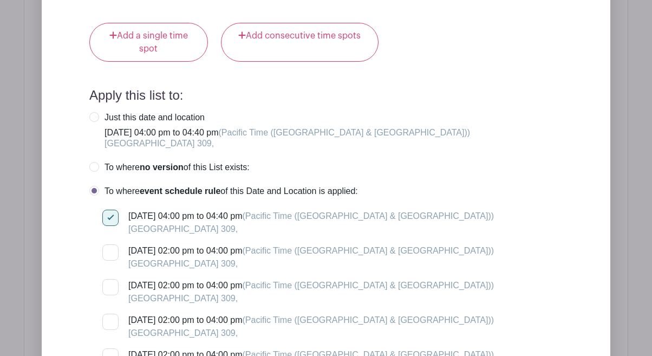
click at [434, 165] on div "Just this date and location [DATE] 04:00 pm to 04:40 pm (Pacific Time ([GEOGRAP…" at bounding box center [326, 261] width 474 height 299
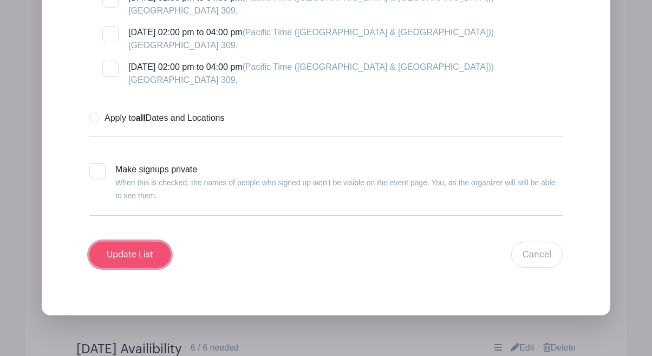
click at [127, 268] on input "Update List" at bounding box center [129, 255] width 81 height 26
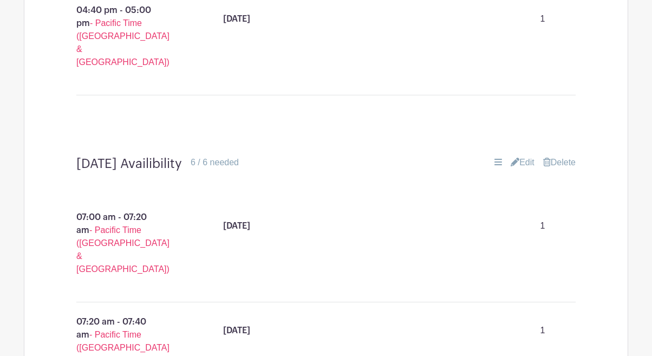
scroll to position [1011, 0]
click at [522, 155] on link "Edit" at bounding box center [523, 161] width 24 height 13
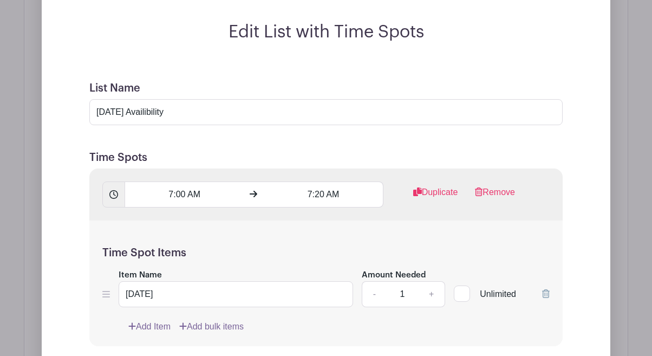
scroll to position [1195, 0]
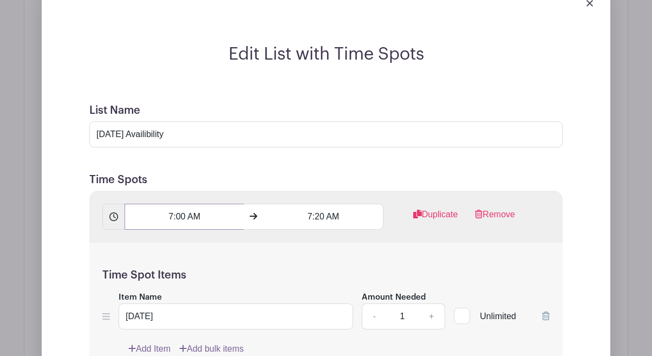
drag, startPoint x: 186, startPoint y: 156, endPoint x: 175, endPoint y: 155, distance: 10.9
click at [173, 204] on input "7:00 AM" at bounding box center [184, 217] width 119 height 26
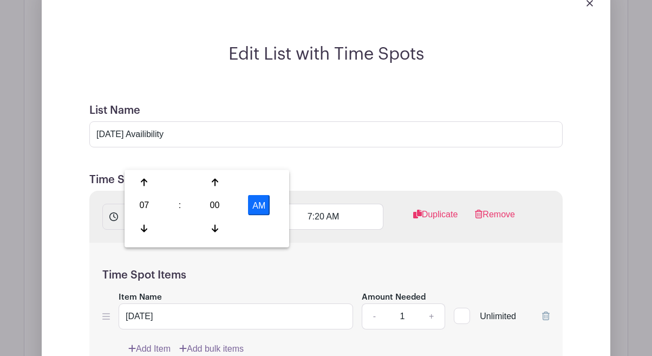
drag, startPoint x: 215, startPoint y: 156, endPoint x: 152, endPoint y: 159, distance: 63.5
click at [152, 204] on input "7:00 AM" at bounding box center [184, 217] width 119 height 26
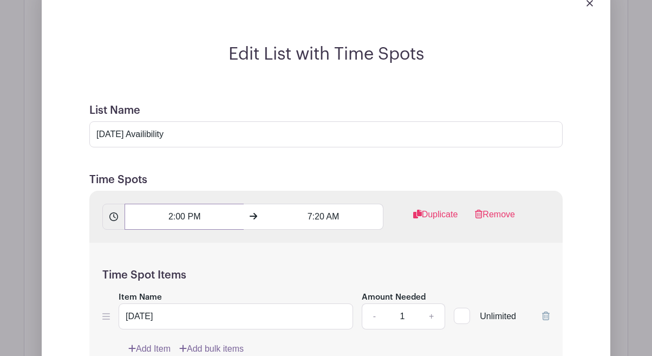
type input "2:00 PM"
type input "4"
type input "2:20 PM"
click at [288, 243] on div "Time Spot Items Item Name [DATE] Amount Needed - 1 + Unlimited Add Item Add bul…" at bounding box center [326, 306] width 474 height 126
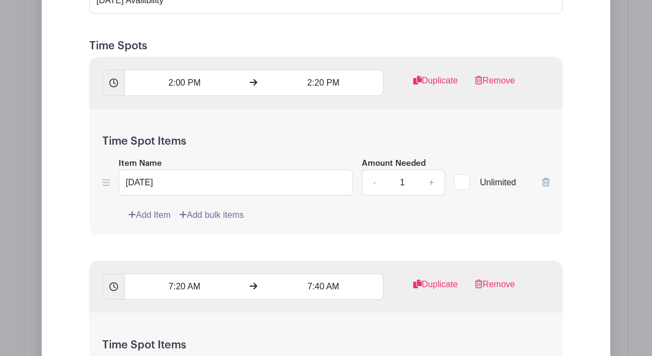
scroll to position [1329, 0]
drag, startPoint x: 212, startPoint y: 226, endPoint x: 144, endPoint y: 226, distance: 68.3
click at [144, 274] on input "7:20 AM" at bounding box center [184, 287] width 119 height 26
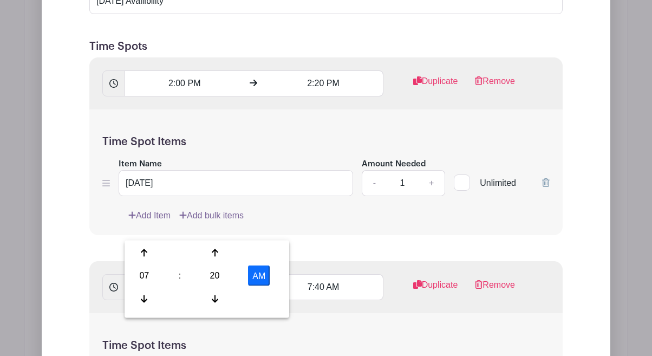
type input "2:20 PM"
type input "2:40 PM"
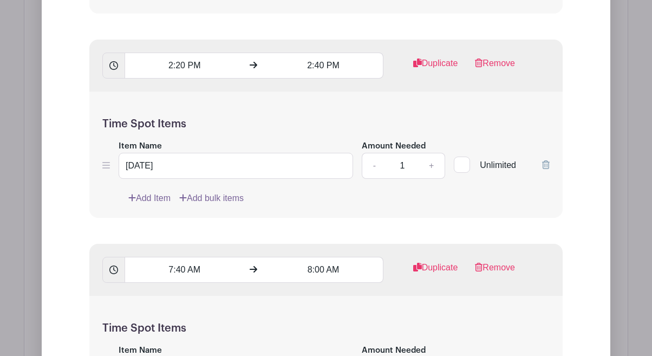
scroll to position [1566, 0]
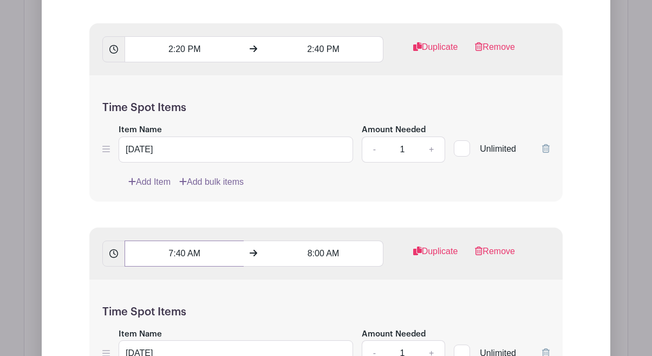
drag, startPoint x: 211, startPoint y: 192, endPoint x: 147, endPoint y: 192, distance: 63.9
click at [147, 241] on input "7:40 AM" at bounding box center [184, 254] width 119 height 26
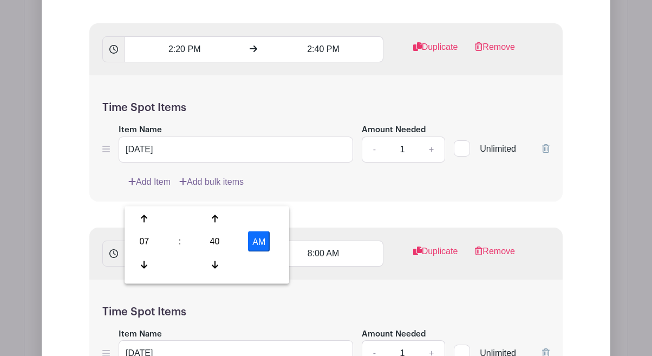
type input "2:40 PM"
type input "3:00 PM"
click at [326, 280] on div "Time Spot Items Item Name [DATE] Amount Needed - 1 + Unlimited Add Item Add bul…" at bounding box center [326, 343] width 474 height 126
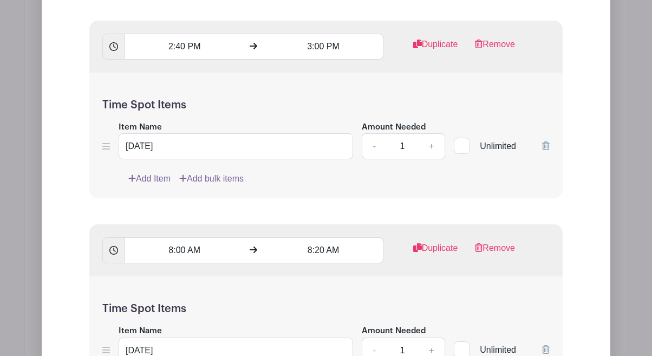
scroll to position [1780, 0]
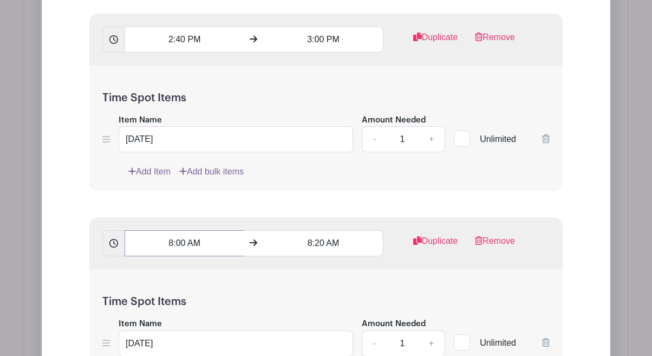
drag, startPoint x: 220, startPoint y: 180, endPoint x: 149, endPoint y: 182, distance: 71.0
click at [148, 230] on input "8:00 AM" at bounding box center [184, 243] width 119 height 26
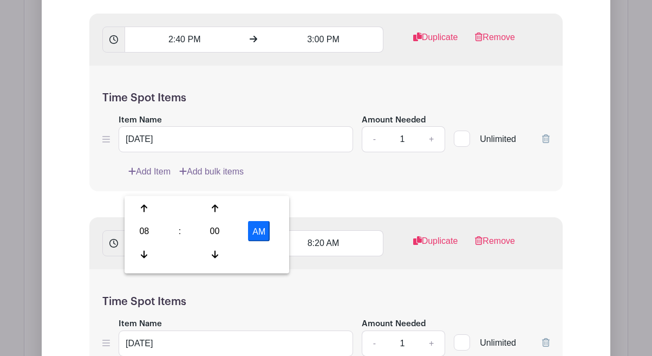
type input "3:20 PM"
type input "3:40 PM"
click at [345, 269] on div "Time Spot Items Item Name [DATE] Amount Needed - 1 + Unlimited Add Item Add bul…" at bounding box center [326, 332] width 474 height 126
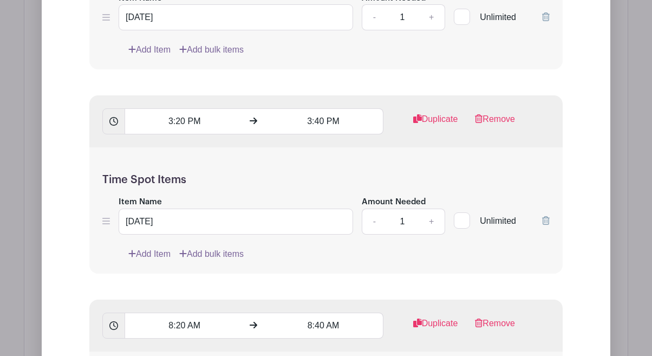
scroll to position [1903, 0]
drag, startPoint x: 212, startPoint y: 261, endPoint x: 144, endPoint y: 260, distance: 67.7
click at [144, 312] on input "8:20 AM" at bounding box center [184, 325] width 119 height 26
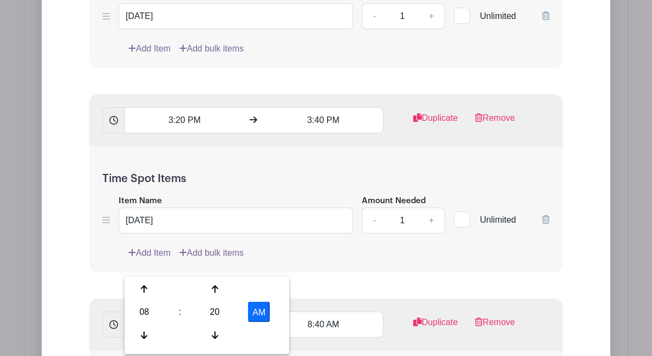
type input "3:40 PM"
type input "4:00 PM"
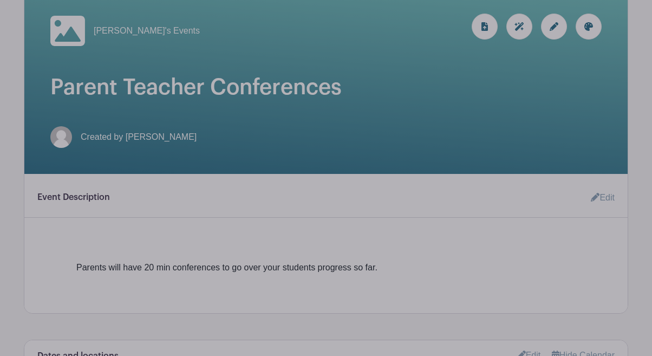
scroll to position [0, 0]
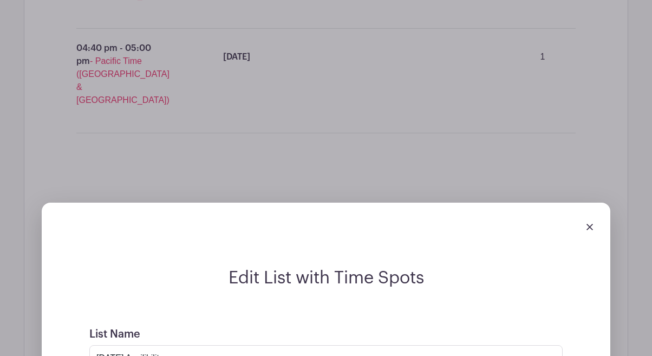
scroll to position [994, 0]
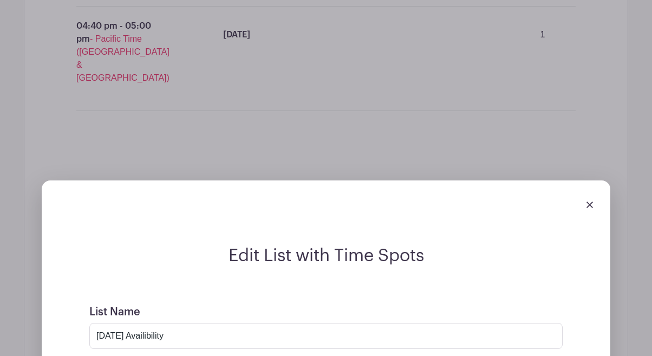
click at [587, 202] on img at bounding box center [590, 205] width 7 height 7
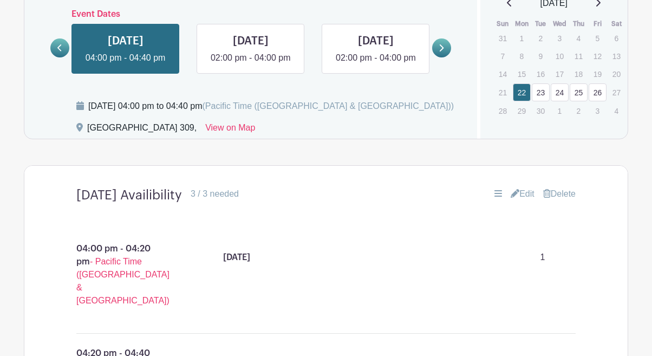
scroll to position [560, 0]
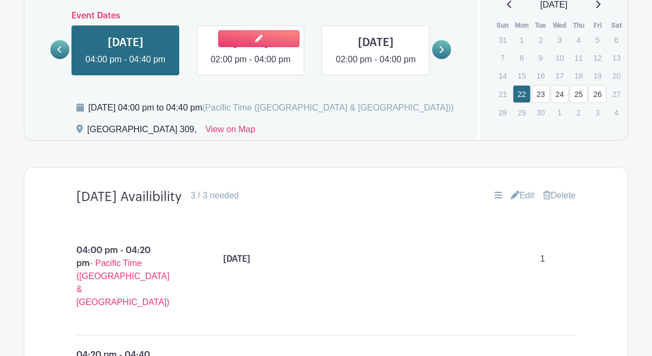
click at [251, 66] on link at bounding box center [251, 66] width 0 height 0
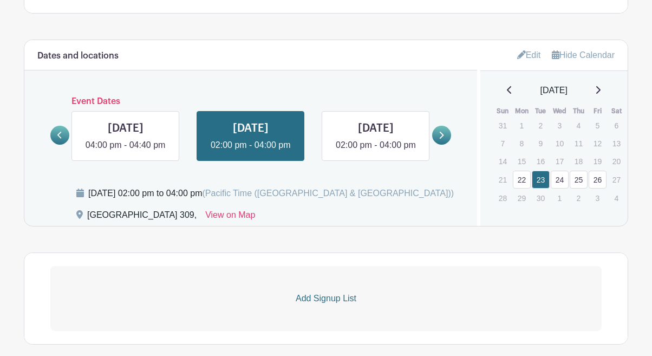
scroll to position [442, 0]
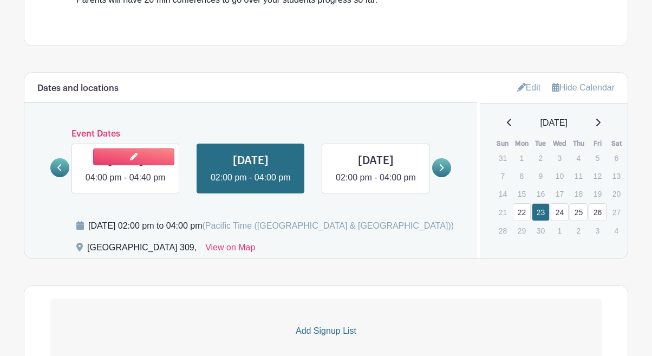
click at [126, 184] on link at bounding box center [126, 184] width 0 height 0
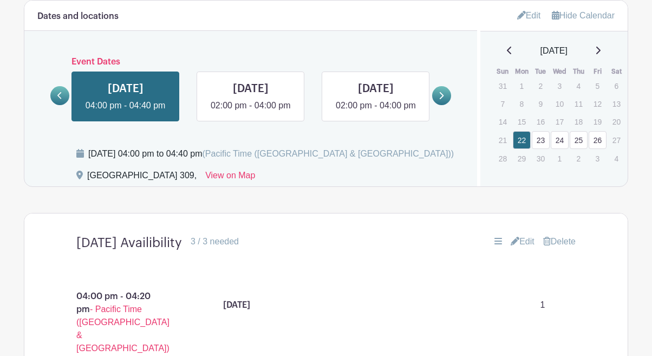
scroll to position [511, 0]
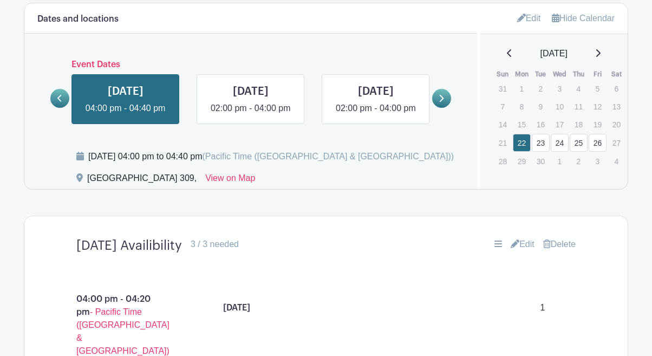
click at [531, 20] on link "Edit" at bounding box center [529, 18] width 24 height 18
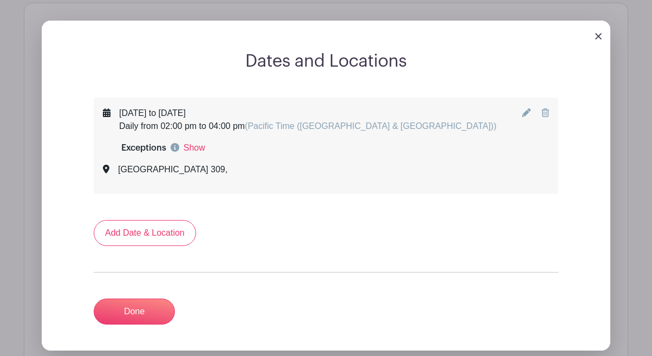
click at [545, 115] on icon at bounding box center [546, 112] width 8 height 9
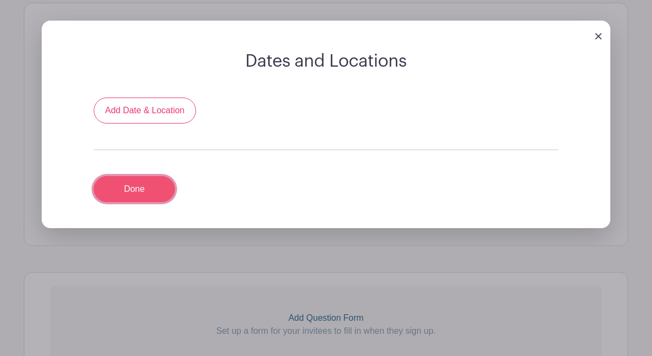
click at [151, 187] on link "Done" at bounding box center [134, 189] width 81 height 26
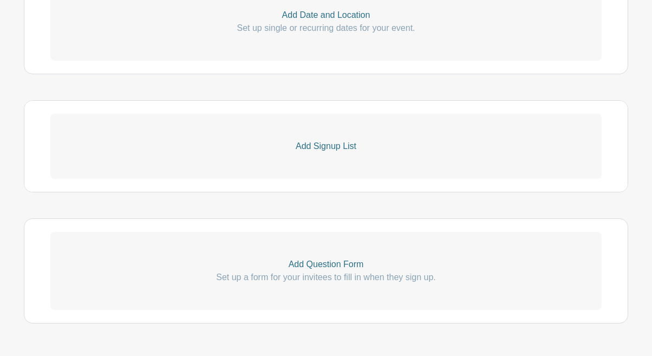
scroll to position [581, 0]
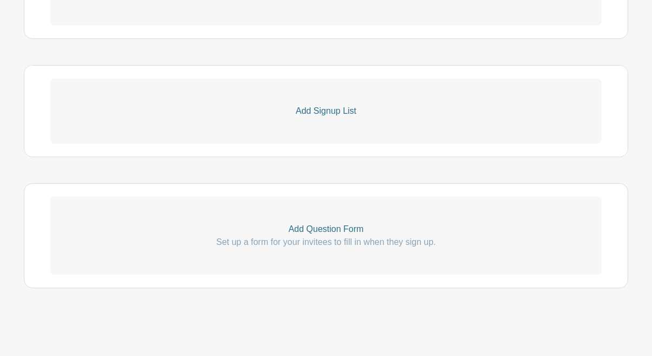
click at [358, 105] on p "Add Signup List" at bounding box center [326, 111] width 552 height 13
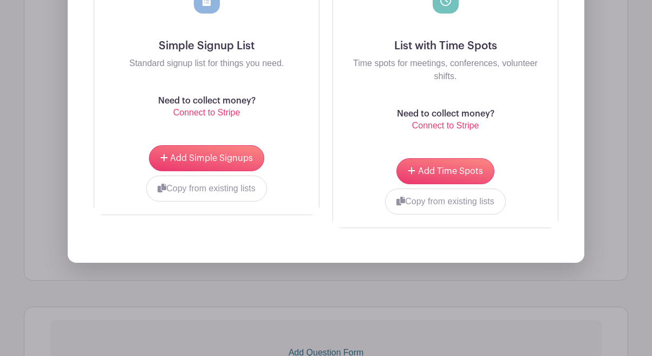
scroll to position [814, 0]
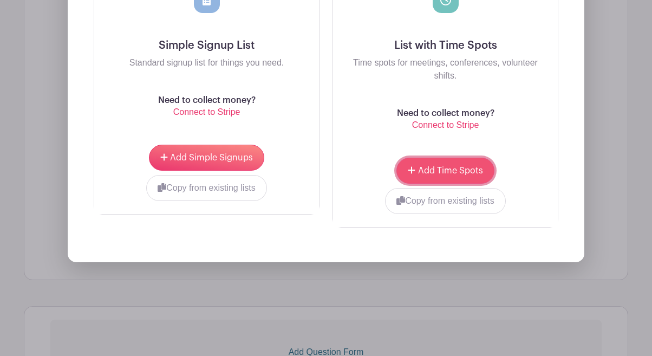
click at [461, 169] on span "Add Time Spots" at bounding box center [450, 170] width 65 height 9
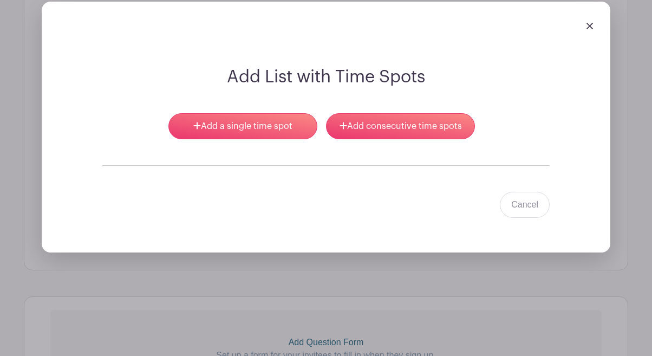
scroll to position [723, 0]
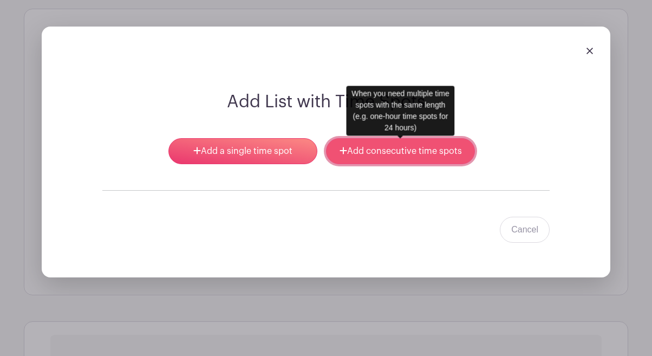
click at [386, 163] on link "Add consecutive time spots" at bounding box center [400, 151] width 149 height 26
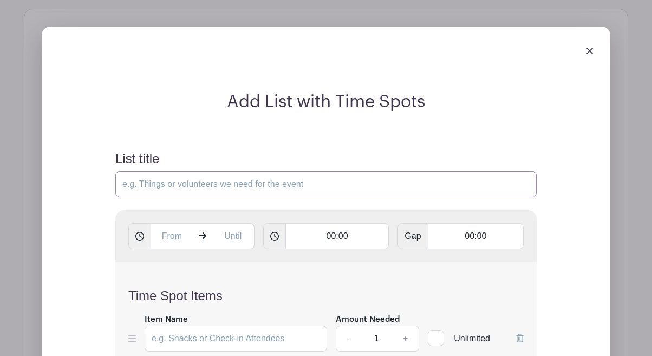
click at [353, 189] on input "List title" at bounding box center [326, 184] width 422 height 26
type input "[DATE] Availibility"
click at [186, 232] on input "text" at bounding box center [172, 236] width 42 height 26
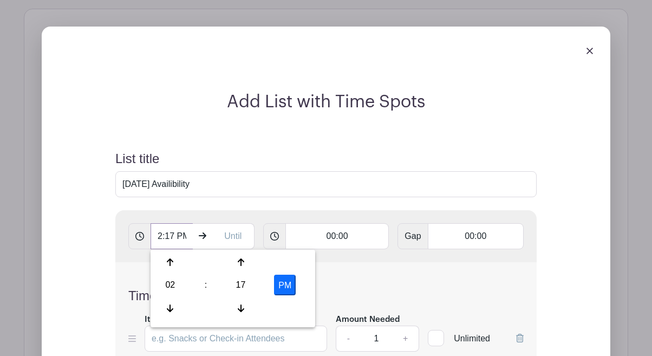
click at [186, 232] on input "2:17 PM" at bounding box center [172, 236] width 42 height 26
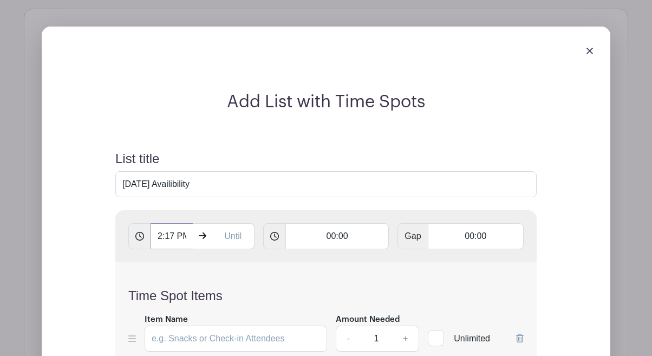
click at [186, 232] on input "2:17 PM" at bounding box center [172, 236] width 42 height 26
type input "4:00 PM"
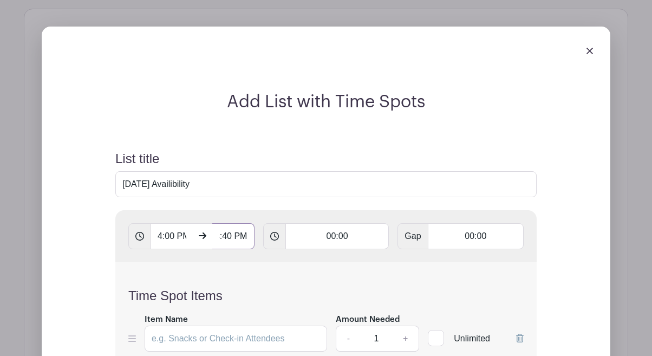
type input "4:40 PM"
click at [343, 236] on input "00:00" at bounding box center [338, 236] width 104 height 26
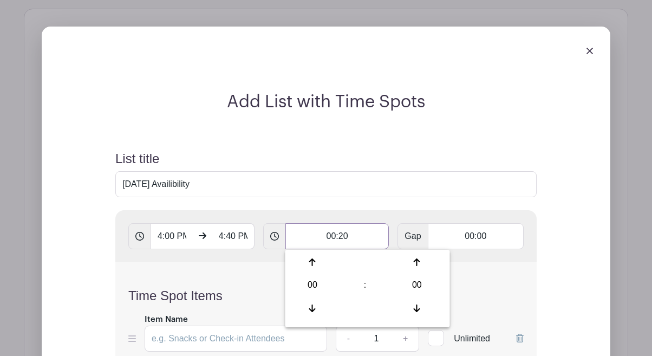
type input "00:20"
type input "Add 2 timespots"
click at [387, 193] on input "[DATE] Availibility" at bounding box center [326, 184] width 422 height 26
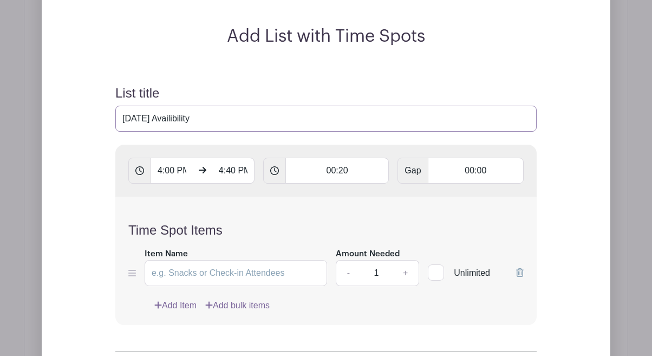
scroll to position [774, 0]
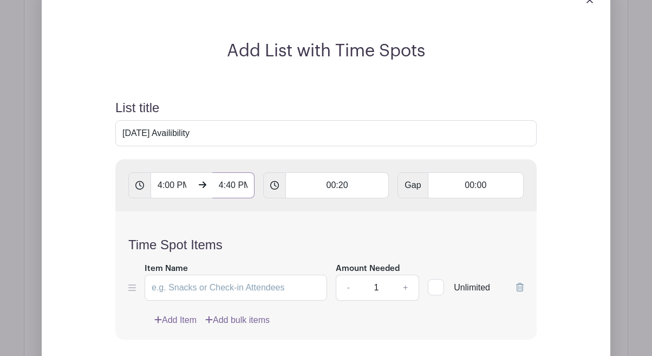
click at [231, 184] on input "4:40 PM" at bounding box center [233, 185] width 42 height 26
type input "2:17 PM"
type input "Add timespots"
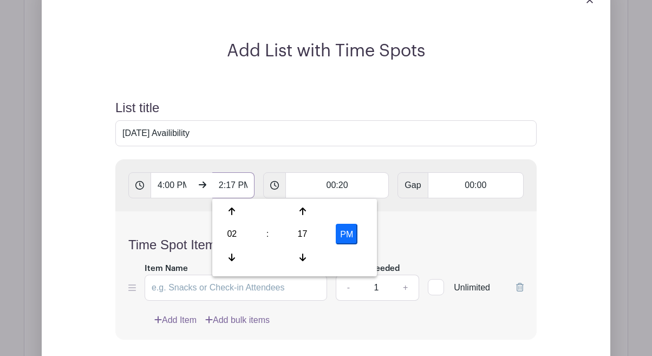
drag, startPoint x: 237, startPoint y: 184, endPoint x: 213, endPoint y: 187, distance: 24.0
click at [213, 187] on input "2:17 PM" at bounding box center [233, 185] width 42 height 26
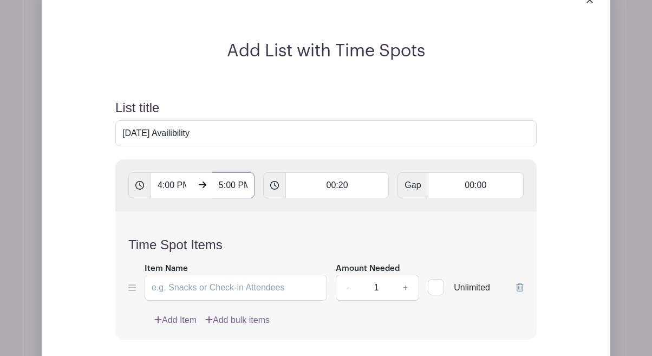
type input "5:00 PM"
type input "Add 3 timespots"
click at [319, 247] on h4 "Time Spot Items" at bounding box center [326, 245] width 396 height 16
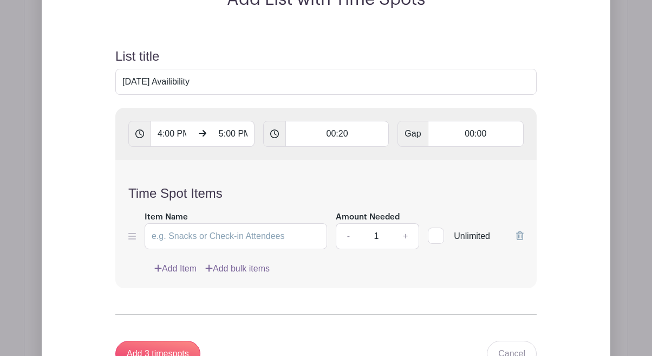
scroll to position [828, 0]
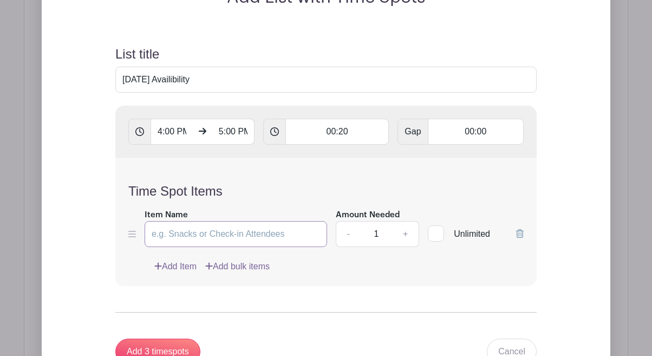
click at [288, 236] on input "Item Name" at bounding box center [236, 234] width 183 height 26
type input "[DATE]"
click at [434, 170] on div "Time Spot Items Item Name [DATE] Amount Needed - 1 + Unlimited Add Item Add bul…" at bounding box center [326, 222] width 422 height 128
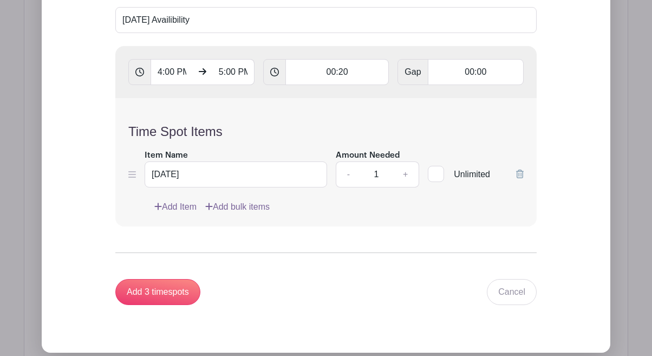
scroll to position [920, 0]
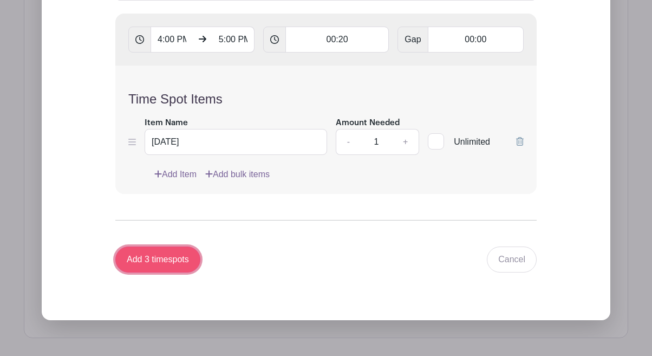
click at [190, 257] on input "Add 3 timespots" at bounding box center [157, 260] width 85 height 26
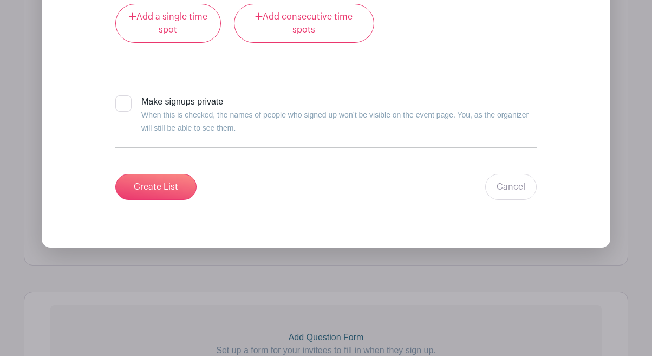
scroll to position [1582, 0]
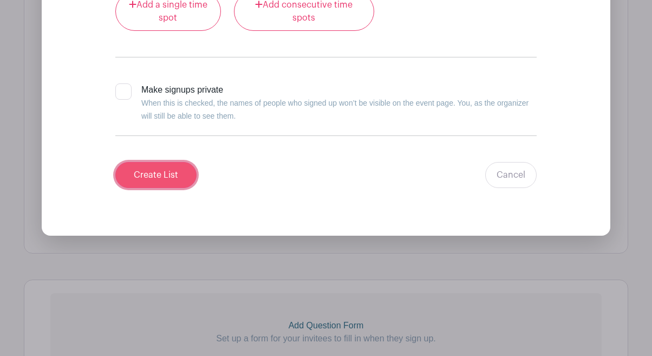
click at [184, 179] on input "Create List" at bounding box center [155, 175] width 81 height 26
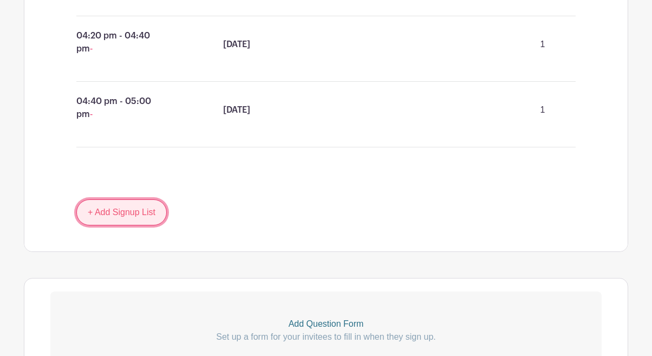
click at [164, 210] on link "+ Add Signup List" at bounding box center [121, 212] width 90 height 26
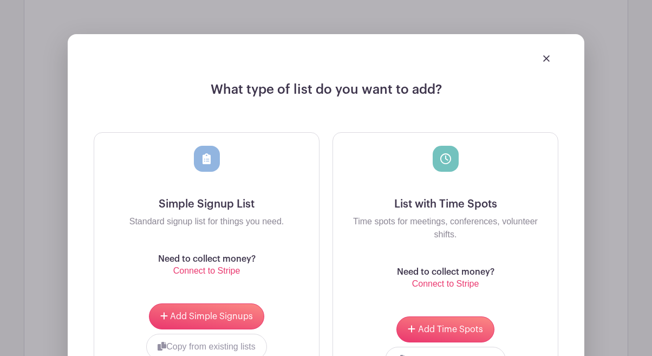
scroll to position [1059, 0]
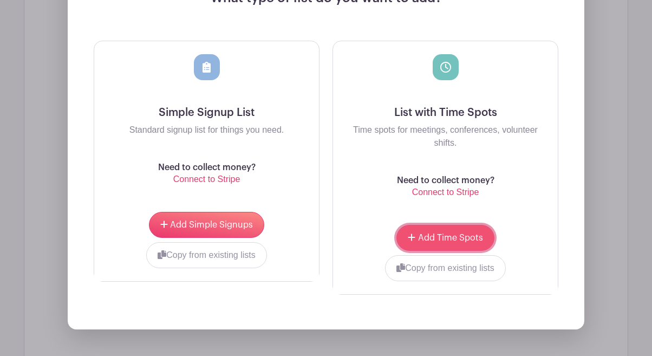
click at [438, 239] on span "Add Time Spots" at bounding box center [450, 238] width 65 height 9
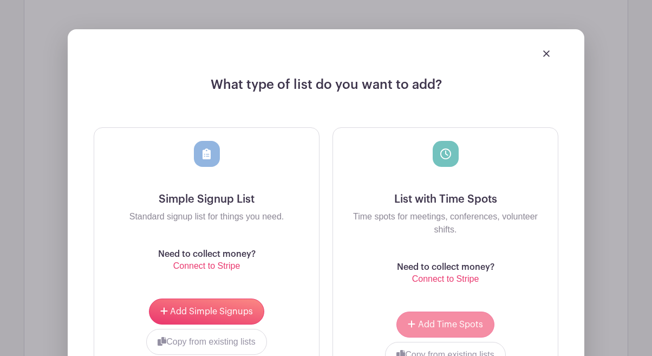
scroll to position [1145, 0]
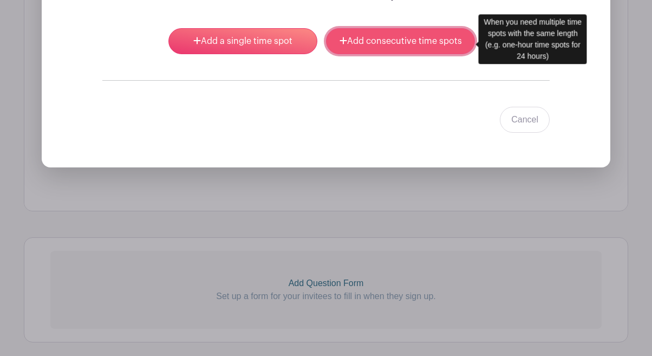
click at [451, 54] on link "Add consecutive time spots" at bounding box center [400, 41] width 149 height 26
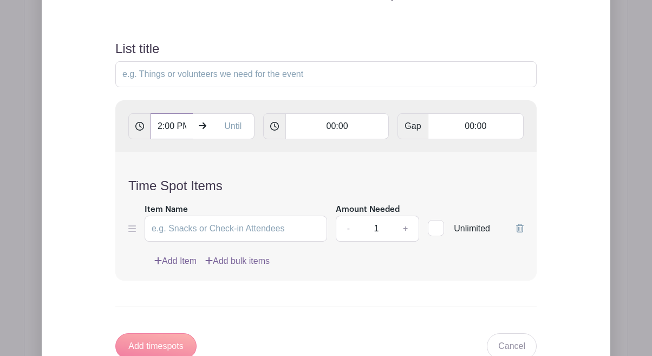
scroll to position [0, 3]
type input "2:00 PM"
type input "4:00"
click at [343, 126] on input "00:00" at bounding box center [338, 126] width 104 height 26
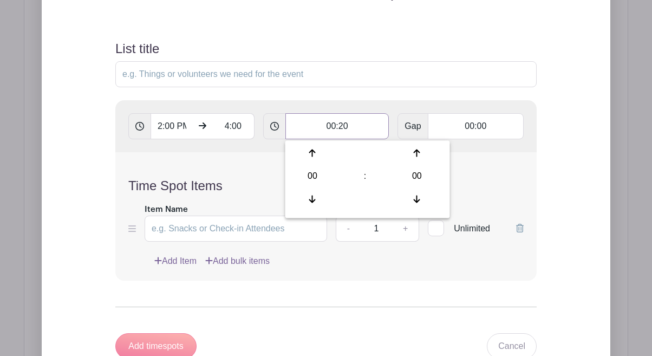
type input "00:20"
click at [500, 158] on div "Time Spot Items Item Name Amount Needed - 1 + Unlimited Add Item Add bulk items" at bounding box center [326, 216] width 422 height 128
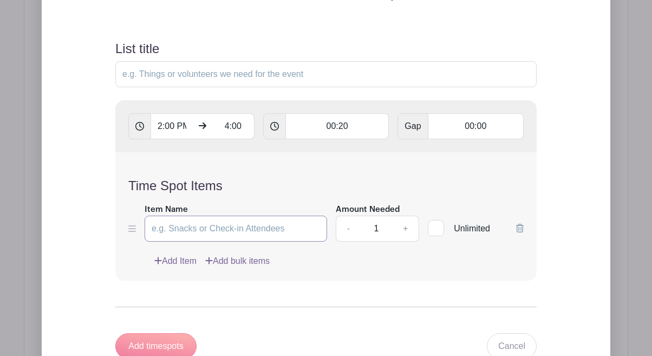
click at [232, 233] on input "Item Name" at bounding box center [236, 229] width 183 height 26
type input "[DATE]"
click at [413, 295] on form "List title 2:00 PM 4:00 00:20 Gap 00:00 Time Spot Items Item Name [DATE] Amount…" at bounding box center [326, 206] width 448 height 357
click at [307, 287] on form "List title 2:00 PM 4:00 00:20 Gap 00:00 Time Spot Items Item Name [DATE] Amount…" at bounding box center [326, 206] width 448 height 357
click at [245, 127] on input "4:00" at bounding box center [233, 126] width 42 height 26
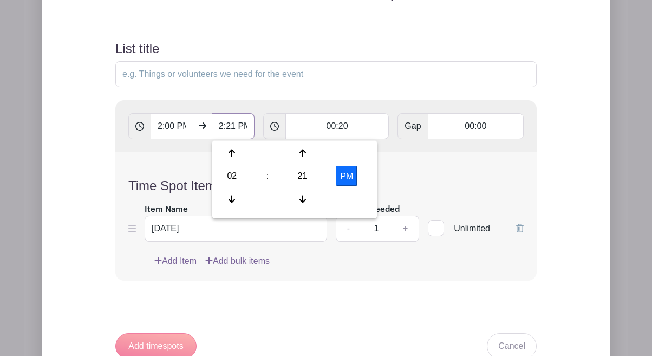
click at [245, 127] on input "2:21 PM" at bounding box center [233, 126] width 42 height 26
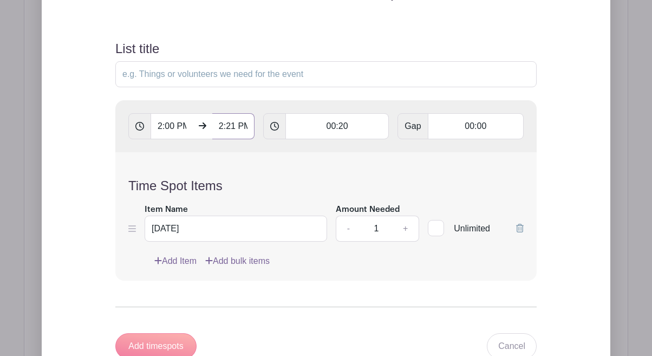
click at [245, 127] on input "2:21 PM" at bounding box center [233, 126] width 42 height 26
type input "4:00 PM"
type input "Add 6 timespots"
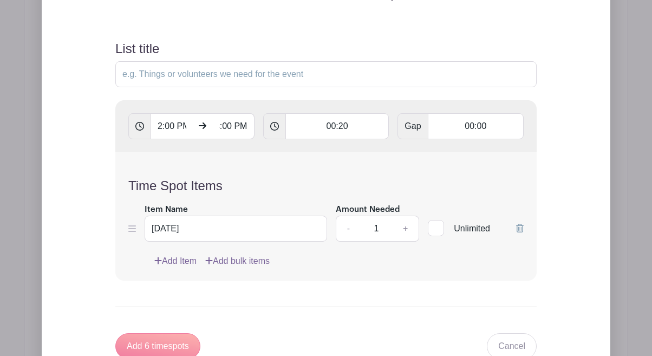
click at [289, 162] on div "Time Spot Items Item Name [DATE] Amount Needed - 1 + Unlimited Add Item Add bul…" at bounding box center [326, 216] width 422 height 128
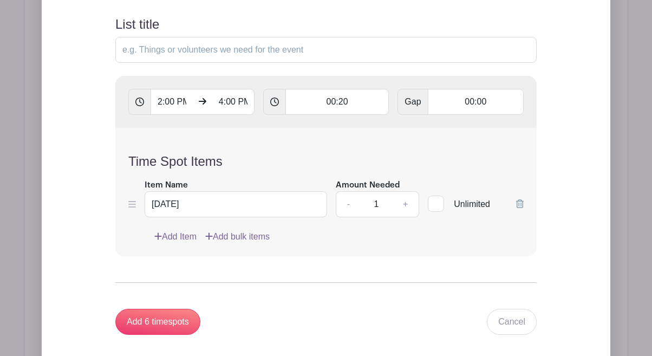
scroll to position [1200, 0]
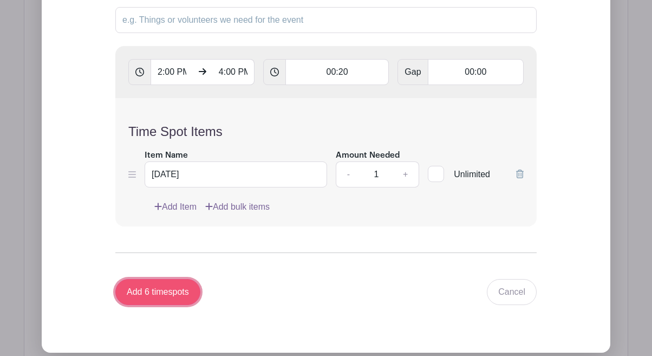
click at [163, 300] on input "Add 6 timespots" at bounding box center [157, 292] width 85 height 26
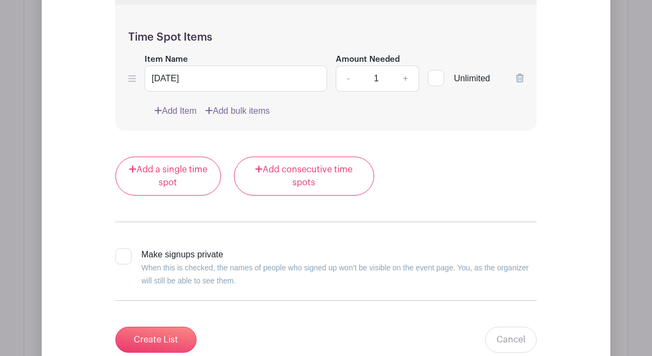
scroll to position [2395, 0]
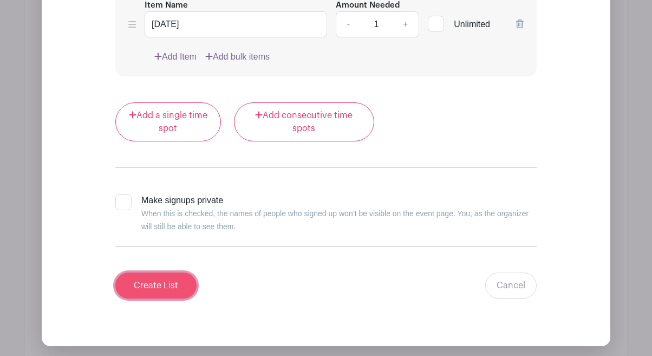
click at [183, 286] on input "Create List" at bounding box center [155, 286] width 81 height 26
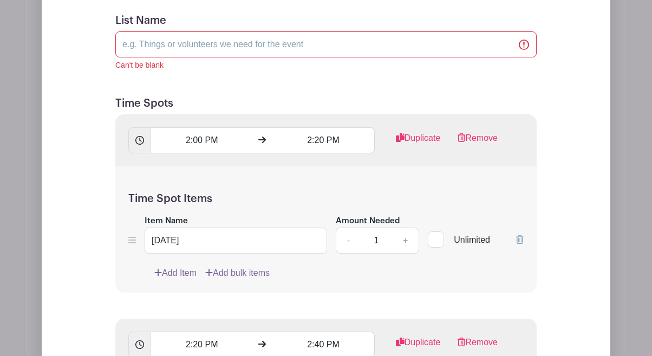
scroll to position [1163, 0]
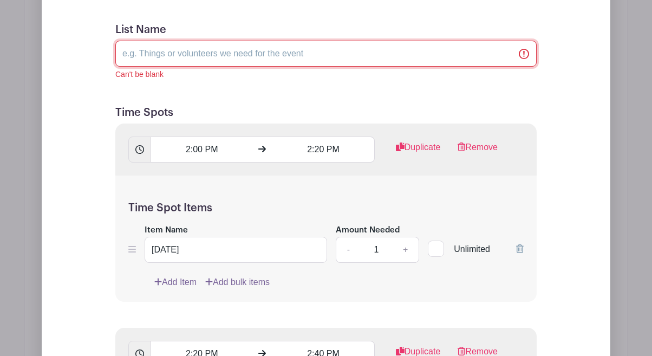
click at [310, 54] on input "List Name" at bounding box center [326, 54] width 422 height 26
type input "[DATE] Availability"
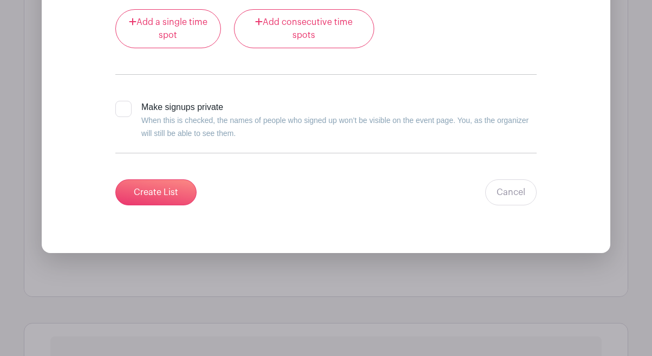
scroll to position [2505, 0]
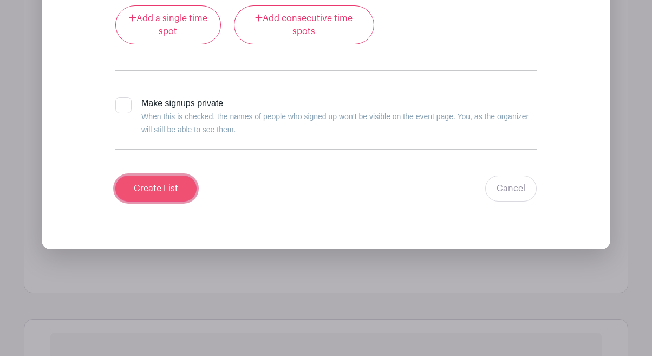
click at [176, 187] on input "Create List" at bounding box center [155, 189] width 81 height 26
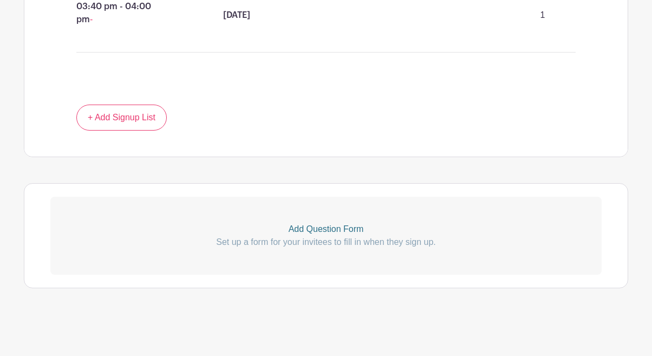
scroll to position [1216, 0]
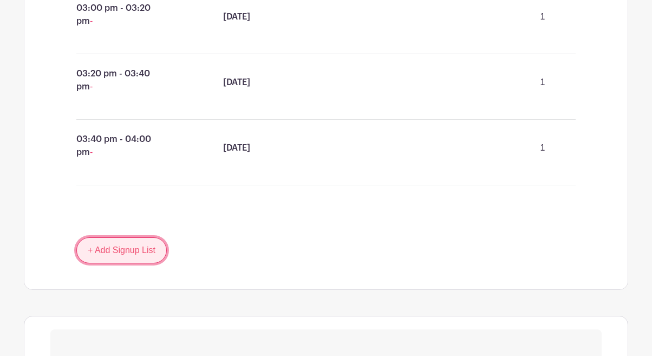
click at [148, 254] on link "+ Add Signup List" at bounding box center [121, 250] width 90 height 26
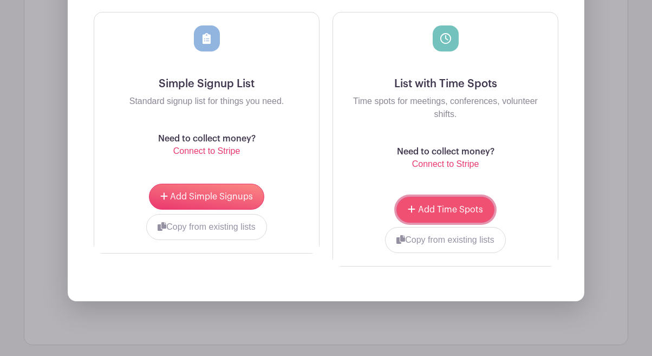
click at [432, 204] on button "Add Time Spots" at bounding box center [446, 210] width 98 height 26
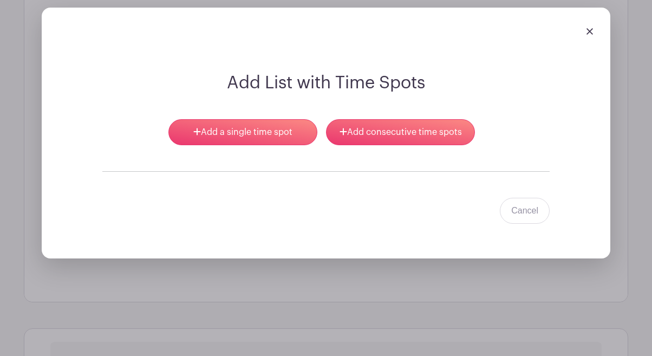
scroll to position [1548, 0]
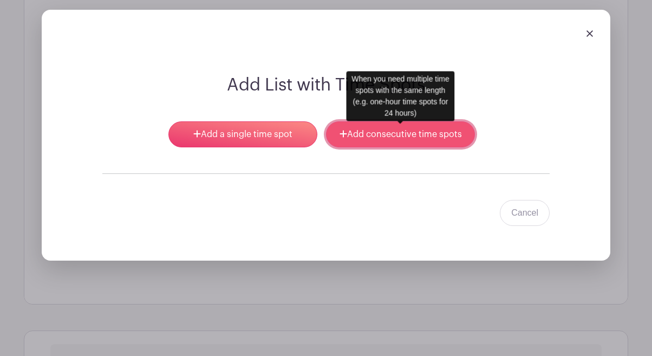
click at [366, 134] on link "Add consecutive time spots" at bounding box center [400, 134] width 149 height 26
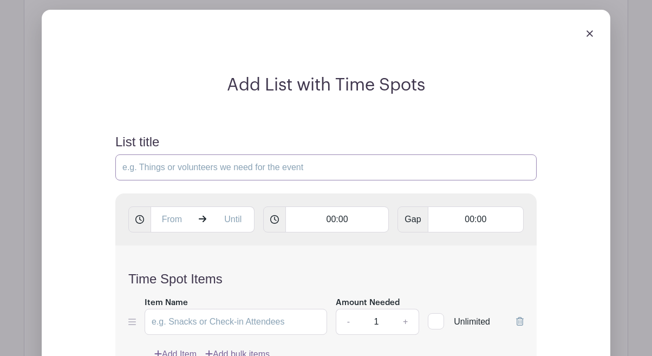
click at [306, 169] on input "List title" at bounding box center [326, 167] width 422 height 26
type input "[DATE] Availiability"
click at [176, 222] on input "text" at bounding box center [172, 219] width 42 height 26
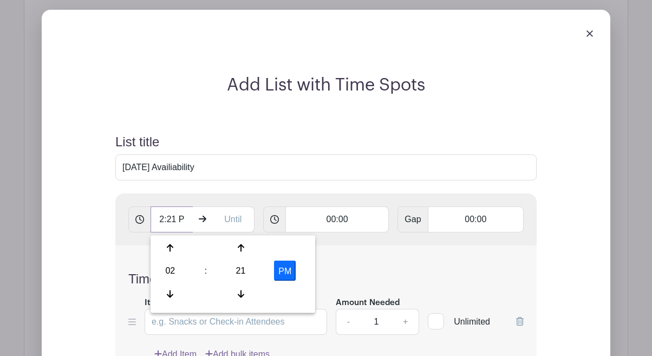
scroll to position [0, 0]
type input "2"
type input "2:00 PM"
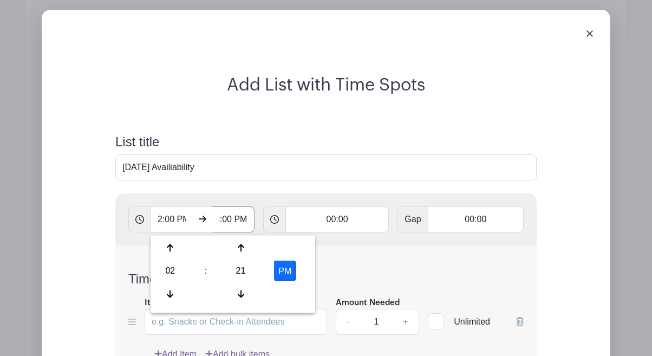
type input "4:00 PM"
click at [344, 224] on input "00:00" at bounding box center [338, 219] width 104 height 26
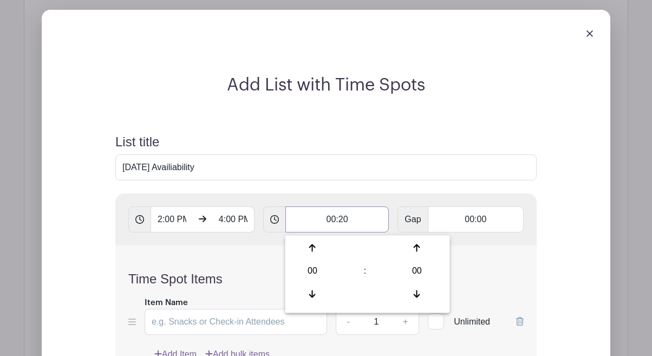
type input "00:20"
type input "Add 6 timespots"
click at [413, 176] on input "[DATE] Availiability" at bounding box center [326, 167] width 422 height 26
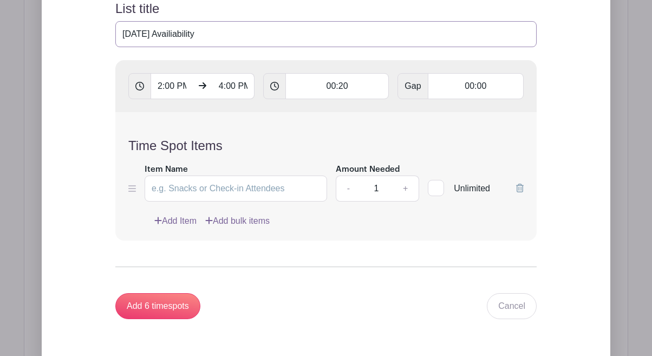
scroll to position [1696, 0]
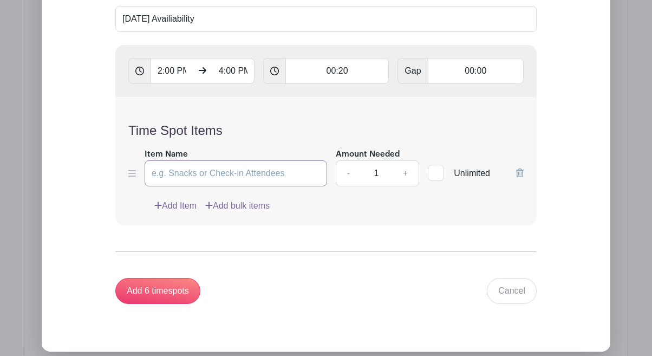
click at [299, 182] on input "Item Name" at bounding box center [236, 173] width 183 height 26
type input "[DATE]"
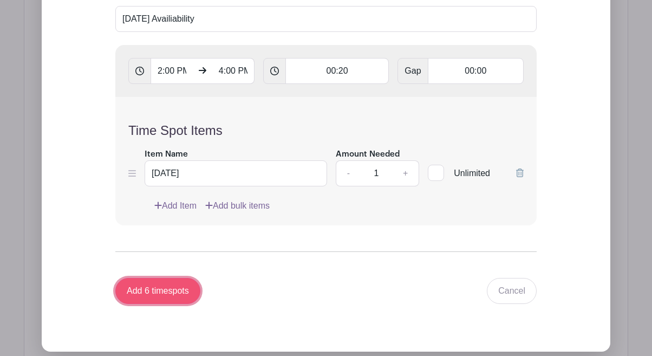
click at [154, 294] on input "Add 6 timespots" at bounding box center [157, 291] width 85 height 26
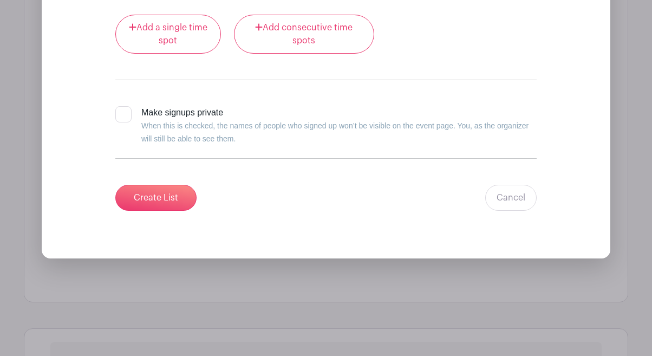
scroll to position [3125, 0]
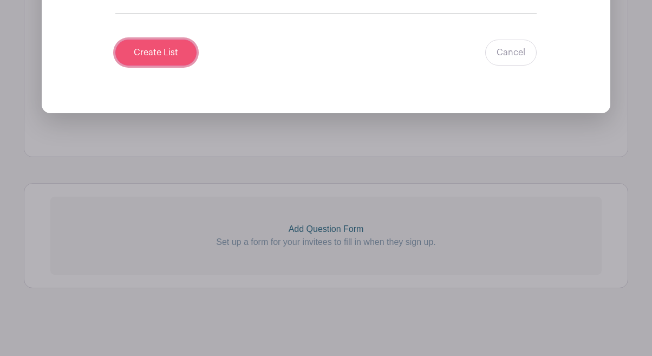
click at [169, 50] on input "Create List" at bounding box center [155, 53] width 81 height 26
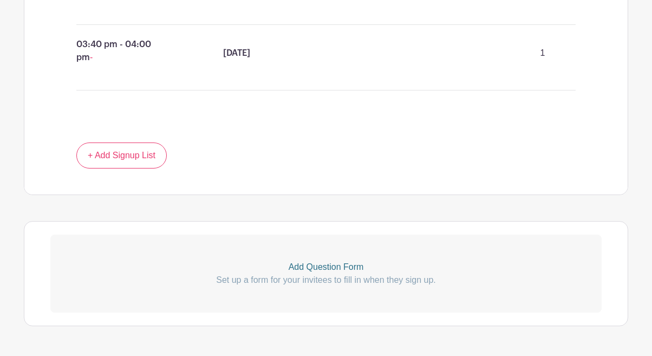
scroll to position [1800, 0]
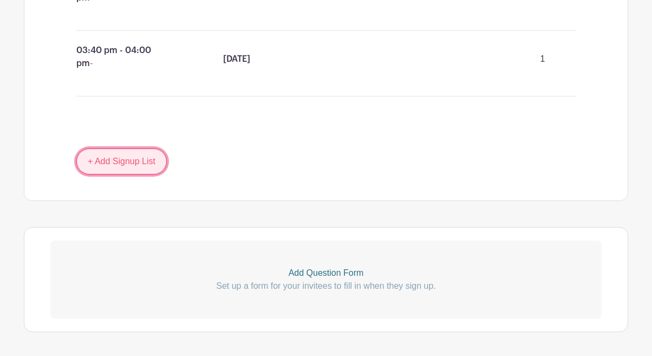
click at [151, 162] on link "+ Add Signup List" at bounding box center [121, 161] width 90 height 26
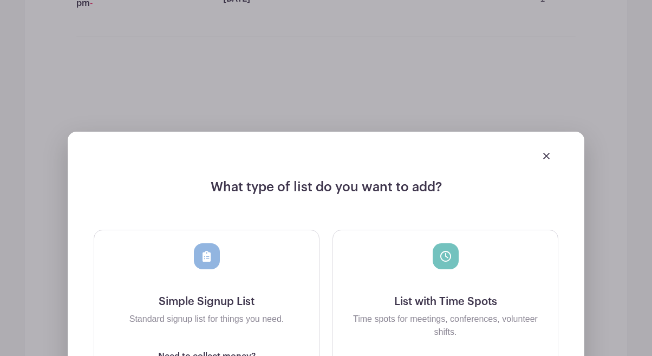
scroll to position [1861, 0]
click at [546, 159] on img at bounding box center [546, 155] width 7 height 7
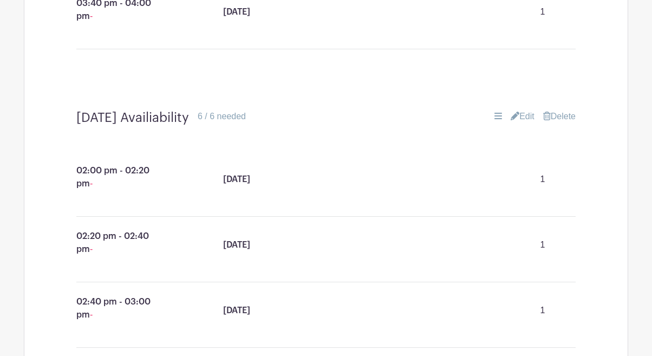
scroll to position [1263, 0]
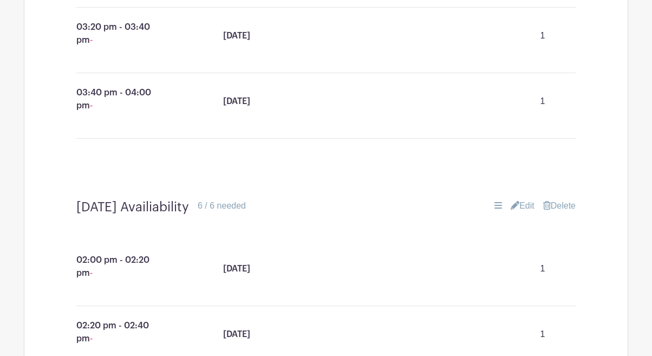
click at [523, 207] on link "Edit" at bounding box center [523, 205] width 24 height 13
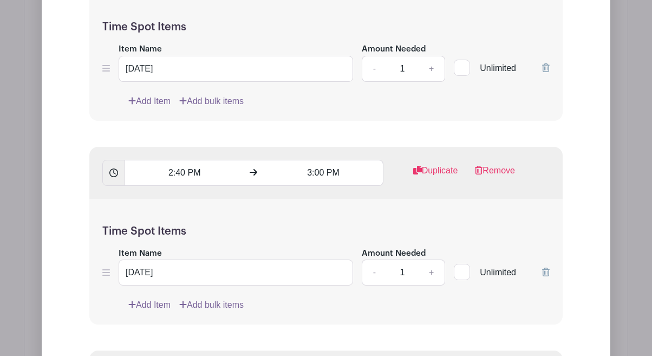
scroll to position [1947, 0]
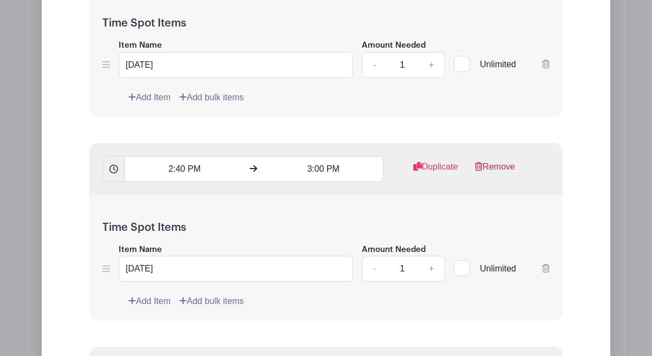
click at [491, 167] on link "Remove" at bounding box center [495, 171] width 40 height 22
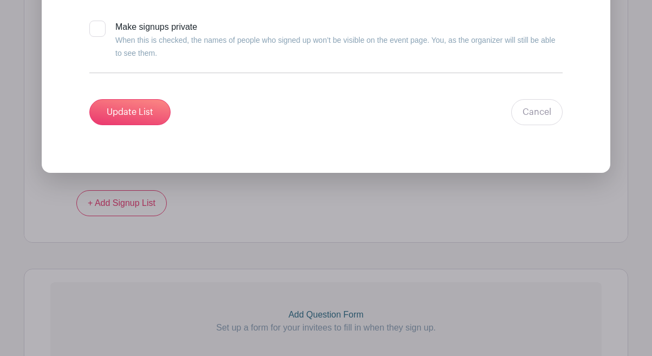
scroll to position [2642, 0]
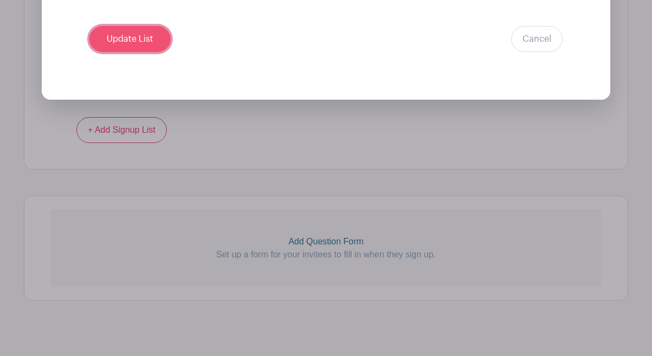
click at [145, 41] on input "Update List" at bounding box center [129, 39] width 81 height 26
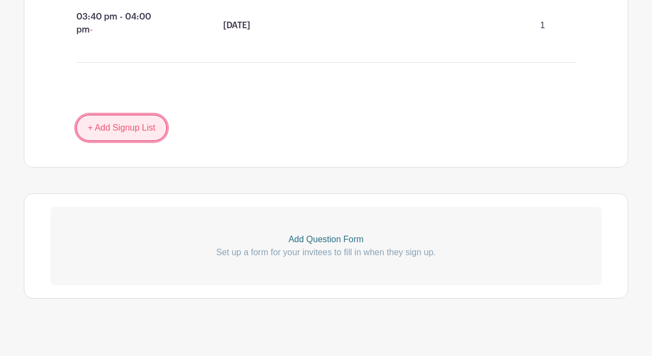
click at [107, 137] on link "+ Add Signup List" at bounding box center [121, 128] width 90 height 26
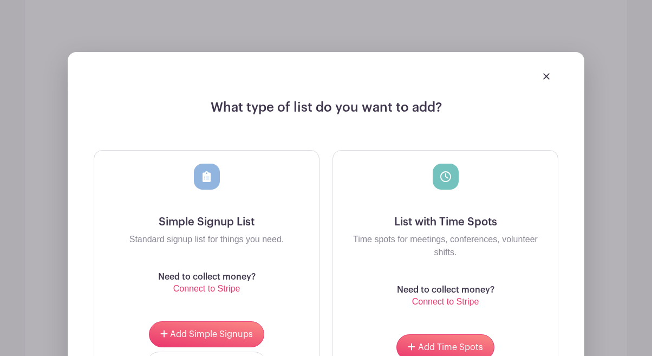
scroll to position [2026, 0]
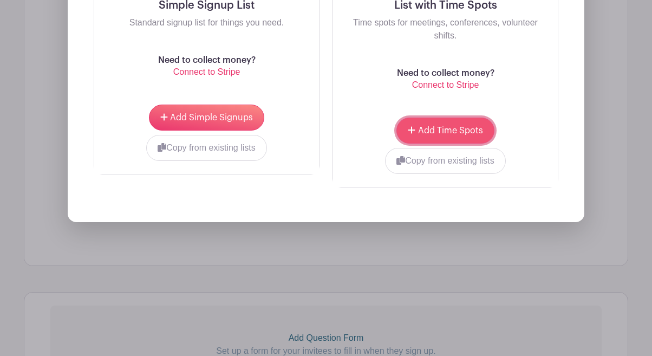
click at [433, 135] on span "Add Time Spots" at bounding box center [450, 130] width 65 height 9
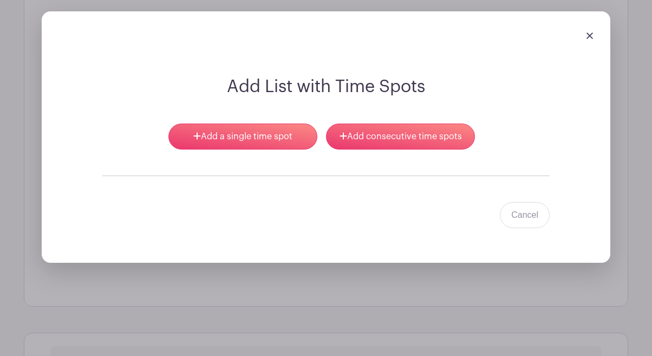
scroll to position [1821, 0]
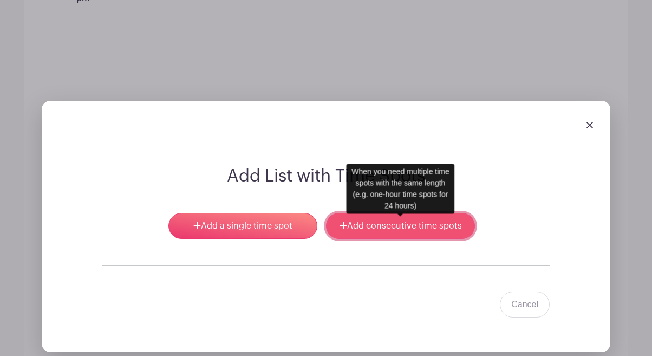
click at [384, 232] on link "Add consecutive time spots" at bounding box center [400, 226] width 149 height 26
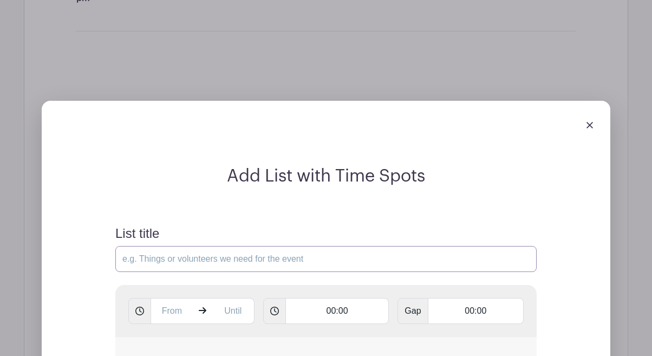
click at [249, 258] on input "List title" at bounding box center [326, 259] width 422 height 26
type input "[DATE] Availability"
click at [182, 310] on input "text" at bounding box center [172, 311] width 42 height 26
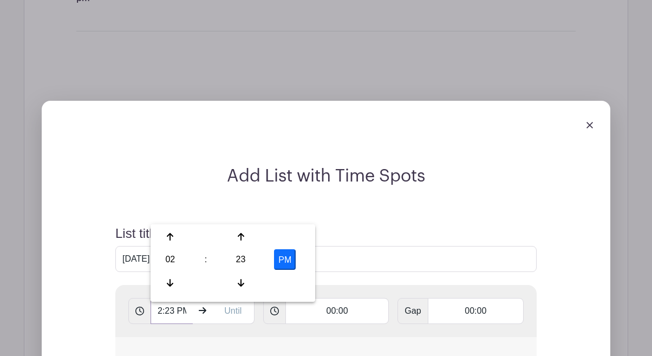
scroll to position [0, 8]
click at [182, 310] on input "2:23 PM2" at bounding box center [172, 311] width 42 height 26
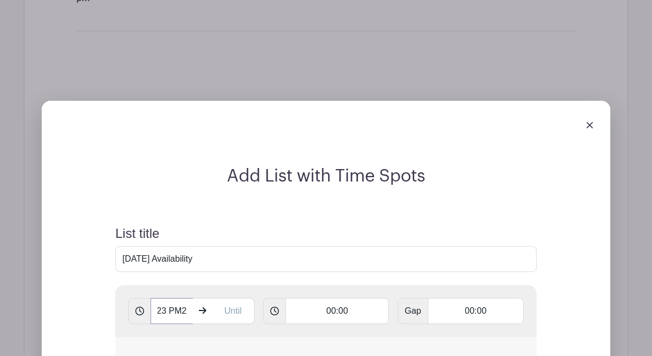
click at [182, 310] on input "2:23 PM2" at bounding box center [172, 311] width 42 height 26
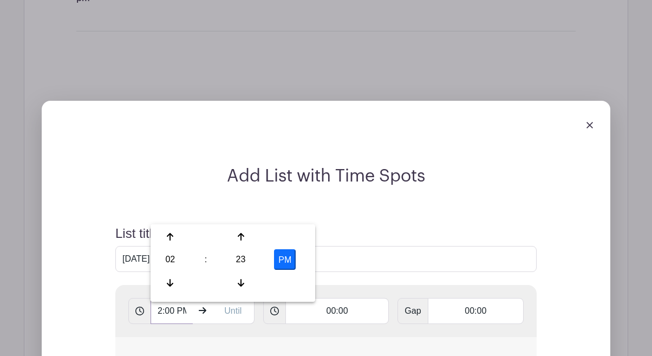
scroll to position [0, 3]
type input "2:00 PM"
type input "4:00 PM"
click at [369, 264] on input "[DATE] Availability" at bounding box center [326, 259] width 422 height 26
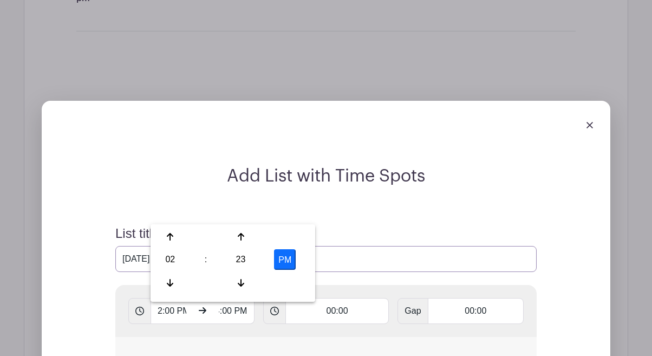
scroll to position [0, 0]
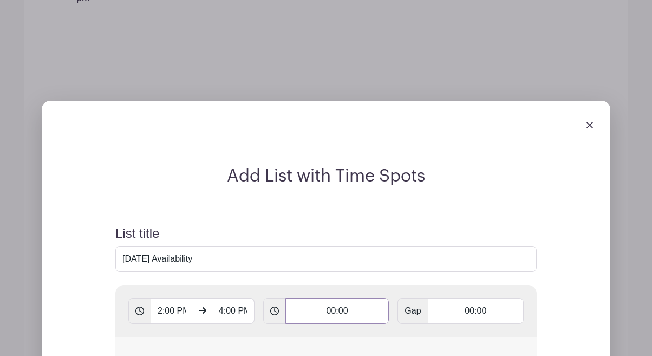
click at [343, 312] on input "00:00" at bounding box center [338, 311] width 104 height 26
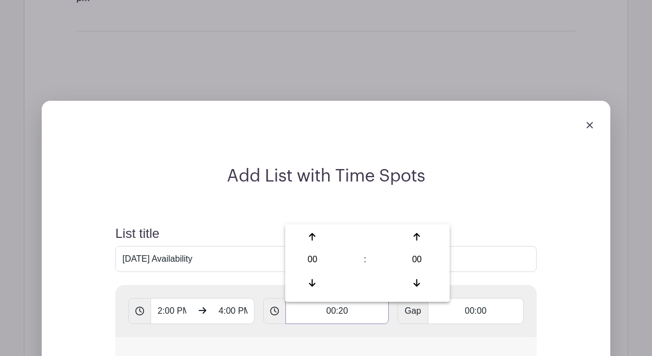
type input "00:20"
type input "Add 6 timespots"
click at [529, 186] on h2 "Add List with Time Spots" at bounding box center [326, 176] width 448 height 21
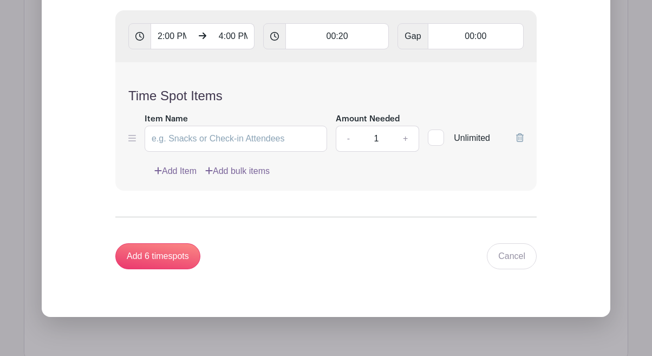
scroll to position [2103, 0]
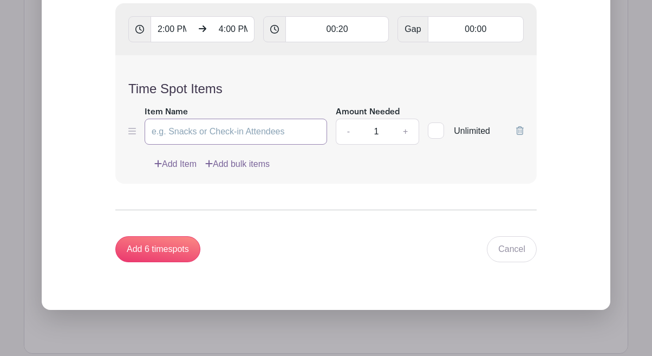
click at [247, 130] on input "Item Name" at bounding box center [236, 132] width 183 height 26
type input "[DATE]"
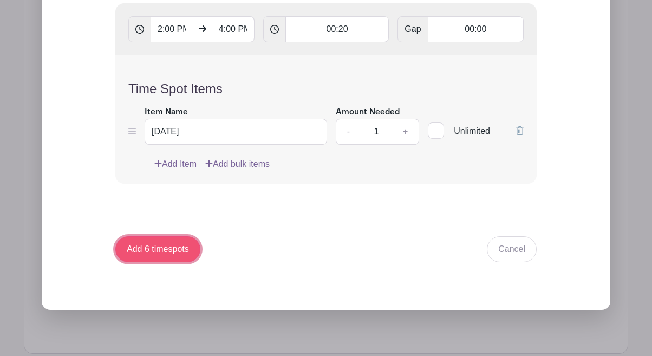
click at [177, 245] on input "Add 6 timespots" at bounding box center [157, 249] width 85 height 26
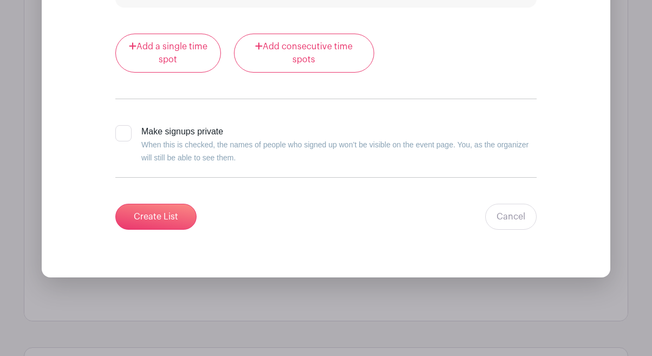
scroll to position [3490, 0]
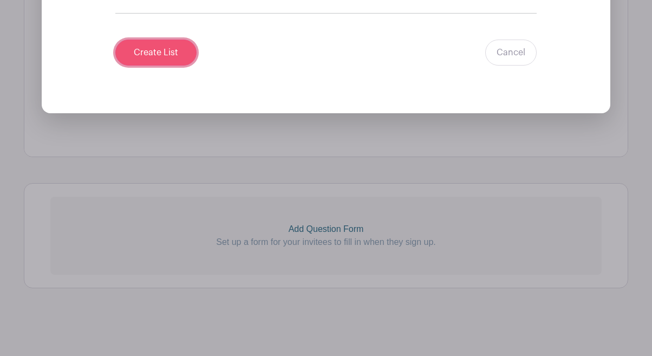
click at [172, 55] on input "Create List" at bounding box center [155, 53] width 81 height 26
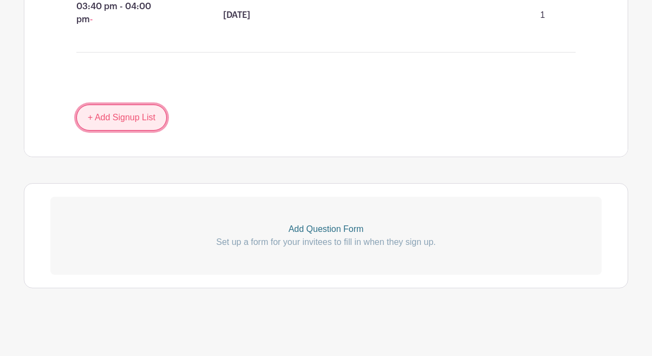
click at [148, 120] on link "+ Add Signup List" at bounding box center [121, 118] width 90 height 26
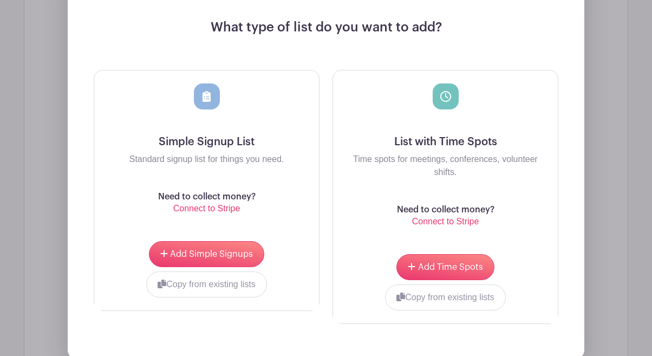
scroll to position [2582, 0]
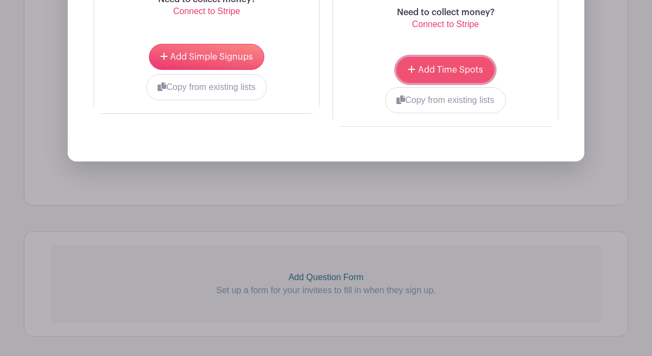
click at [442, 74] on span "Add Time Spots" at bounding box center [450, 70] width 65 height 9
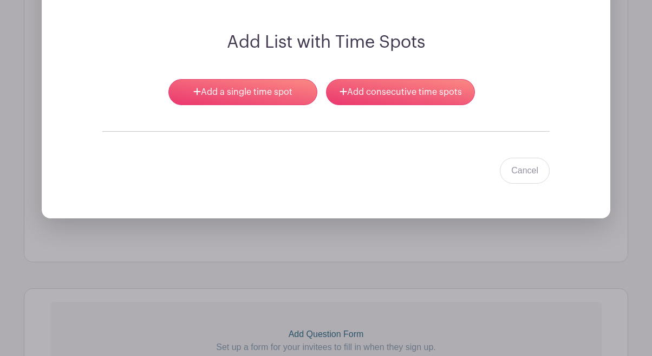
scroll to position [2413, 0]
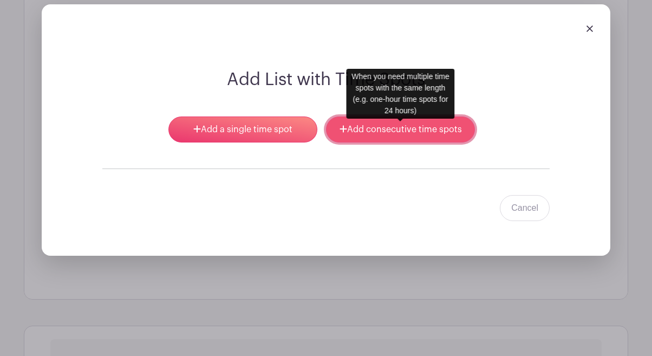
click at [454, 132] on link "Add consecutive time spots" at bounding box center [400, 129] width 149 height 26
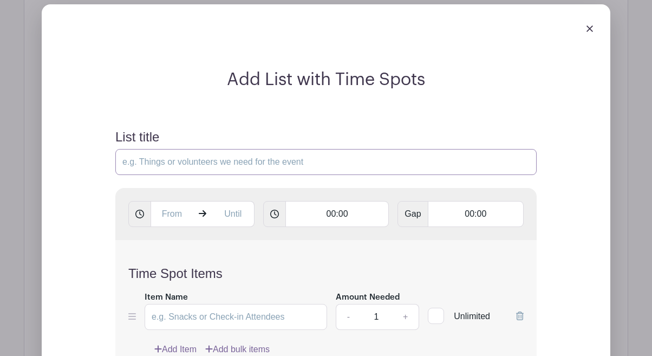
click at [312, 174] on input "List title" at bounding box center [326, 162] width 422 height 26
type input "[DATE] Availiability"
click at [182, 218] on input "text" at bounding box center [172, 214] width 42 height 26
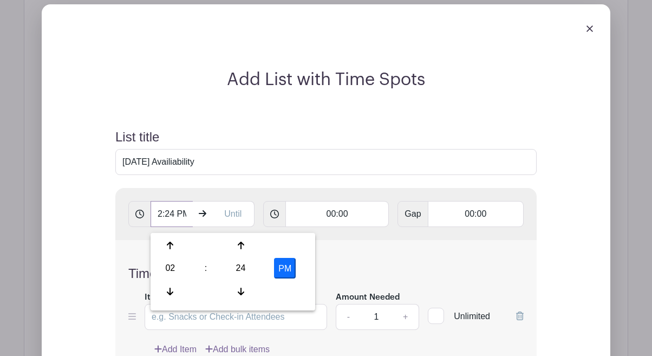
click at [182, 218] on input "2:24 PM" at bounding box center [172, 214] width 42 height 26
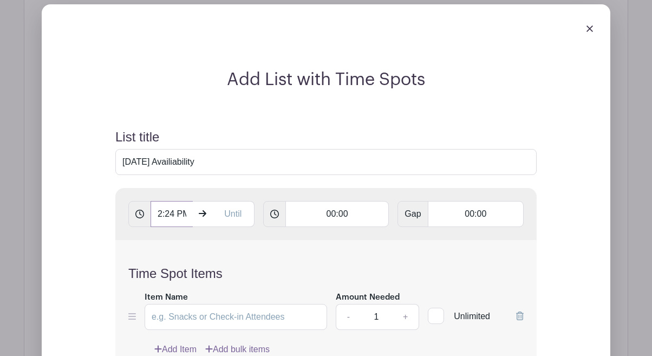
click at [182, 218] on input "2:24 PM" at bounding box center [172, 214] width 42 height 26
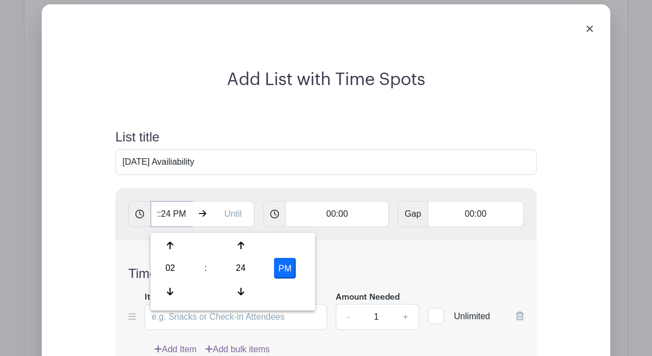
click at [182, 218] on input "2:24 PM" at bounding box center [172, 214] width 42 height 26
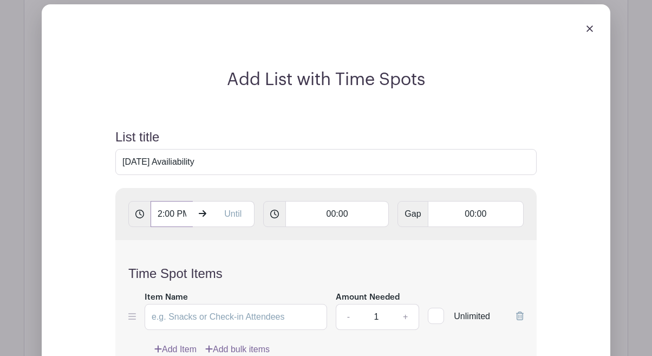
scroll to position [0, 3]
type input "2:00 PM"
type input "4:00 PM"
click at [343, 219] on input "00:00" at bounding box center [338, 214] width 104 height 26
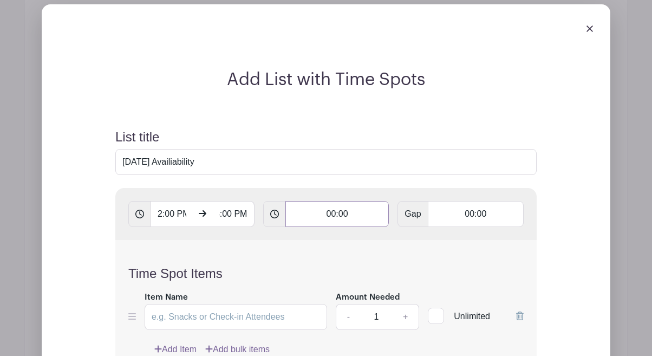
scroll to position [0, 0]
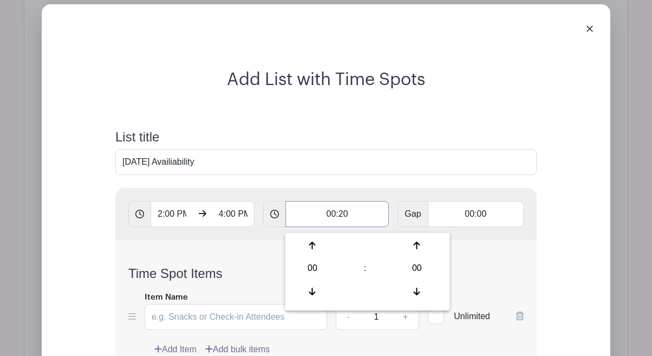
type input "00:20"
type input "Add 6 timespots"
click at [376, 175] on input "[DATE] Availiability" at bounding box center [326, 162] width 422 height 26
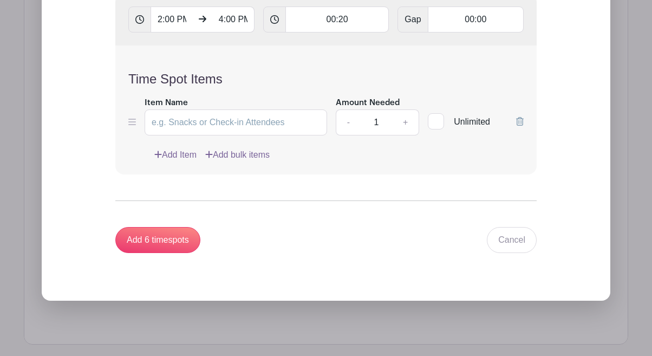
scroll to position [2611, 0]
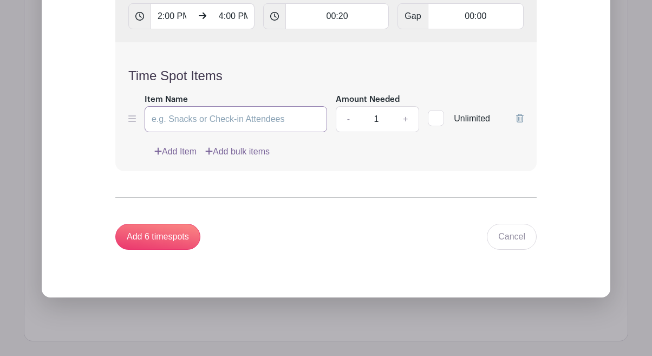
click at [290, 123] on input "Item Name" at bounding box center [236, 119] width 183 height 26
type input "[DATE]"
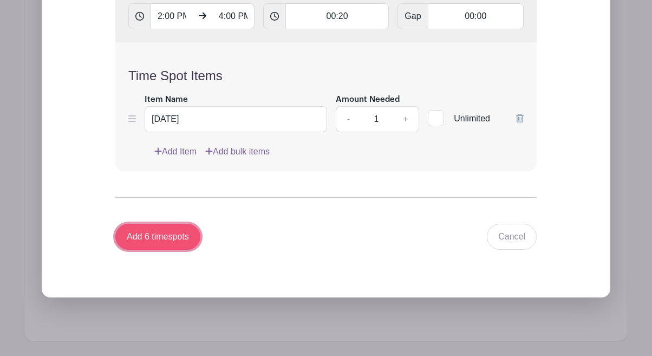
click at [178, 245] on input "Add 6 timespots" at bounding box center [157, 237] width 85 height 26
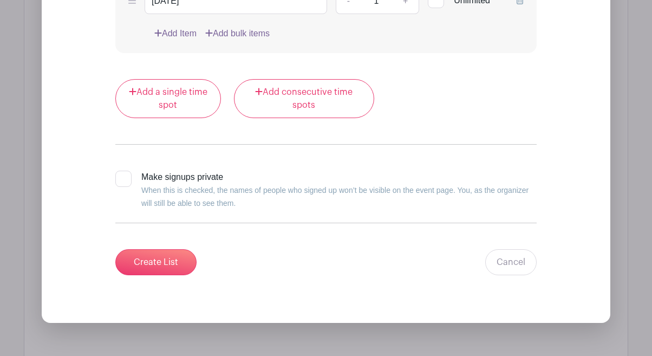
scroll to position [3805, 0]
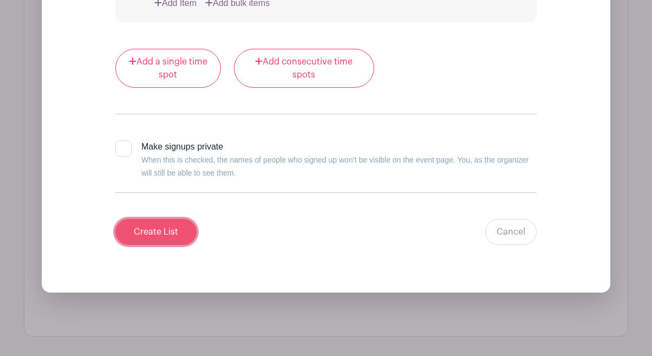
click at [164, 234] on input "Create List" at bounding box center [155, 232] width 81 height 26
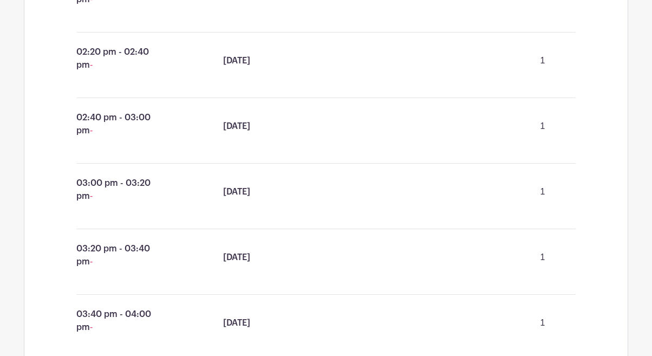
scroll to position [2712, 0]
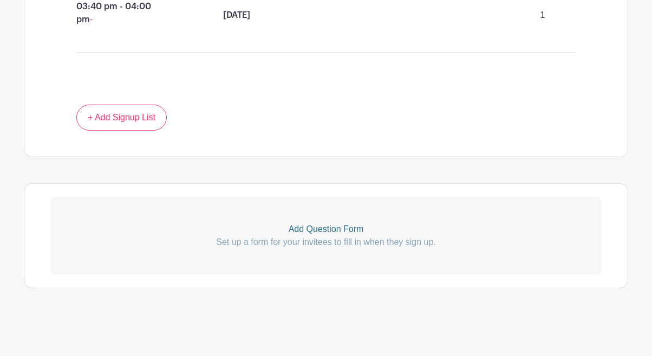
click at [444, 245] on p "Set up a form for your invitees to fill in when they sign up." at bounding box center [326, 242] width 552 height 13
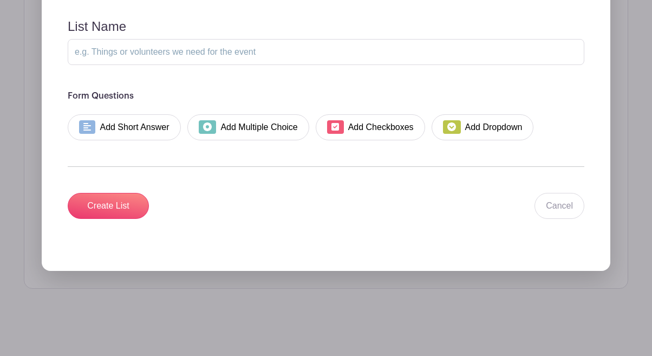
scroll to position [3024, 0]
click at [147, 128] on link "Add Short Answer" at bounding box center [124, 127] width 113 height 26
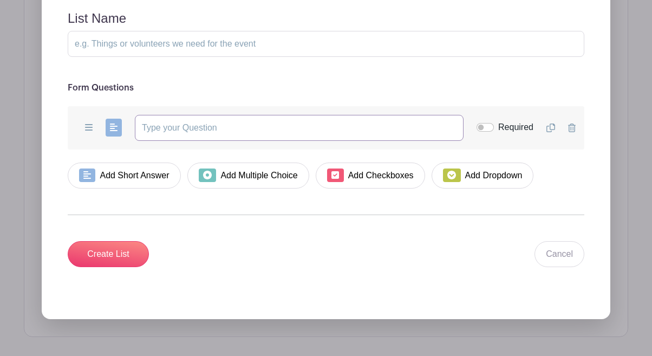
click at [165, 138] on input "text" at bounding box center [299, 128] width 329 height 26
type input "Please put your students name."
click at [490, 132] on input "Required" at bounding box center [485, 127] width 17 height 9
checkbox input "true"
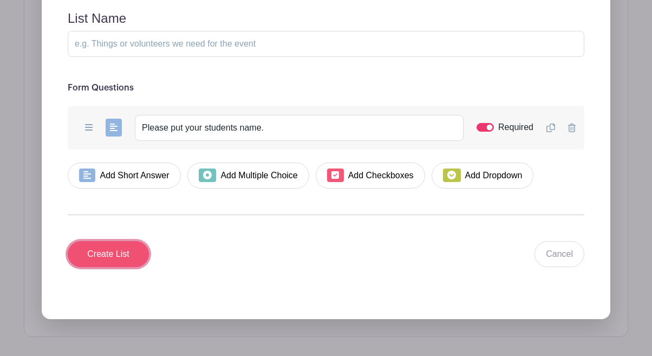
click at [115, 263] on input "Create List" at bounding box center [108, 254] width 81 height 26
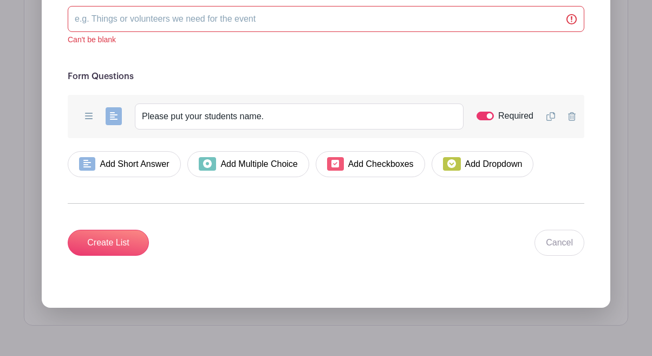
scroll to position [3149, 0]
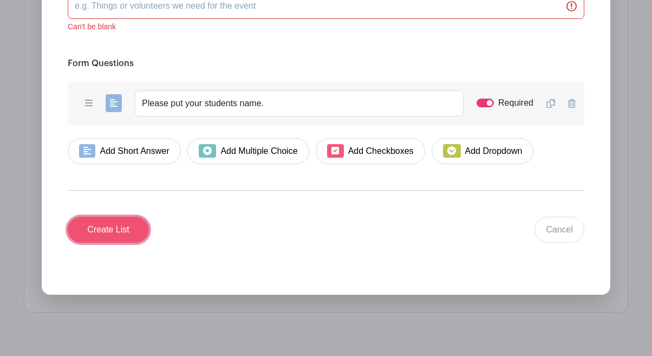
click at [125, 241] on input "Create List" at bounding box center [108, 230] width 81 height 26
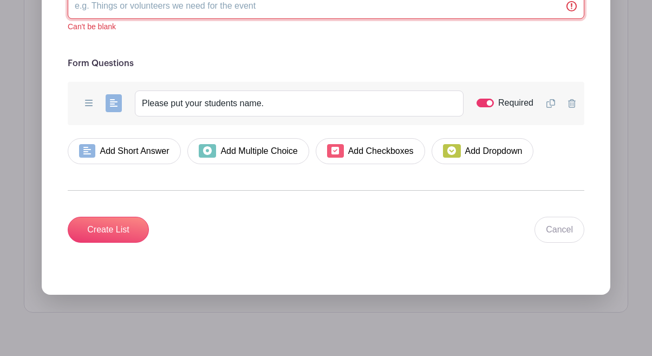
click at [266, 15] on input "List Name" at bounding box center [326, 6] width 517 height 26
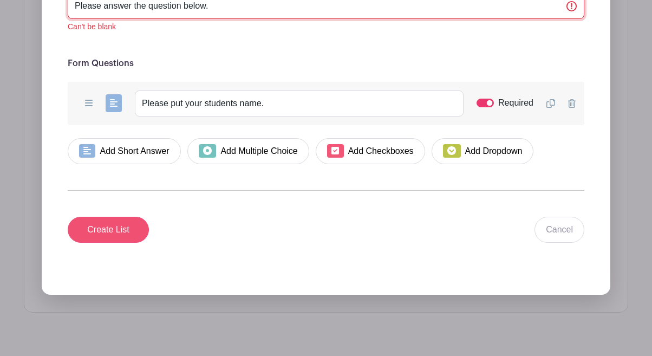
type input "Please answer the question below."
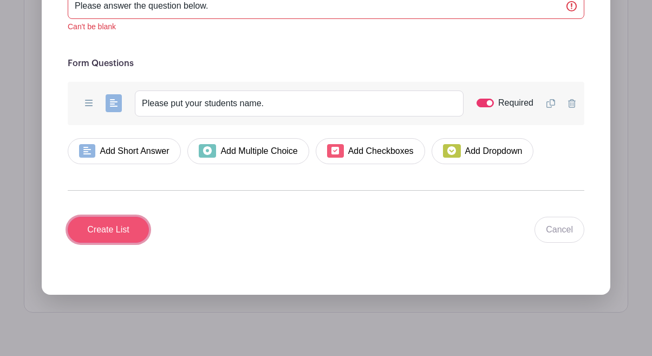
click at [128, 238] on input "Create List" at bounding box center [108, 230] width 81 height 26
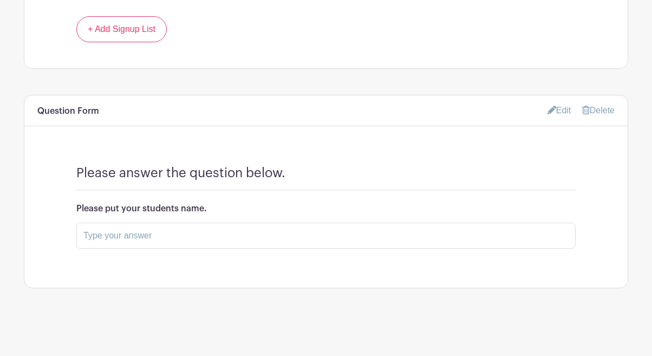
click at [595, 106] on link "Delete" at bounding box center [598, 110] width 33 height 9
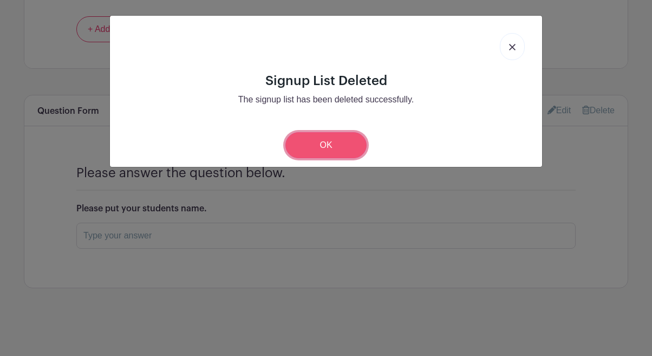
click at [347, 134] on link "OK" at bounding box center [326, 145] width 81 height 26
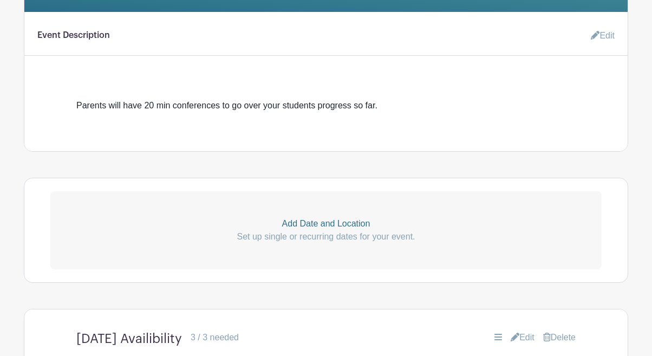
scroll to position [363, 0]
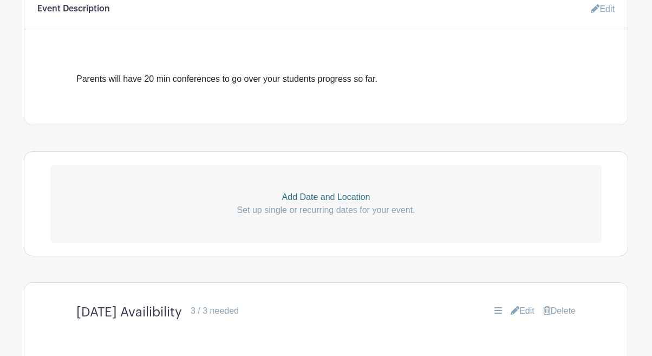
click at [609, 9] on link "Edit" at bounding box center [598, 9] width 33 height 22
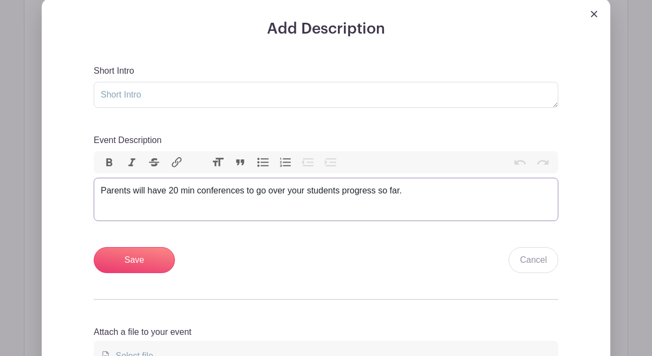
click at [423, 189] on div "Parents will have 20 min conferences to go over your students progress so far." at bounding box center [326, 190] width 451 height 13
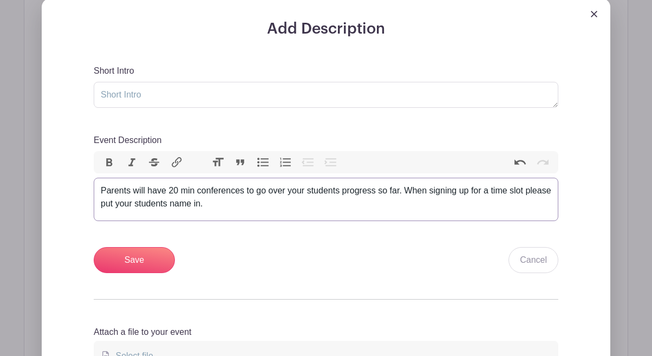
type trix-editor "<div>Parents will have 20 min conferences to go over your students progress so …"
click at [156, 265] on input "Save" at bounding box center [134, 260] width 81 height 26
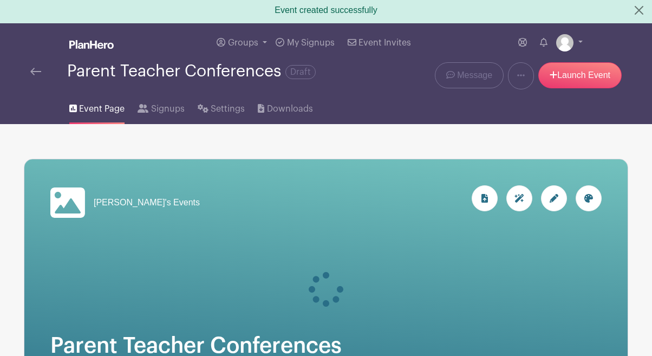
scroll to position [0, 0]
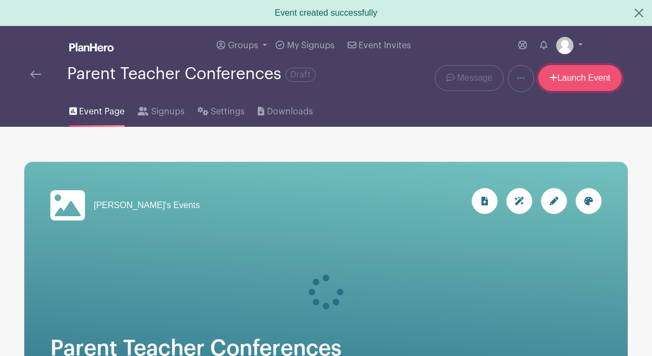
click at [600, 77] on link "Launch Event" at bounding box center [580, 78] width 83 height 26
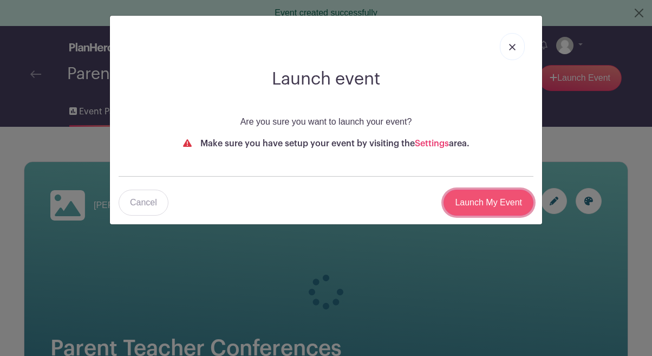
click at [477, 203] on input "Launch My Event" at bounding box center [489, 203] width 90 height 26
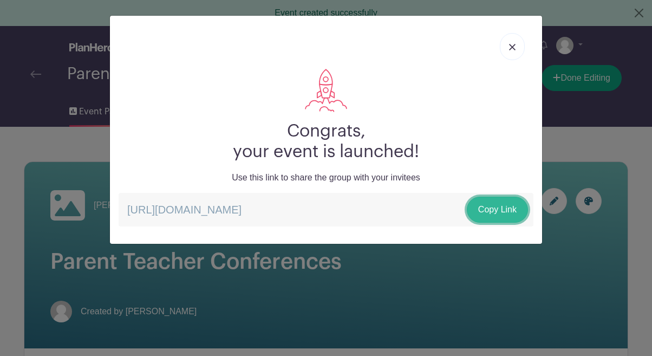
click at [482, 212] on link "Copy Link" at bounding box center [497, 210] width 61 height 26
click at [580, 139] on div "Congrats, your event is launched! Use this link to share the group with your in…" at bounding box center [326, 178] width 652 height 356
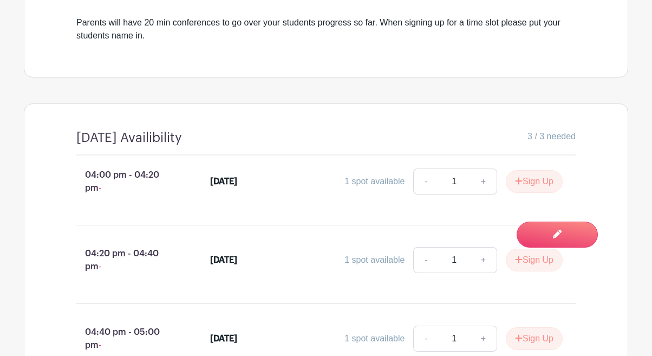
scroll to position [361, 0]
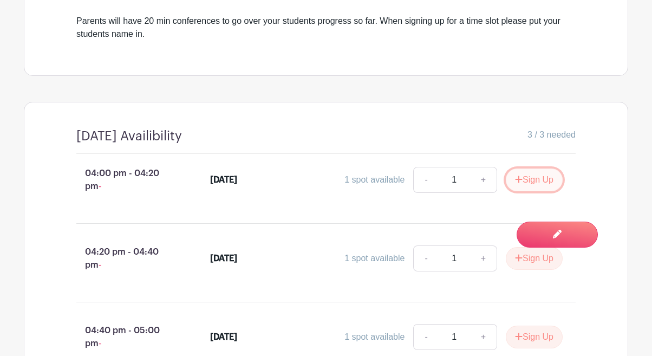
click at [523, 178] on button "Sign Up" at bounding box center [534, 180] width 57 height 23
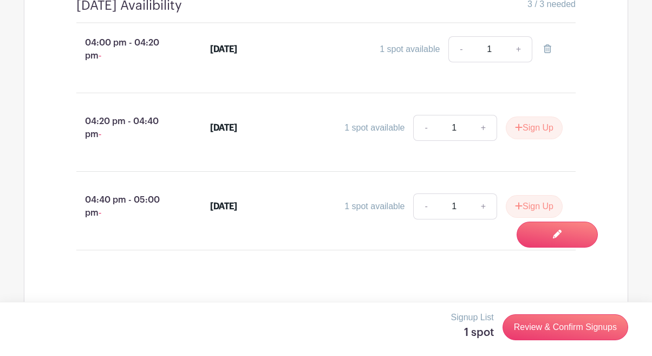
scroll to position [495, 0]
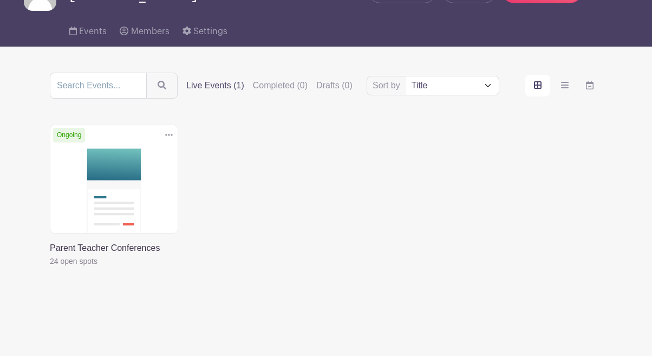
scroll to position [95, 0]
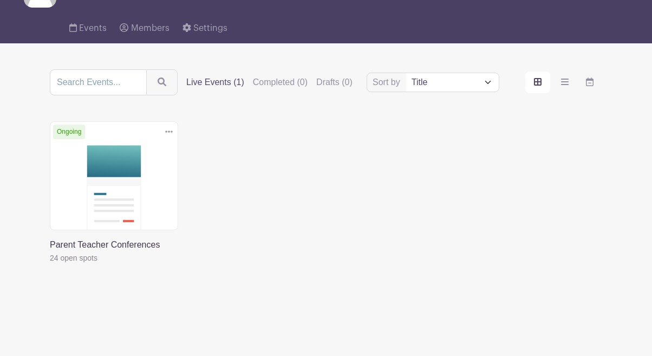
click at [50, 264] on link at bounding box center [50, 264] width 0 height 0
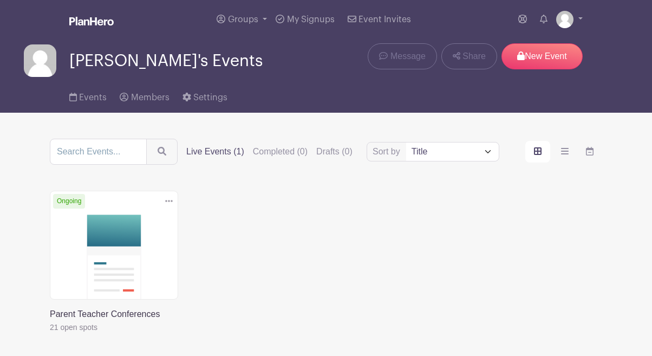
click at [50, 334] on link at bounding box center [50, 334] width 0 height 0
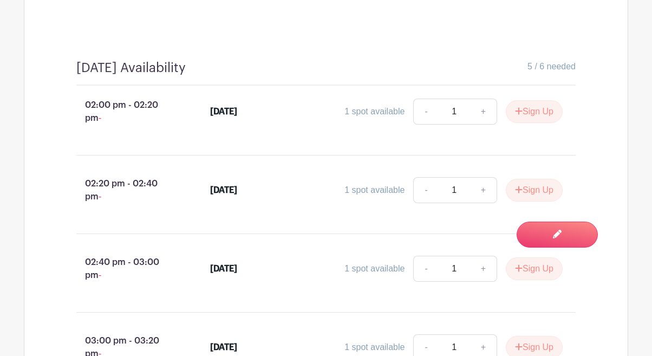
scroll to position [774, 0]
